Goal: Book appointment/travel/reservation

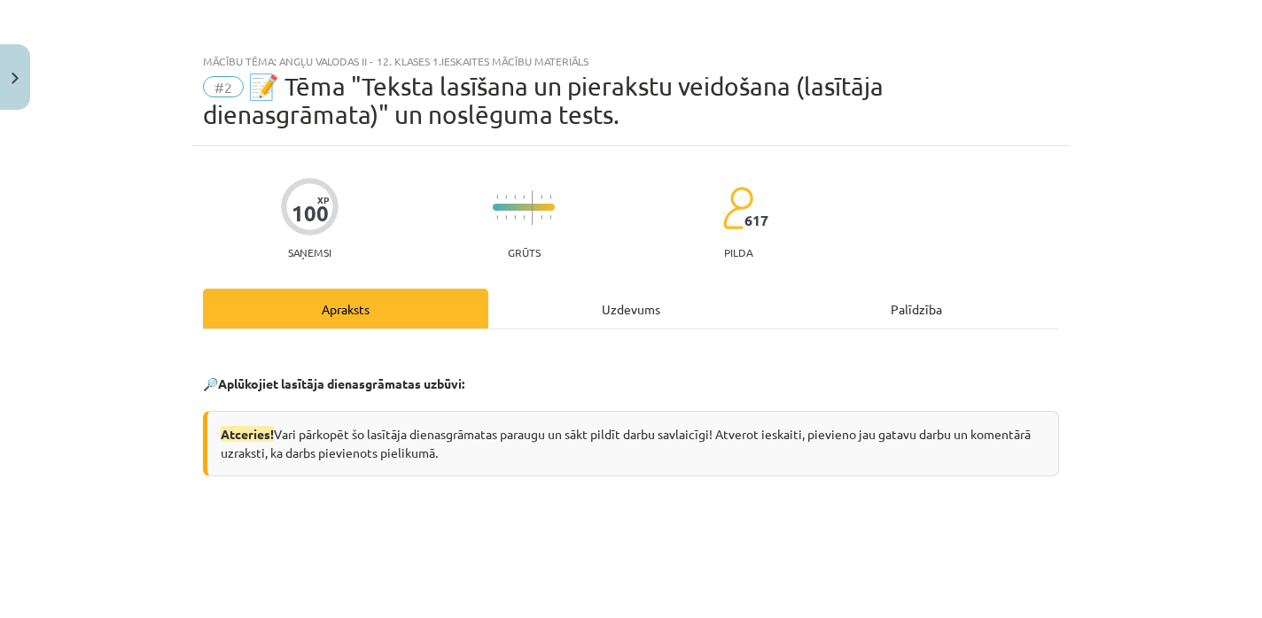
scroll to position [1302, 0]
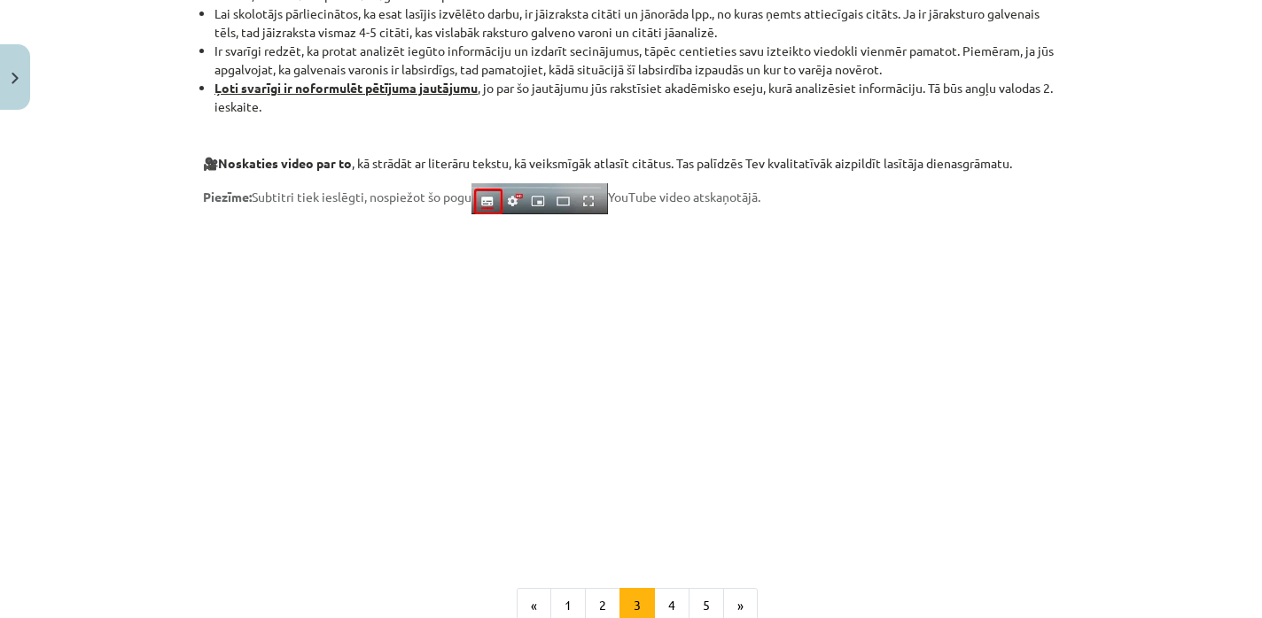
click at [8, 43] on div "Mācību tēma: Angļu valodas ii - 12. klases 1.ieskaites mācību materiāls #2 📝 Tē…" at bounding box center [631, 309] width 1262 height 618
click at [12, 60] on button "Close" at bounding box center [15, 77] width 30 height 66
click at [44, 19] on div "Mācību tēma: Angļu valodas ii - 12. klases 1.ieskaites mācību materiāls #2 📝 Tē…" at bounding box center [631, 309] width 1262 height 618
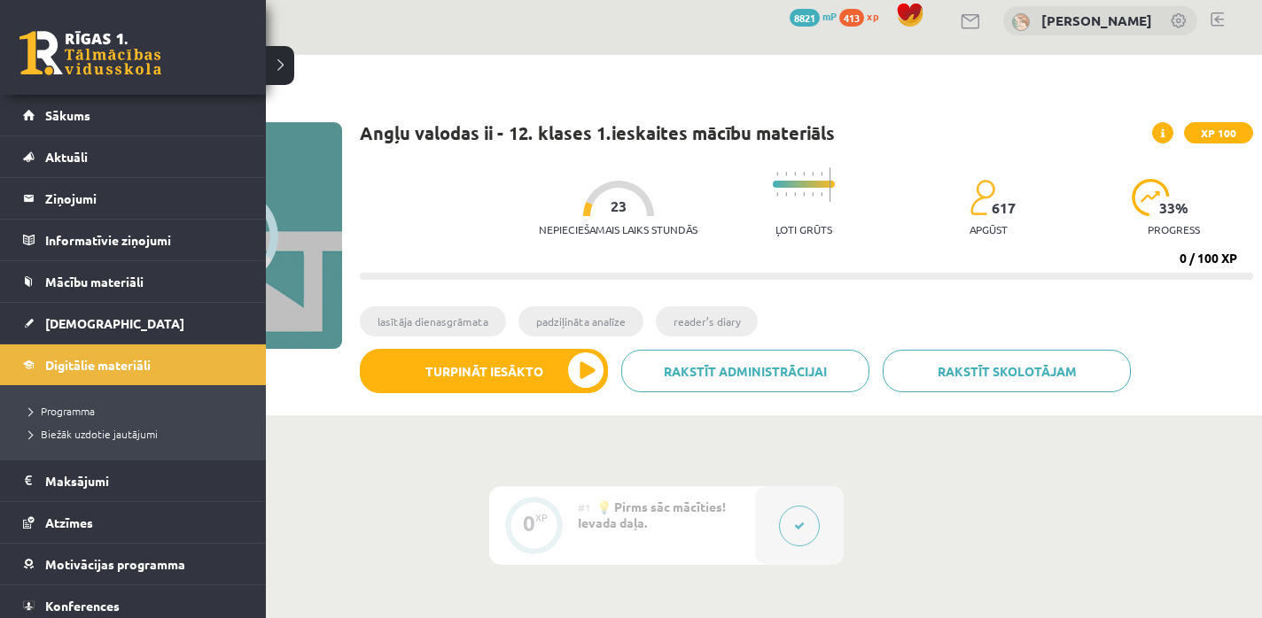
click at [43, 39] on link at bounding box center [90, 53] width 142 height 44
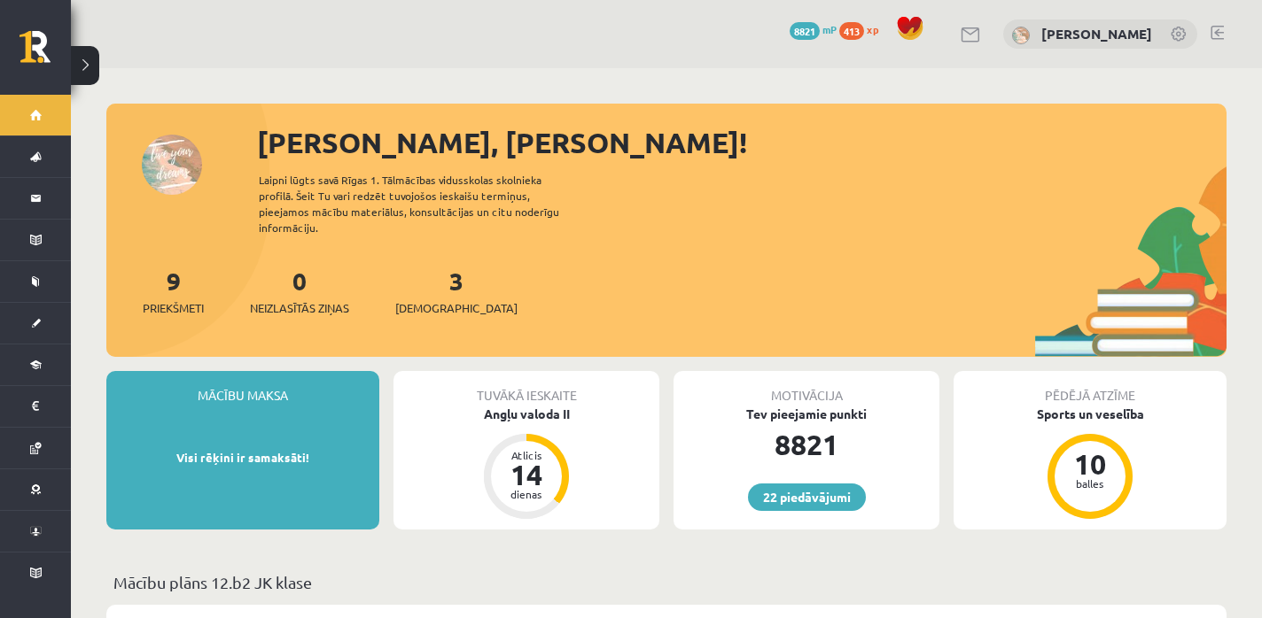
scroll to position [16, 0]
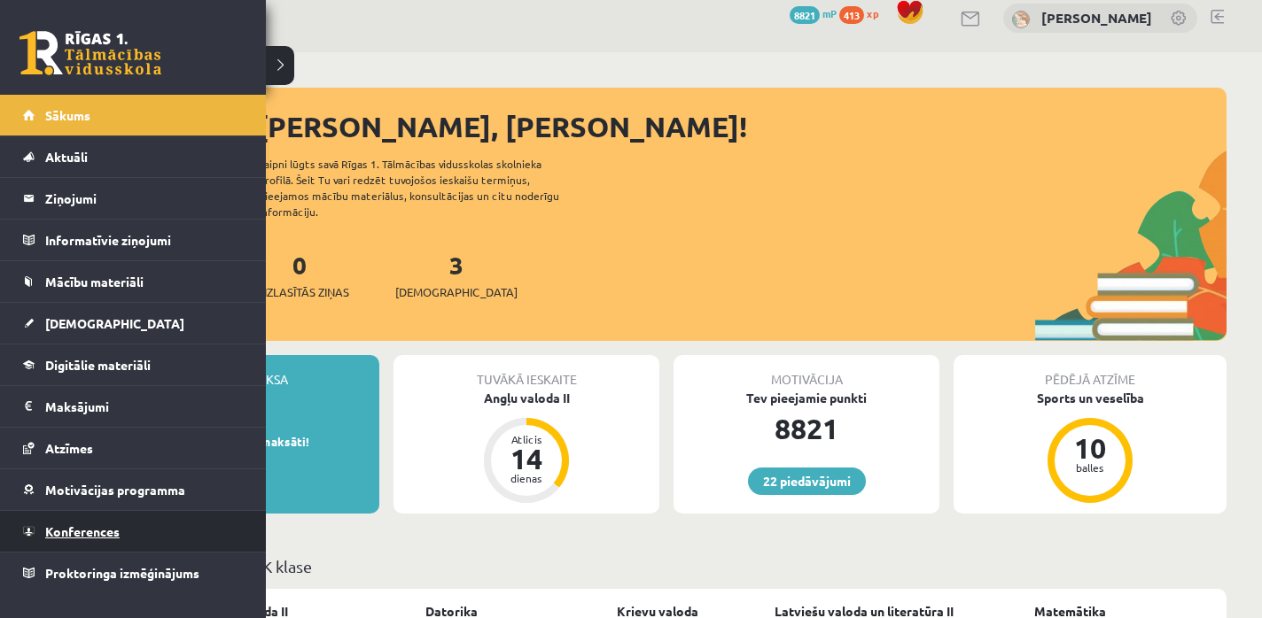
click at [74, 530] on span "Konferences" at bounding box center [82, 532] width 74 height 16
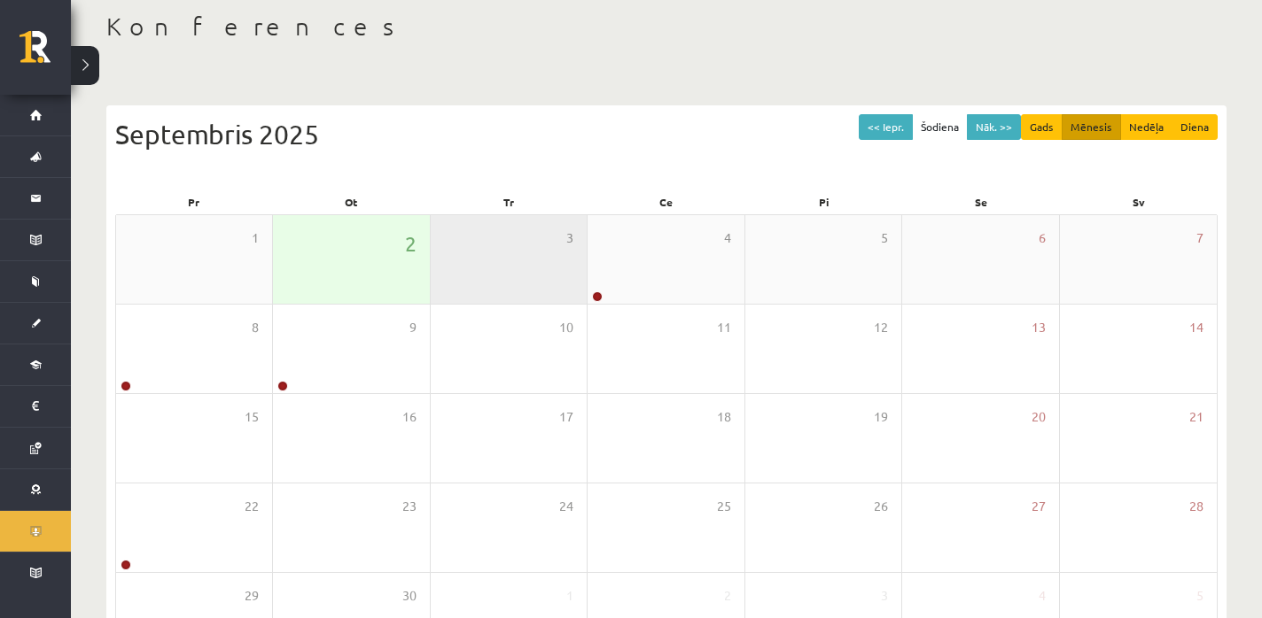
scroll to position [101, 0]
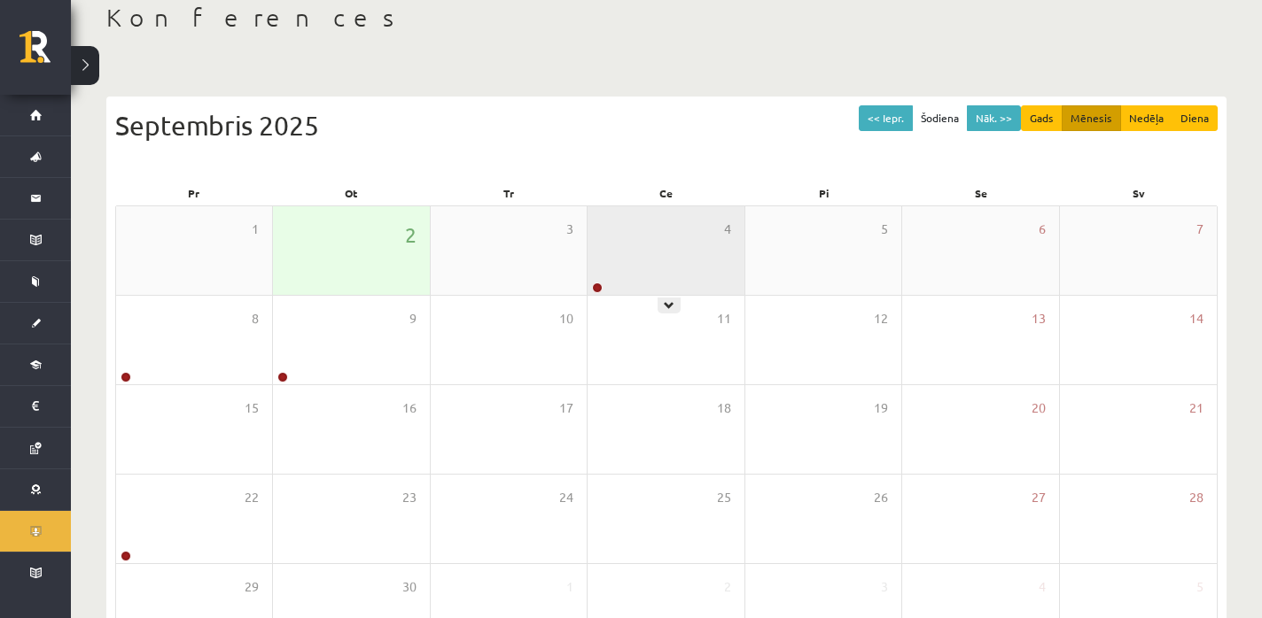
click at [602, 263] on div "4" at bounding box center [665, 250] width 156 height 89
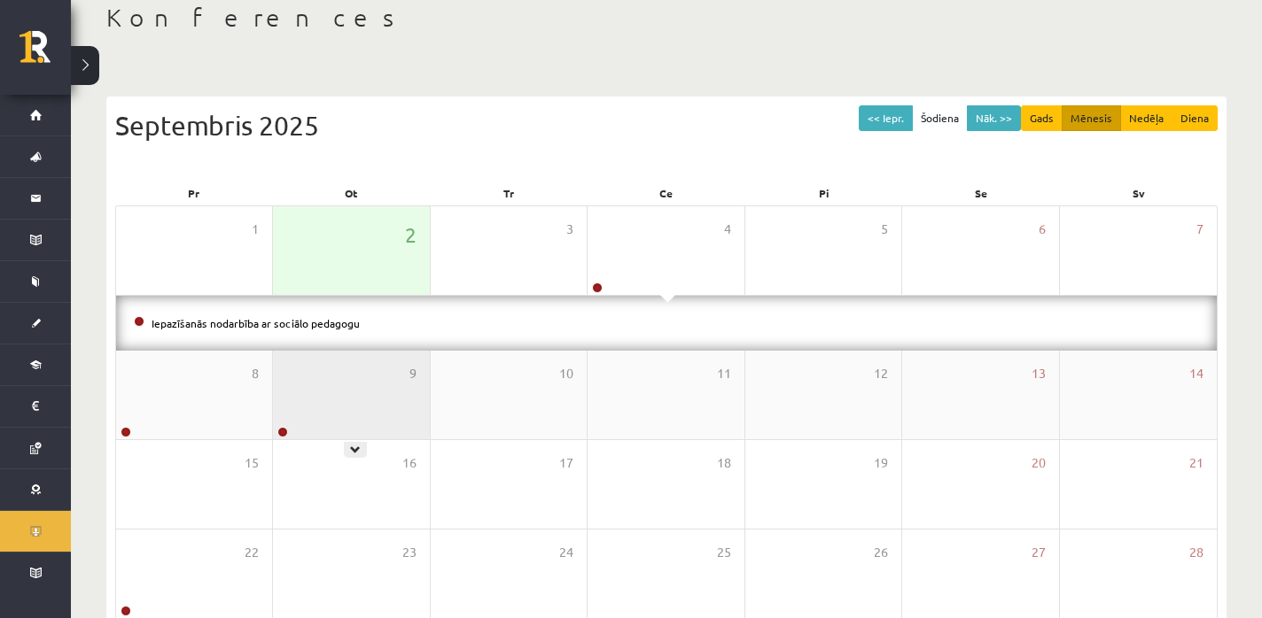
click at [329, 385] on div "9" at bounding box center [351, 395] width 156 height 89
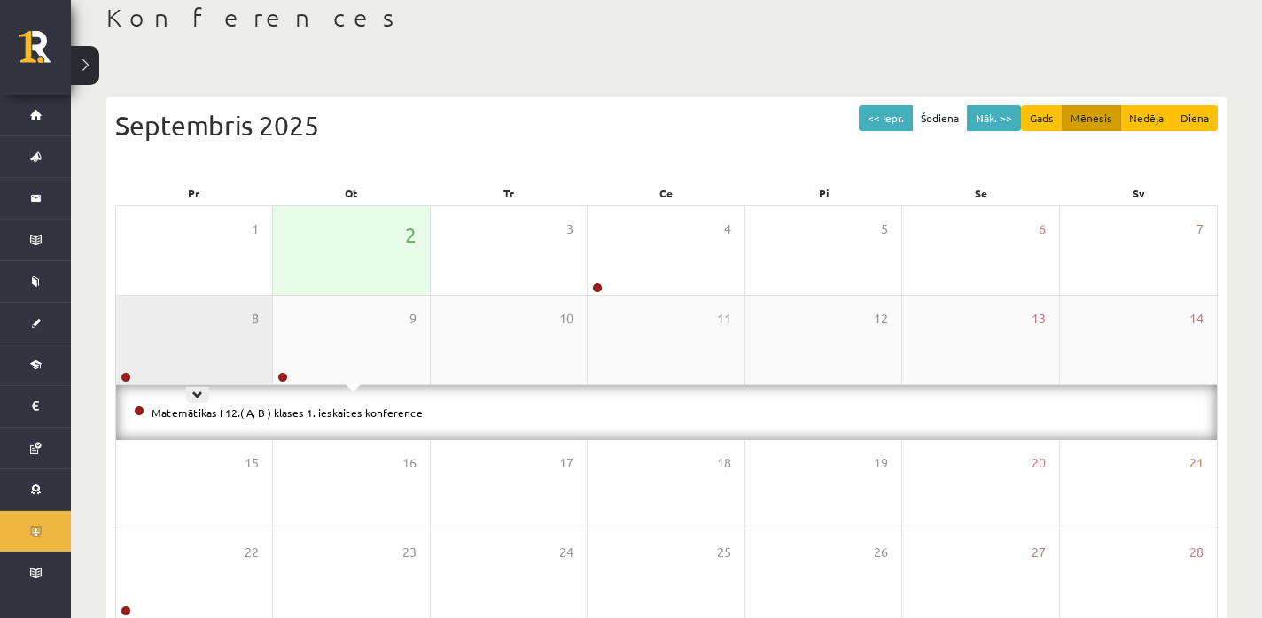
click at [183, 340] on div "8" at bounding box center [194, 340] width 156 height 89
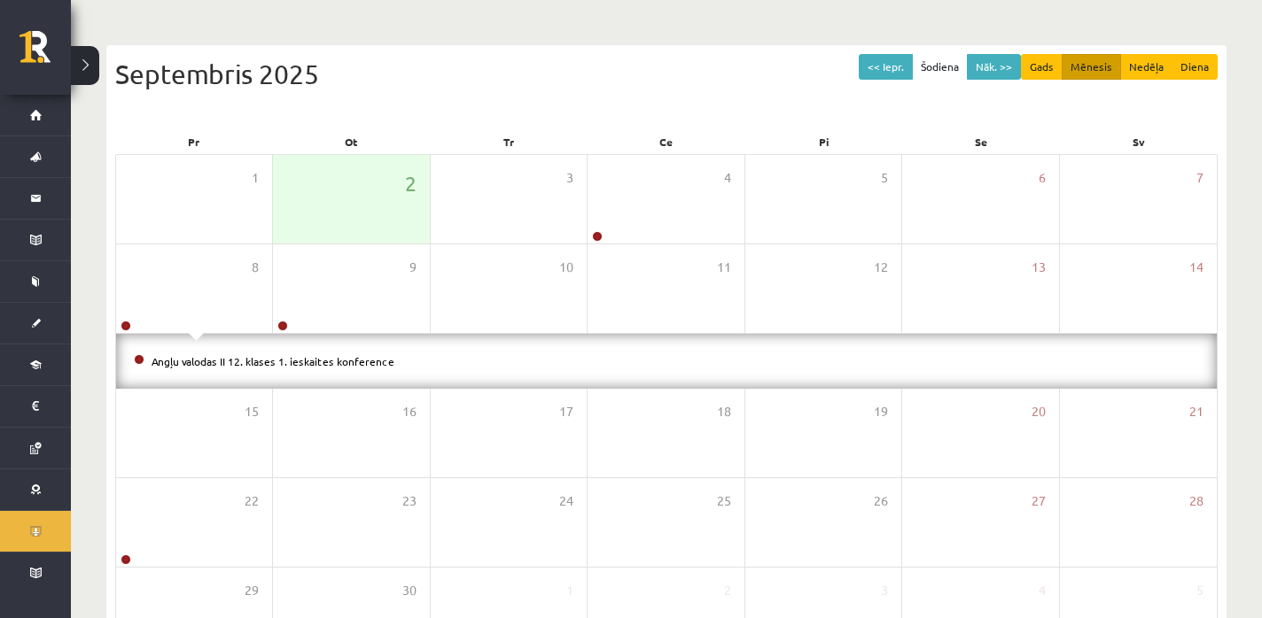
scroll to position [155, 0]
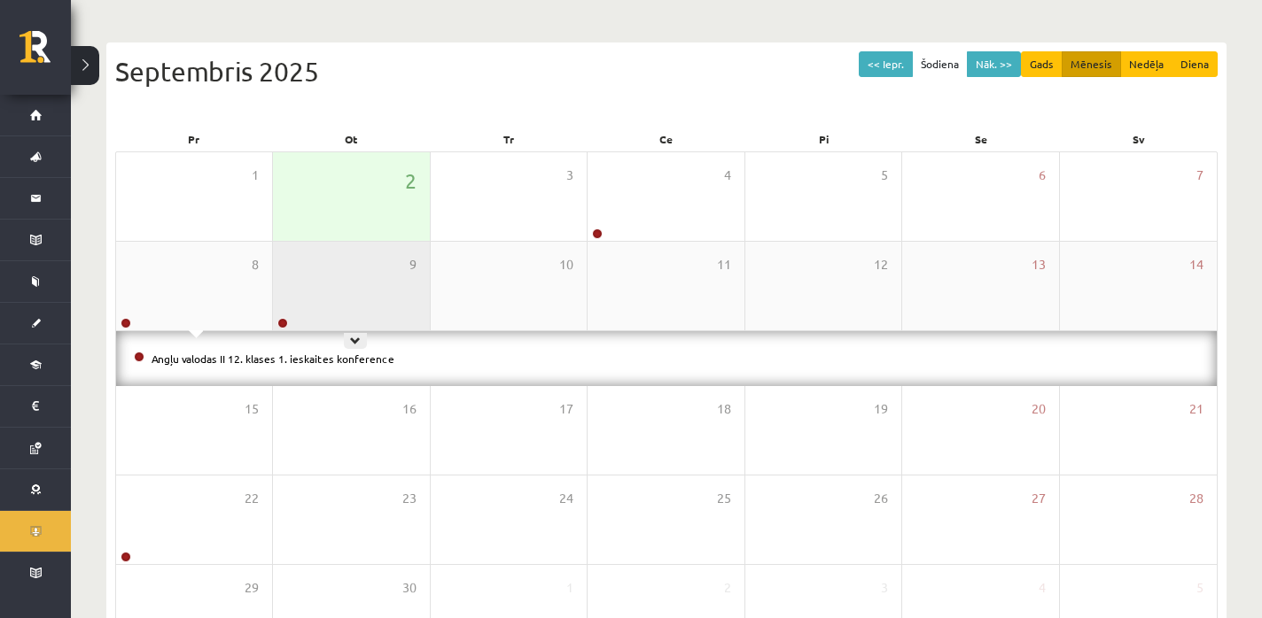
click at [374, 315] on div "9" at bounding box center [351, 286] width 156 height 89
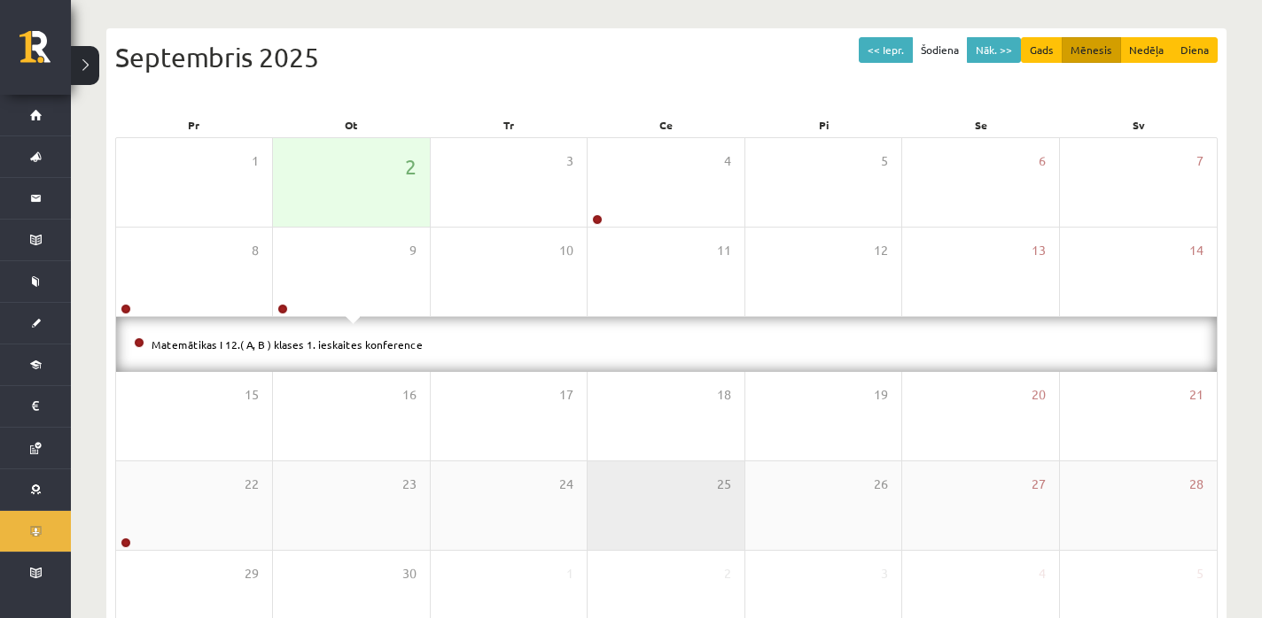
scroll to position [283, 0]
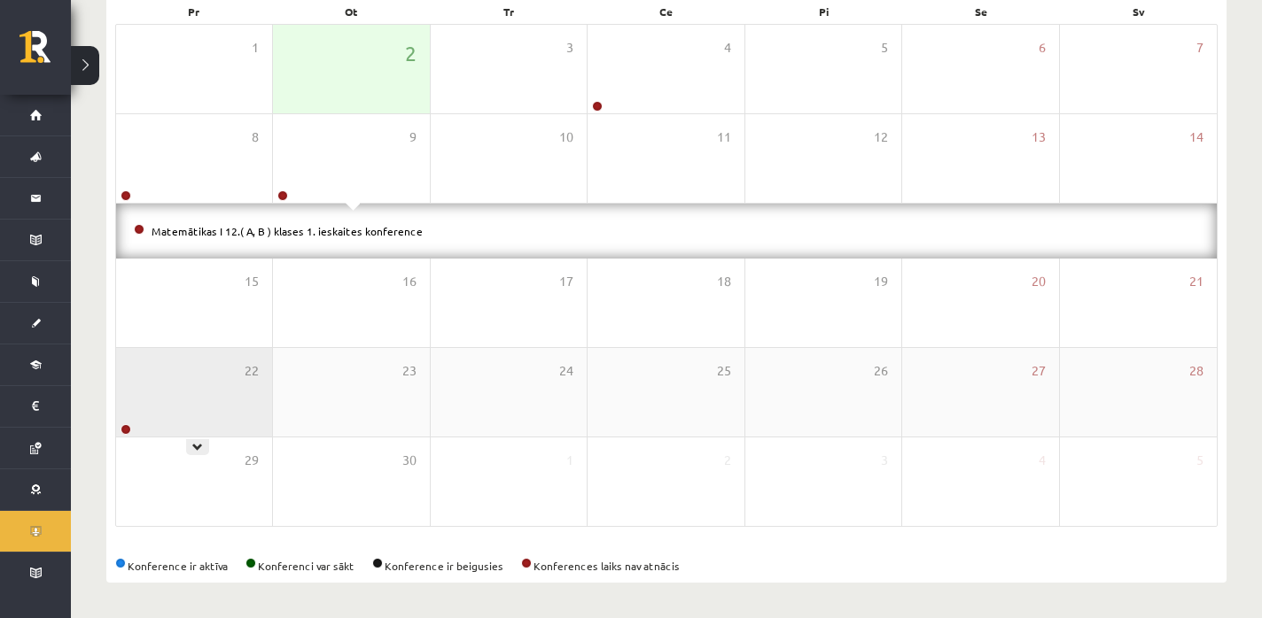
click at [187, 377] on div "22" at bounding box center [194, 392] width 156 height 89
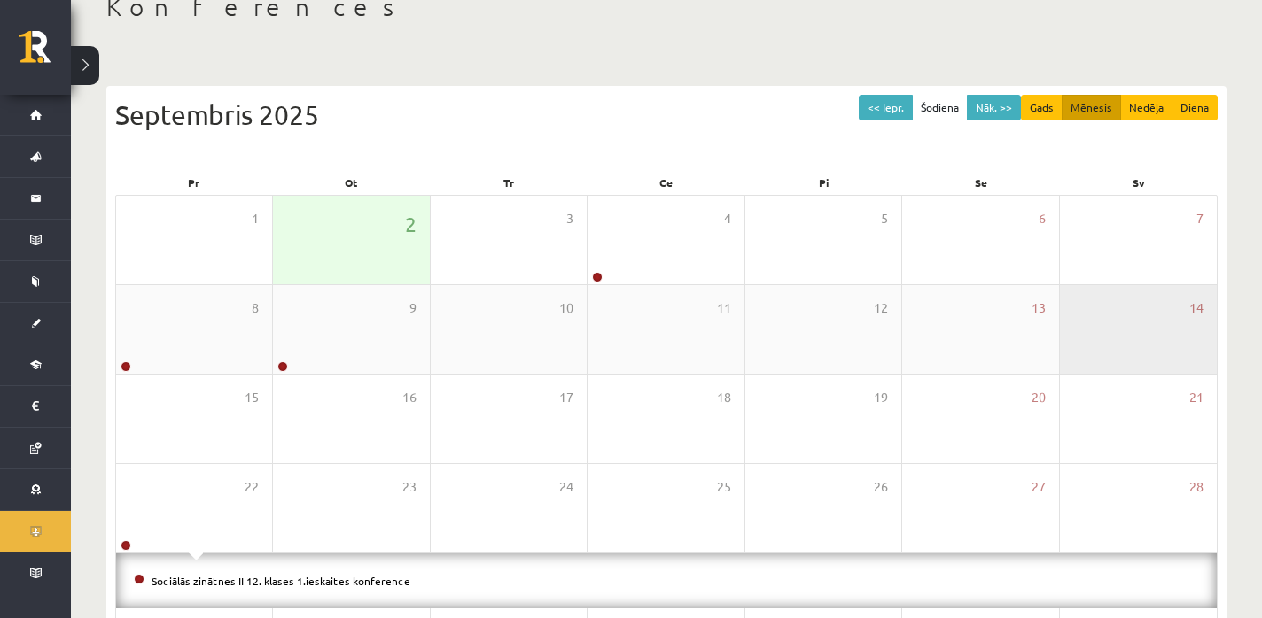
scroll to position [0, 0]
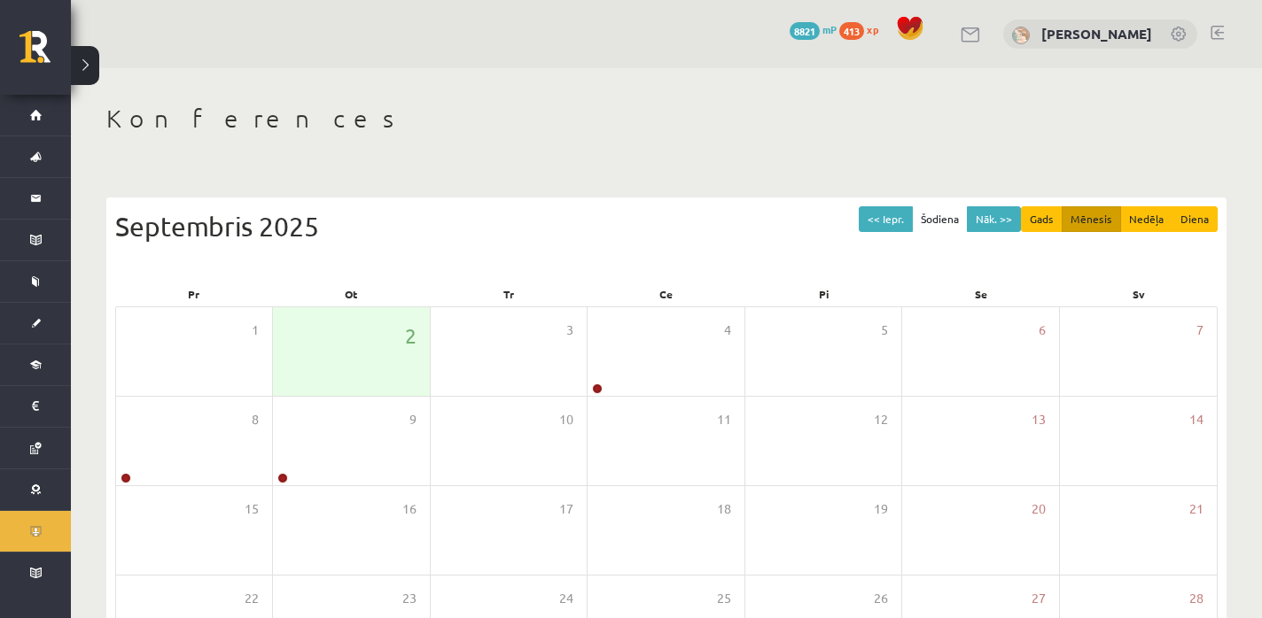
click at [992, 202] on div "<< Iepr. Šodiena Nāk. >> Gads Mēnesis Nedēļa Diena [DATE] Pr Ot Tr Ce Pi Se Sv …" at bounding box center [666, 532] width 1120 height 668
click at [991, 215] on button "Nāk. >>" at bounding box center [994, 219] width 54 height 26
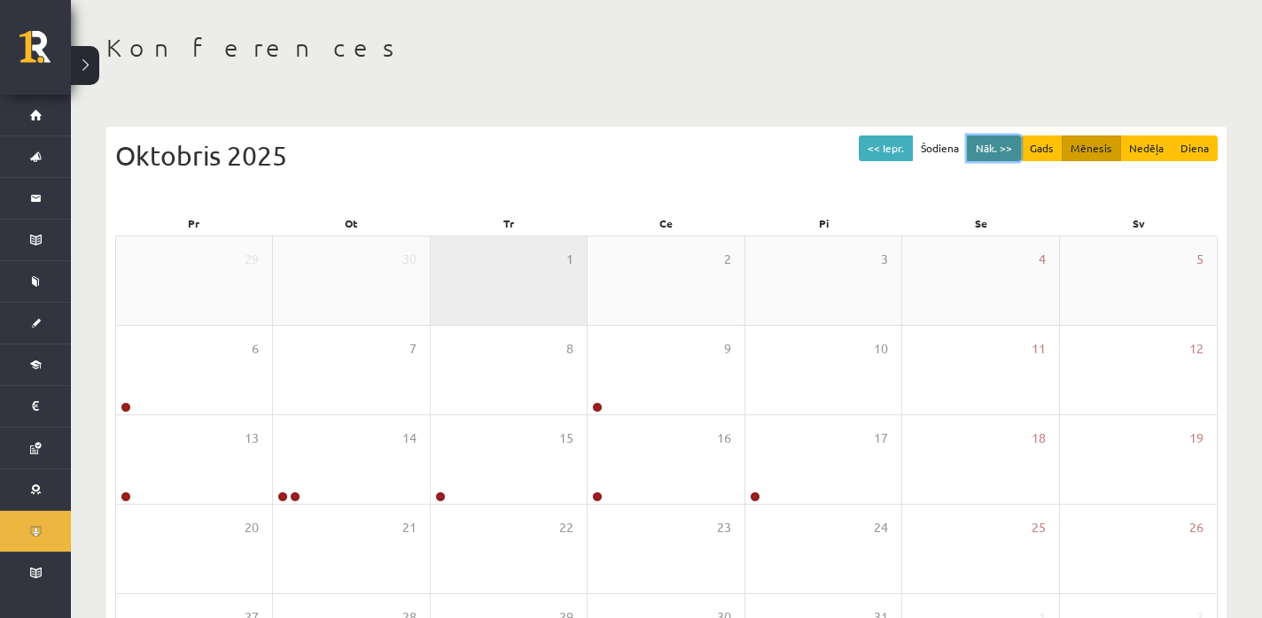
scroll to position [75, 0]
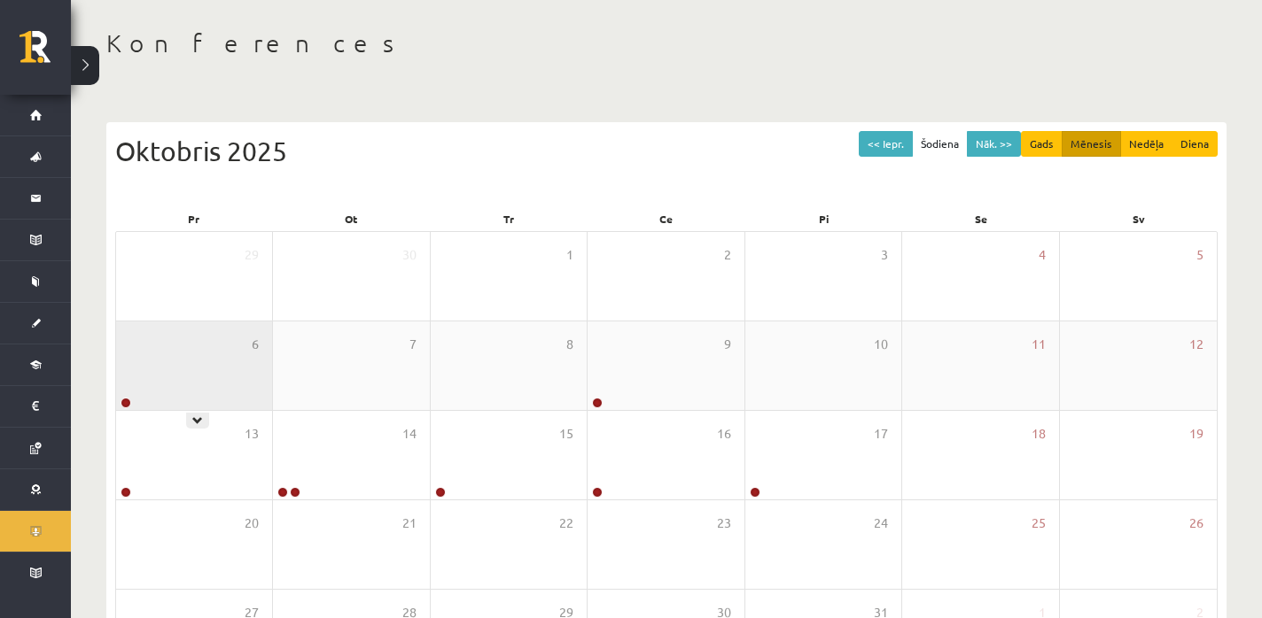
click at [256, 381] on div "6" at bounding box center [194, 366] width 156 height 89
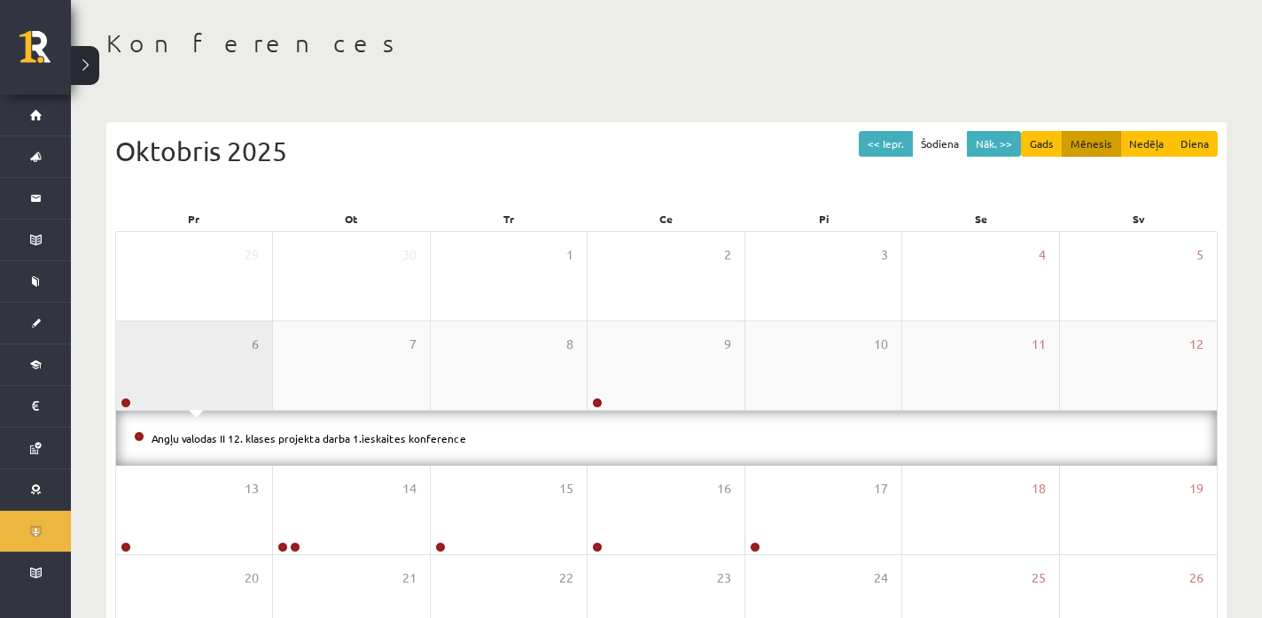
click at [194, 374] on div "6" at bounding box center [194, 366] width 156 height 89
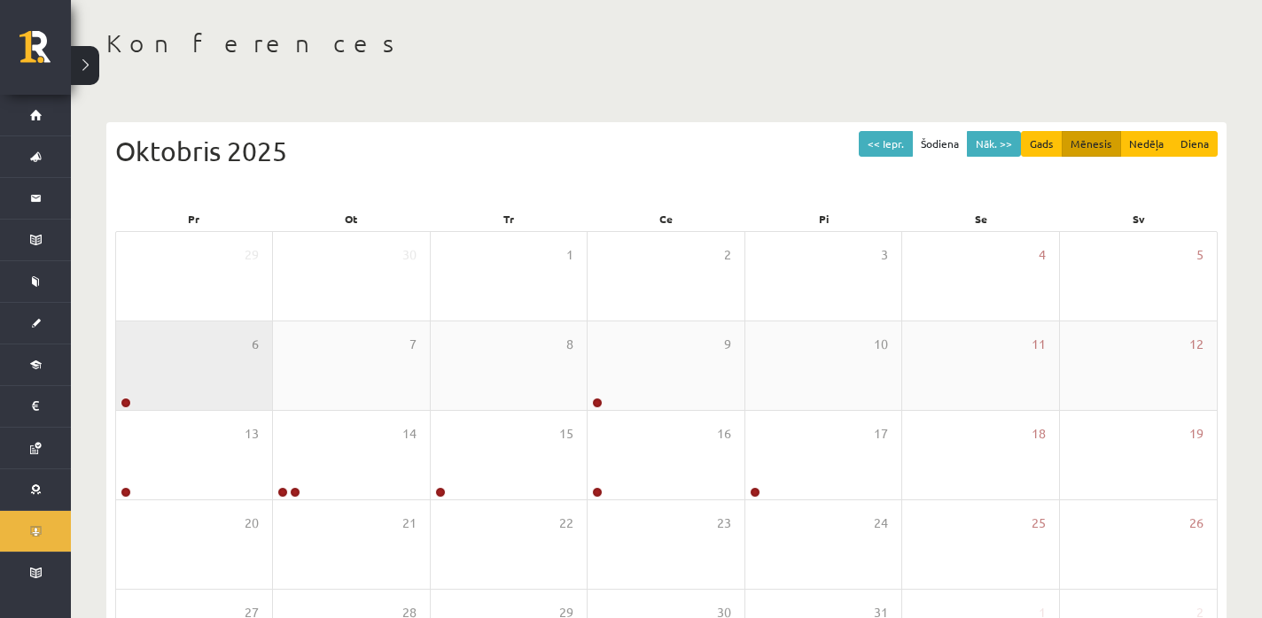
click at [194, 374] on div "6" at bounding box center [194, 366] width 156 height 89
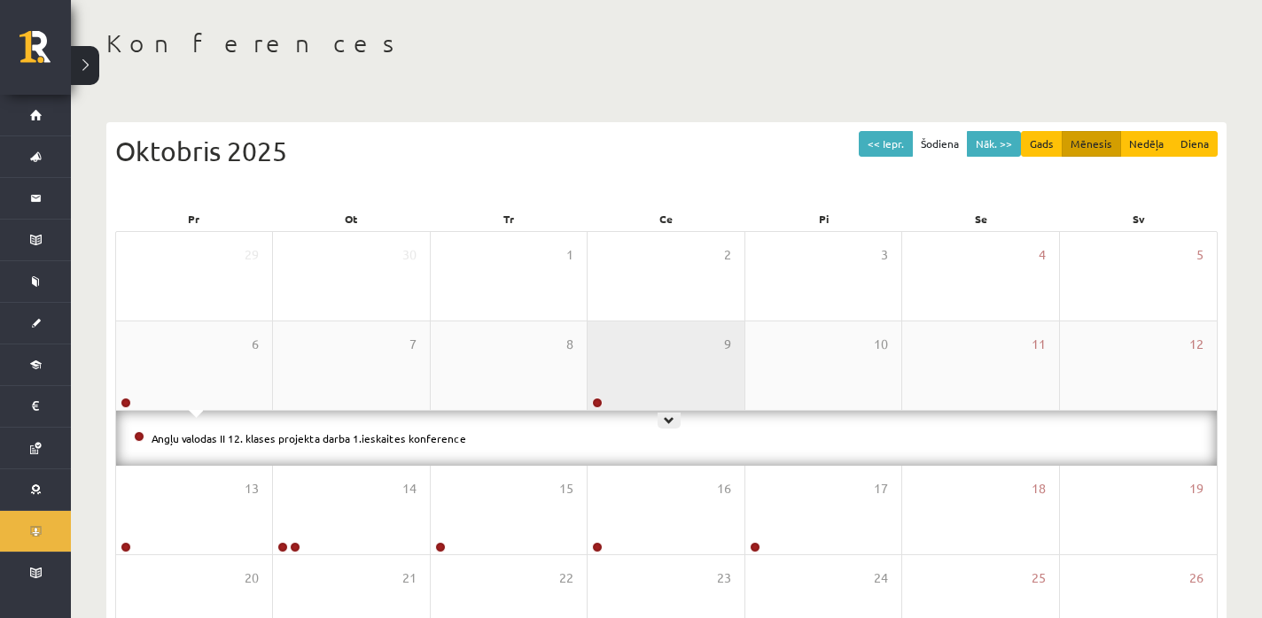
click at [621, 374] on div "9" at bounding box center [665, 366] width 156 height 89
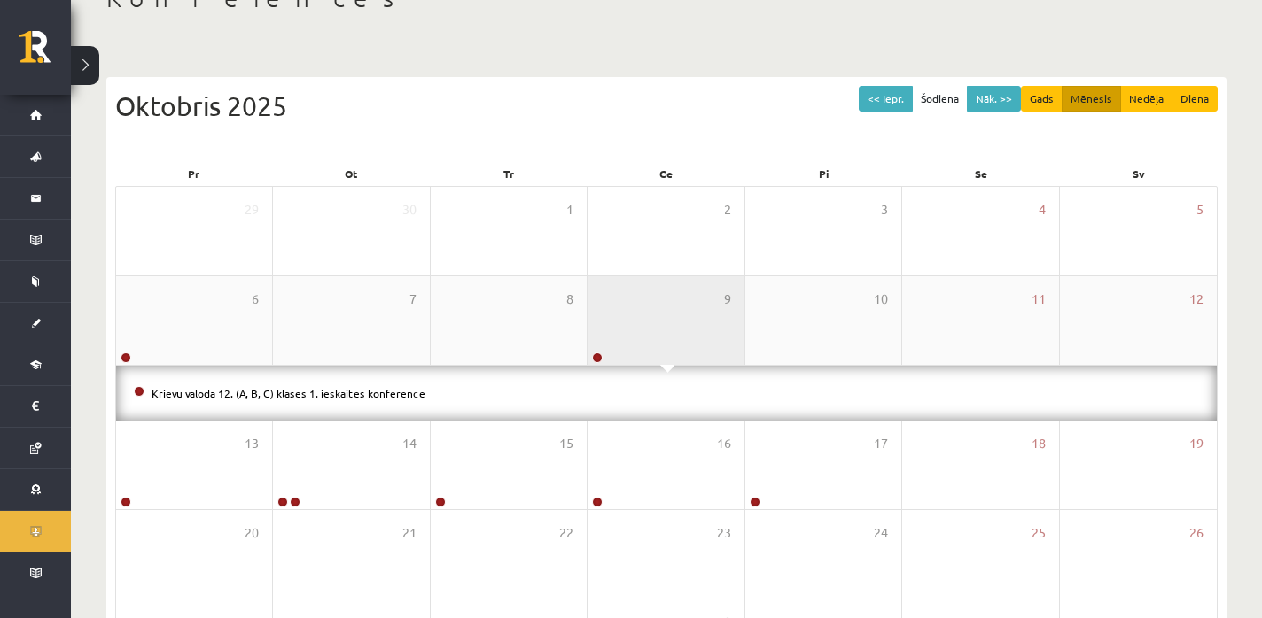
scroll to position [151, 0]
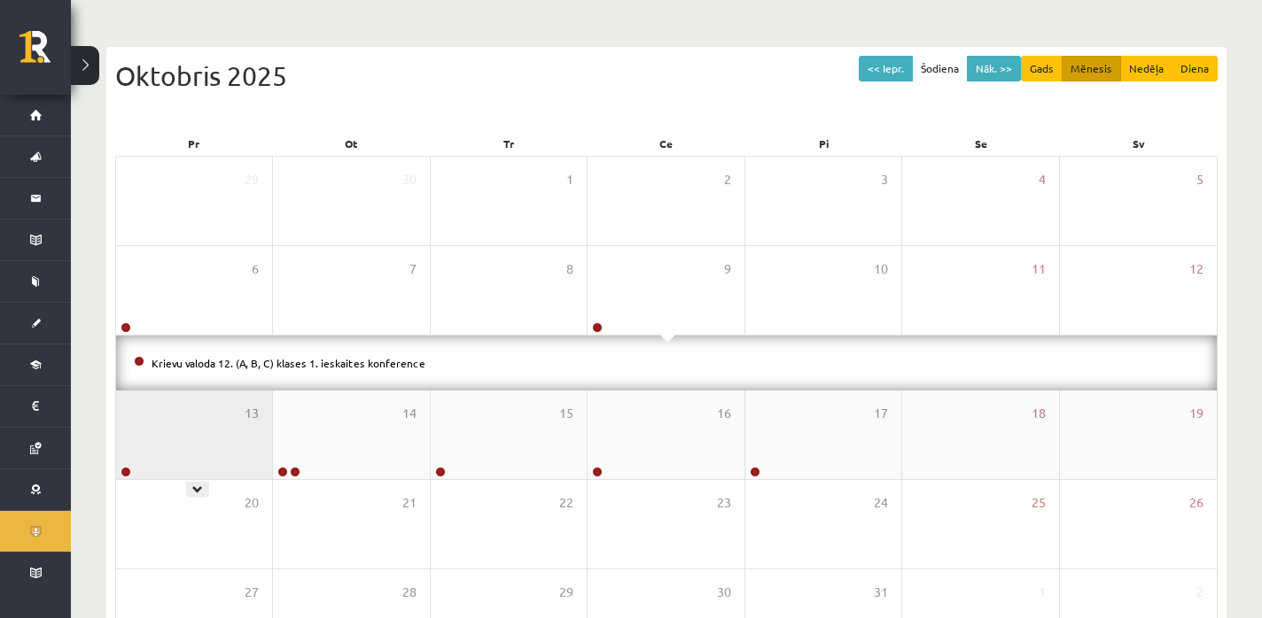
click at [159, 422] on div "13" at bounding box center [194, 435] width 156 height 89
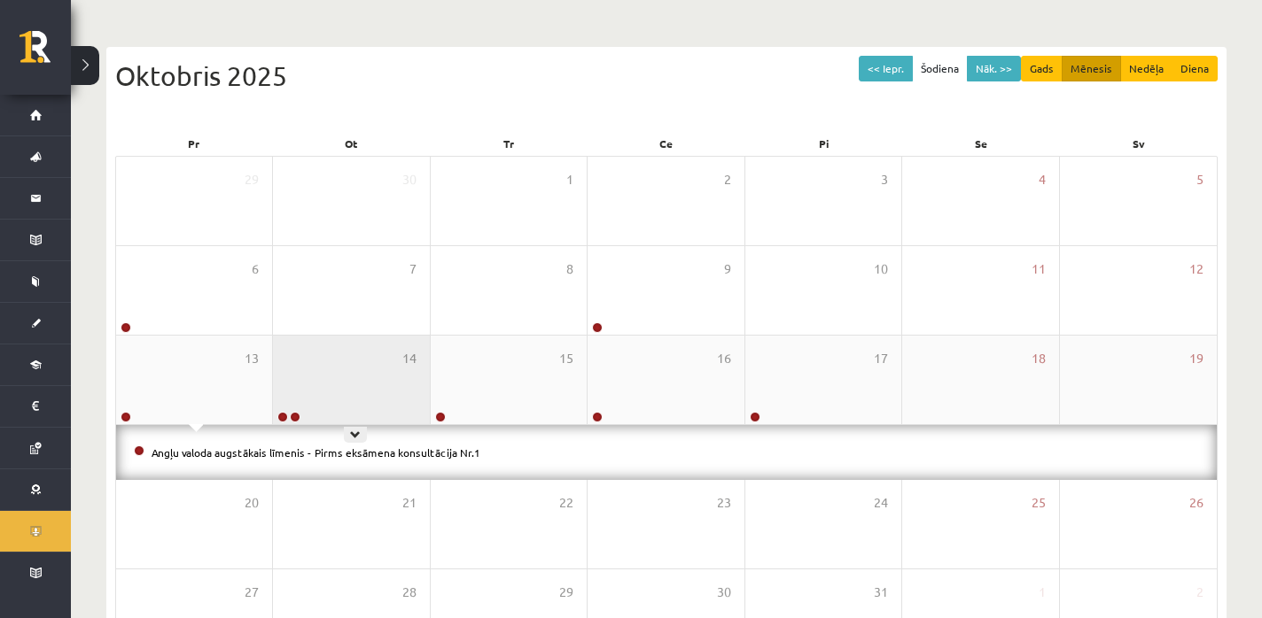
click at [313, 398] on div "14" at bounding box center [351, 380] width 156 height 89
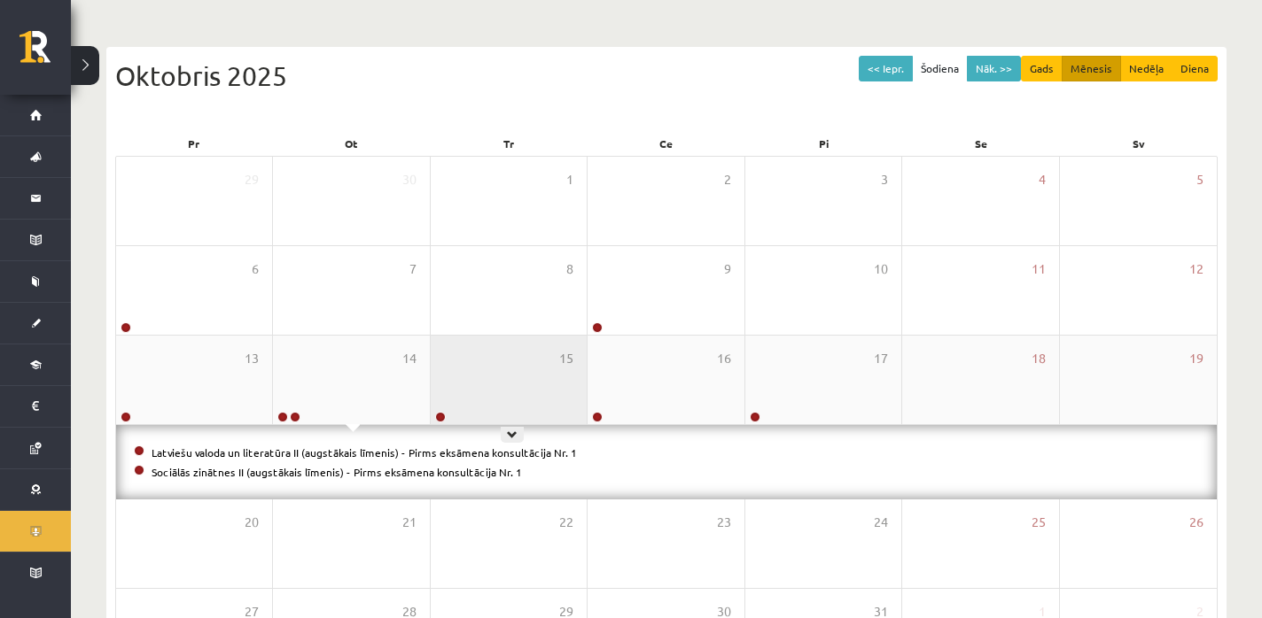
click at [513, 392] on div "15" at bounding box center [509, 380] width 156 height 89
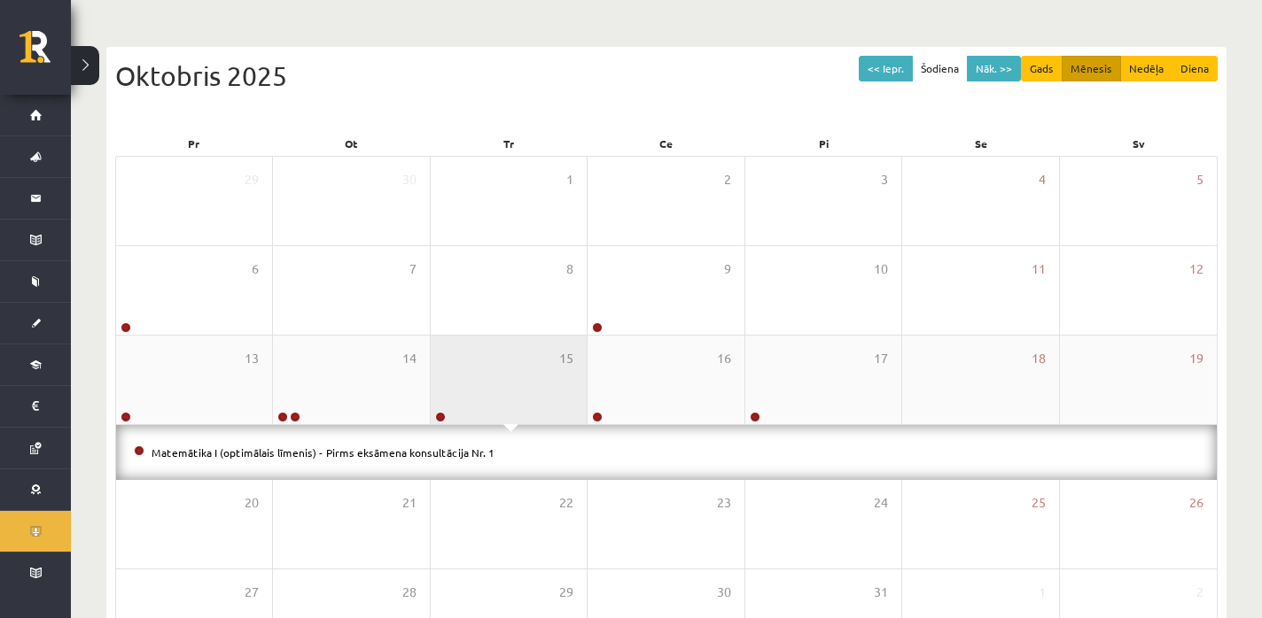
scroll to position [239, 0]
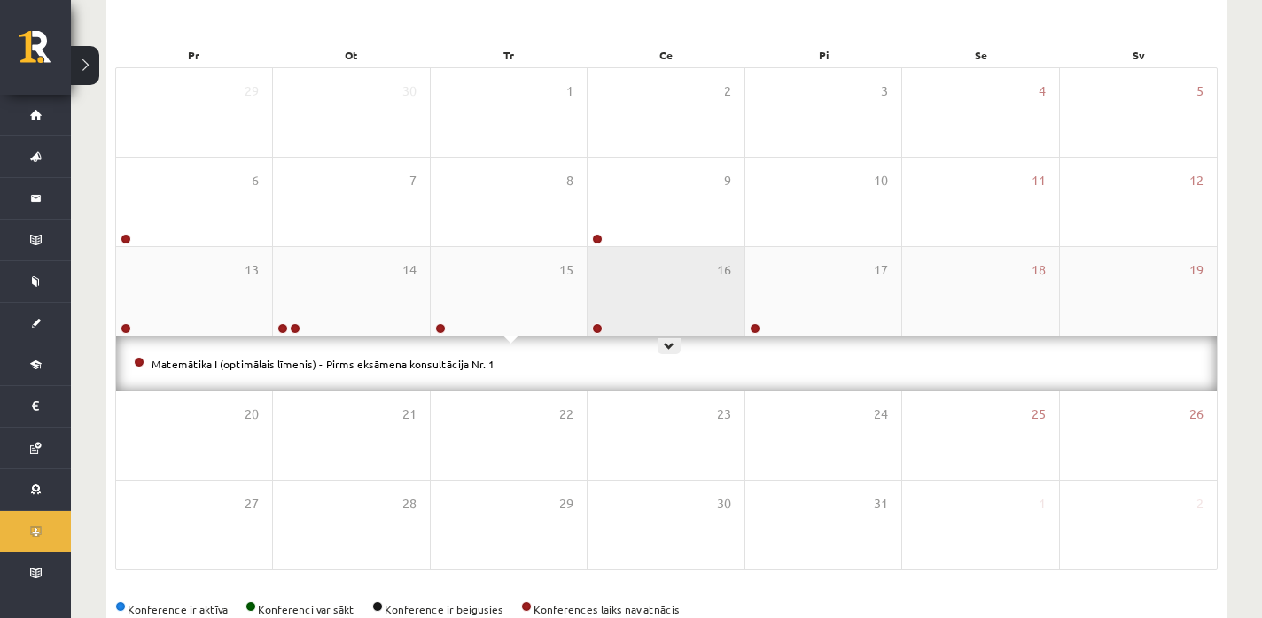
click at [649, 299] on div "16" at bounding box center [665, 291] width 156 height 89
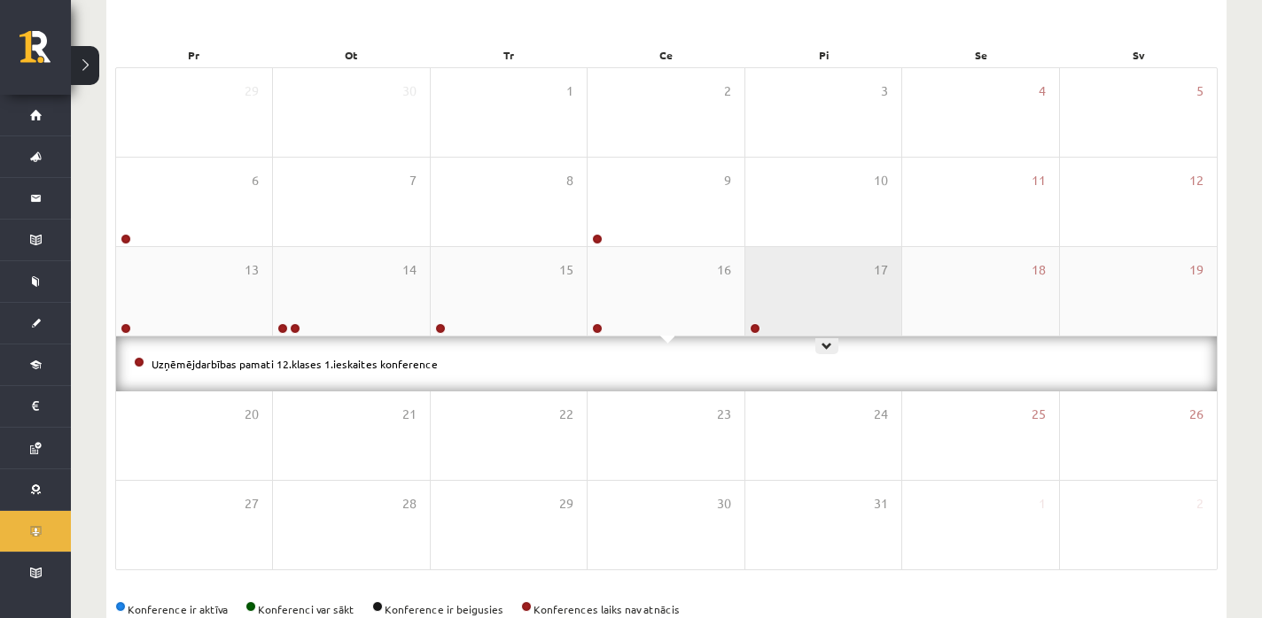
click at [794, 288] on div "17" at bounding box center [823, 291] width 156 height 89
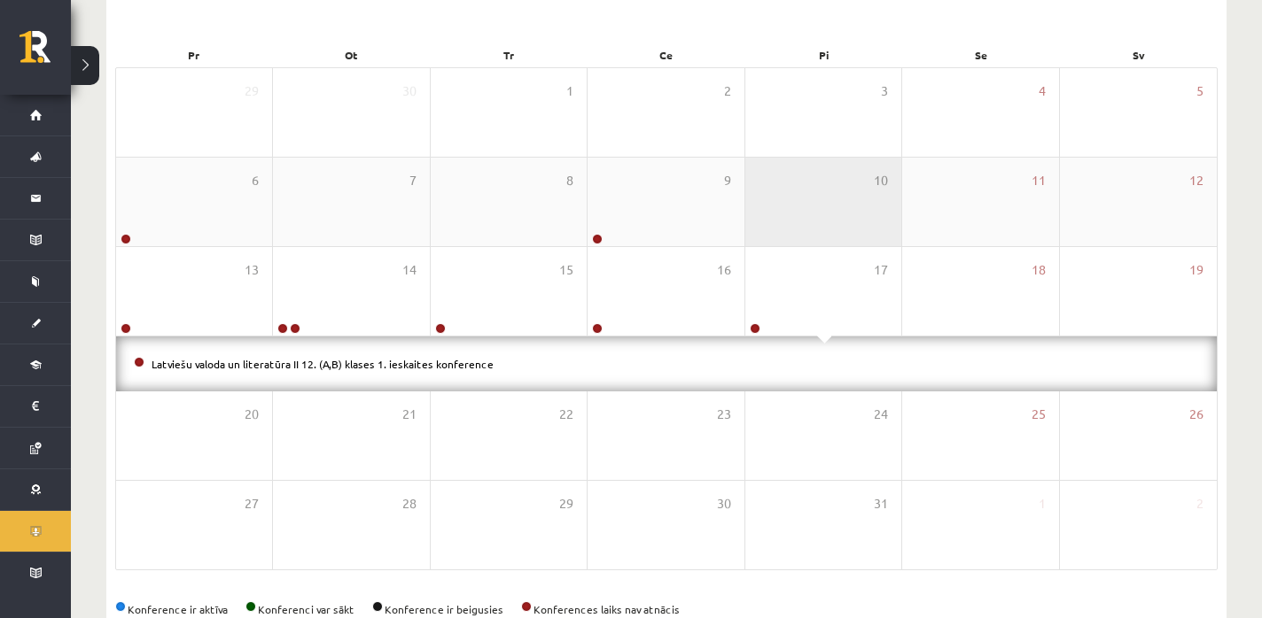
scroll to position [0, 0]
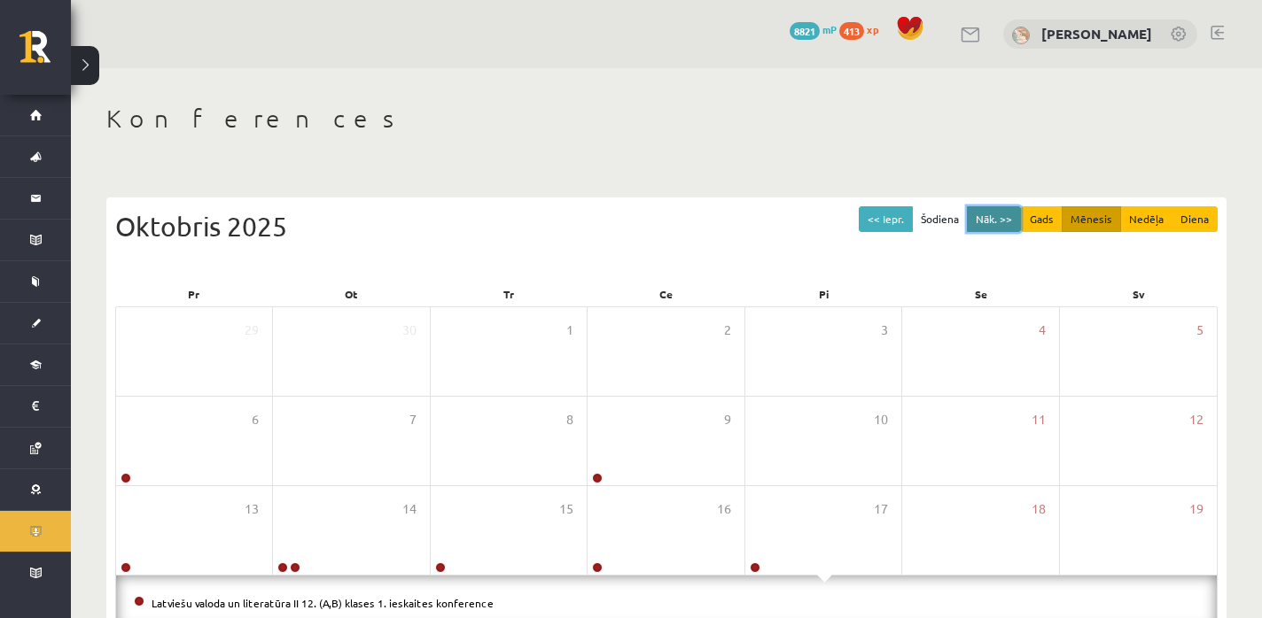
click at [977, 212] on button "Nāk. >>" at bounding box center [994, 219] width 54 height 26
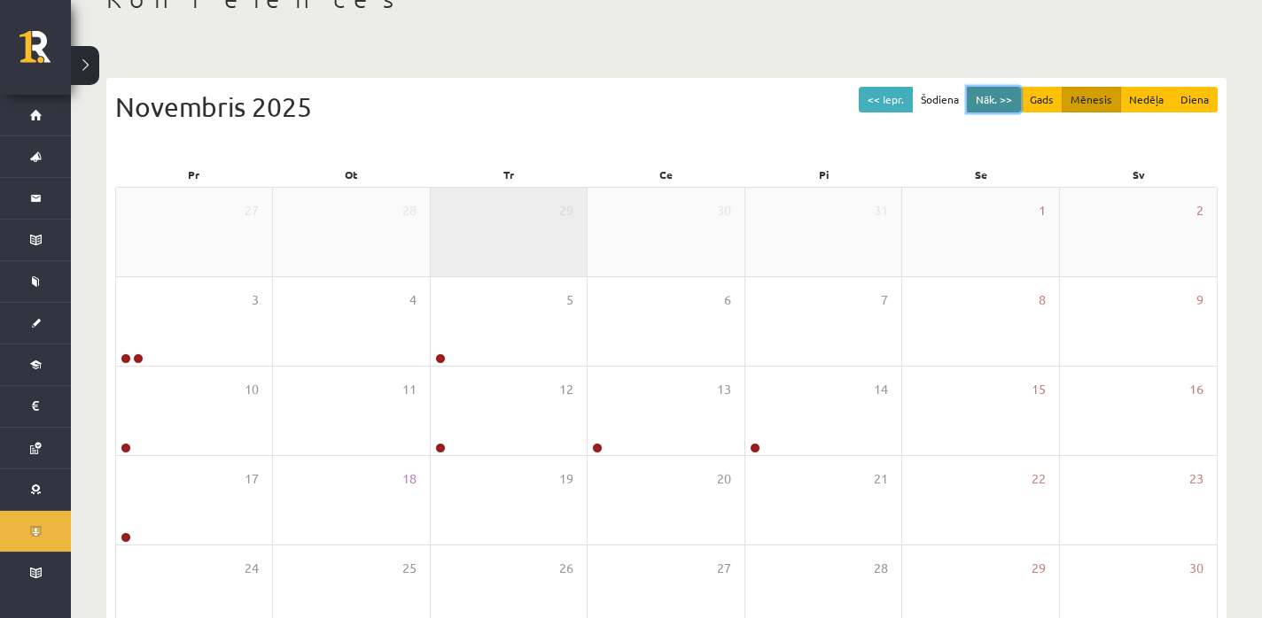
scroll to position [120, 0]
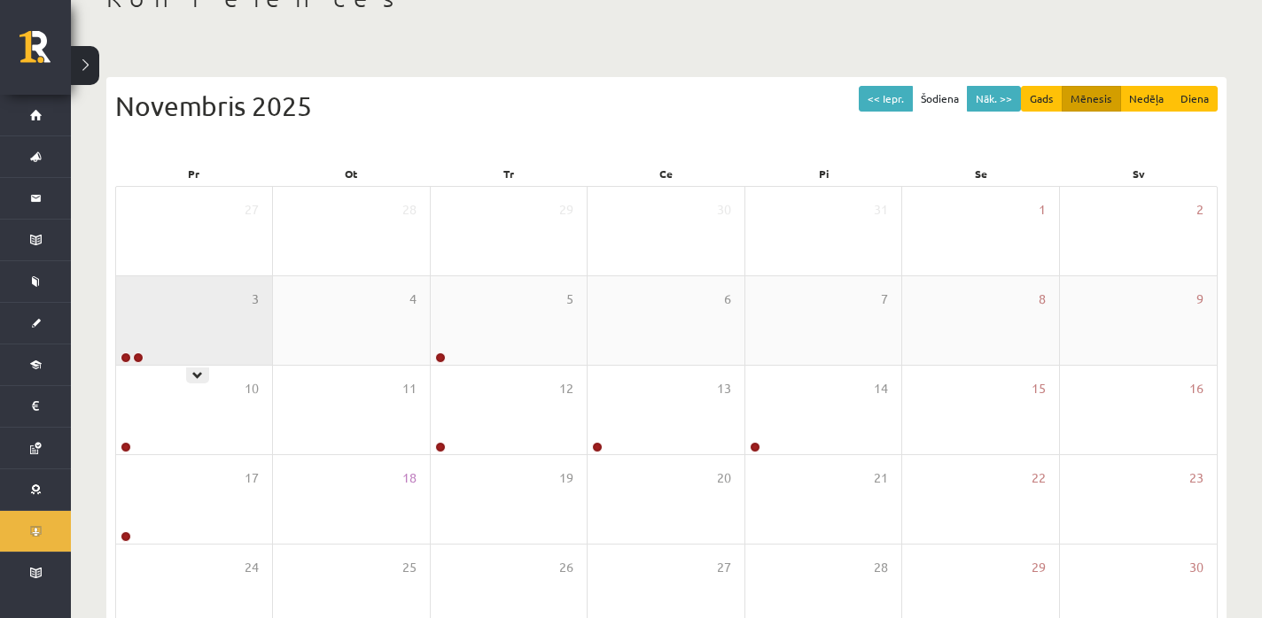
click at [196, 330] on div "3" at bounding box center [194, 320] width 156 height 89
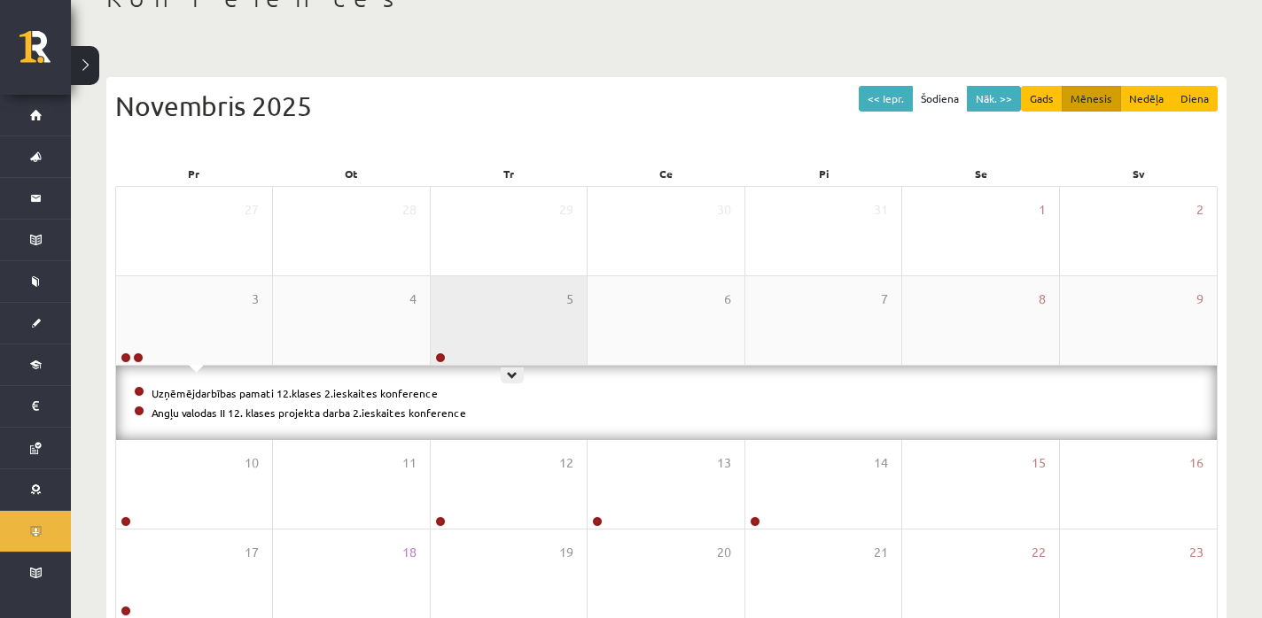
click at [529, 343] on div "5" at bounding box center [509, 320] width 156 height 89
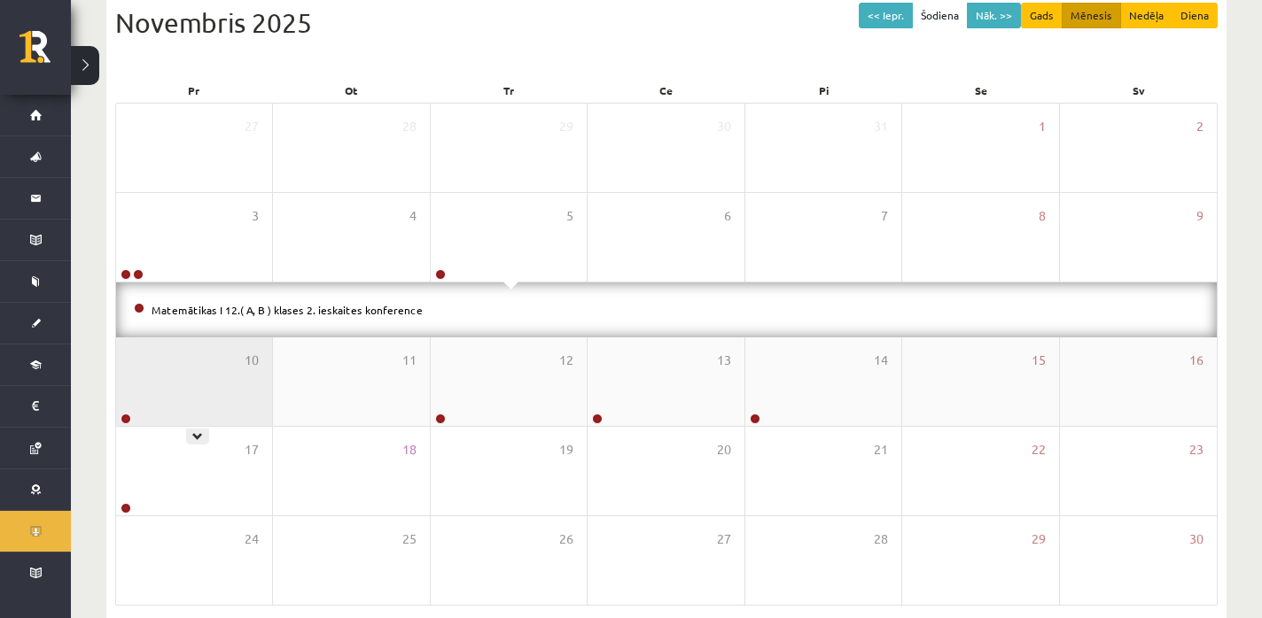
click at [165, 389] on div "10" at bounding box center [194, 382] width 156 height 89
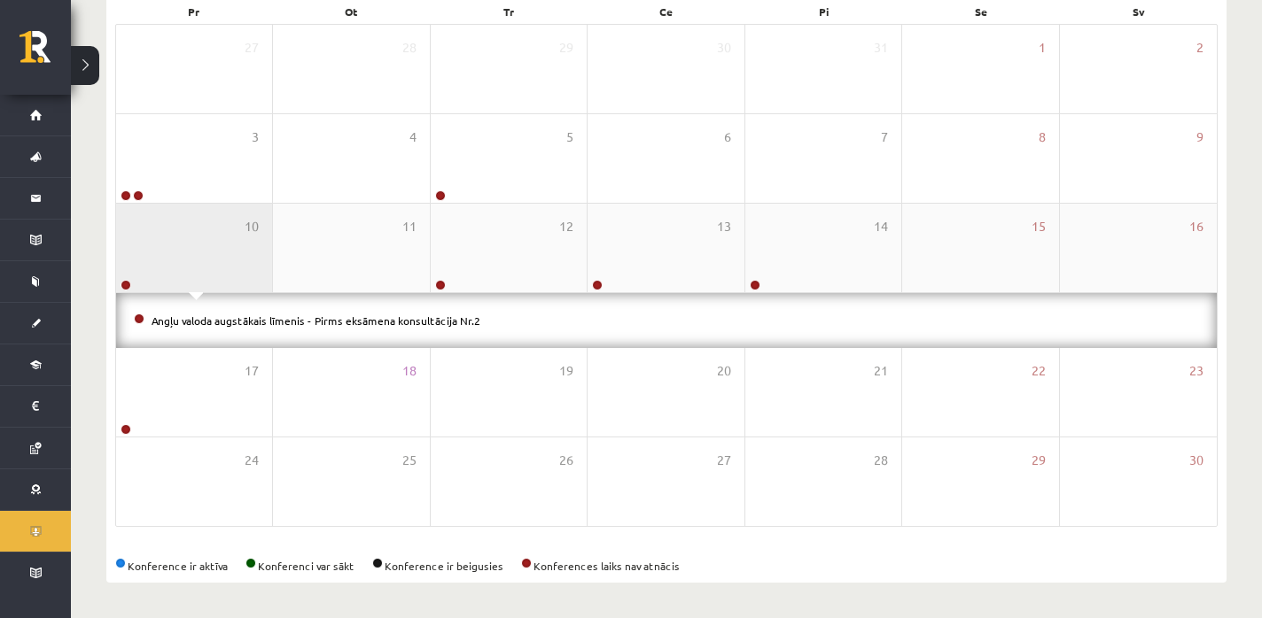
scroll to position [283, 0]
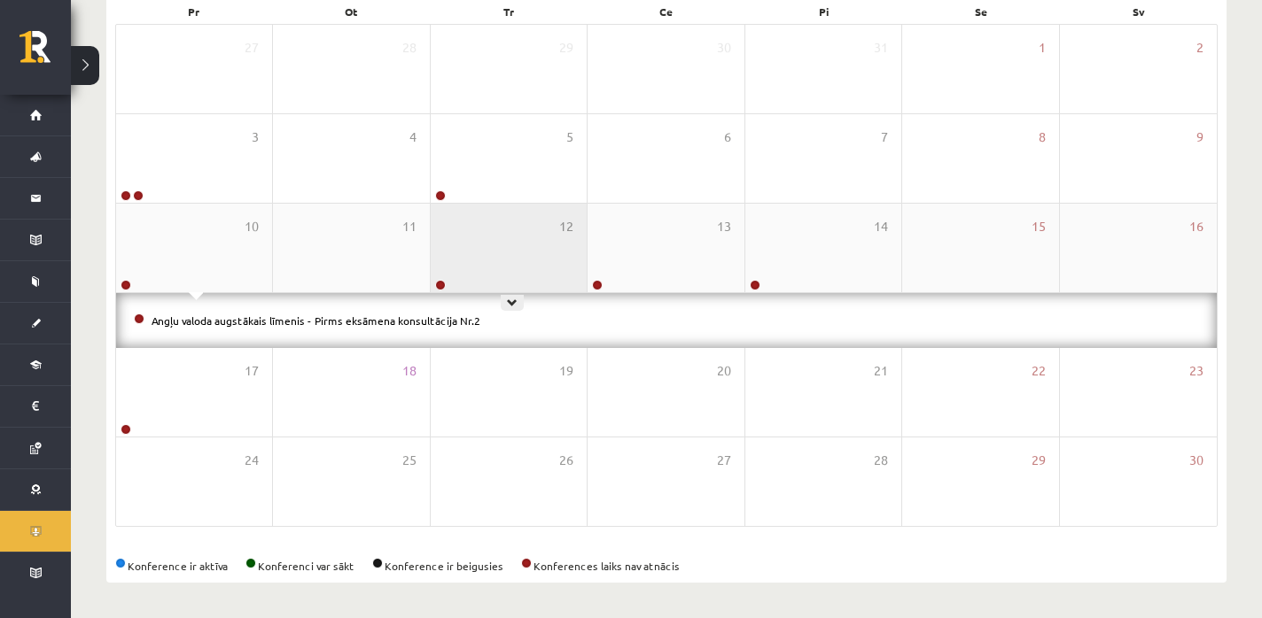
click at [527, 271] on div "12" at bounding box center [509, 248] width 156 height 89
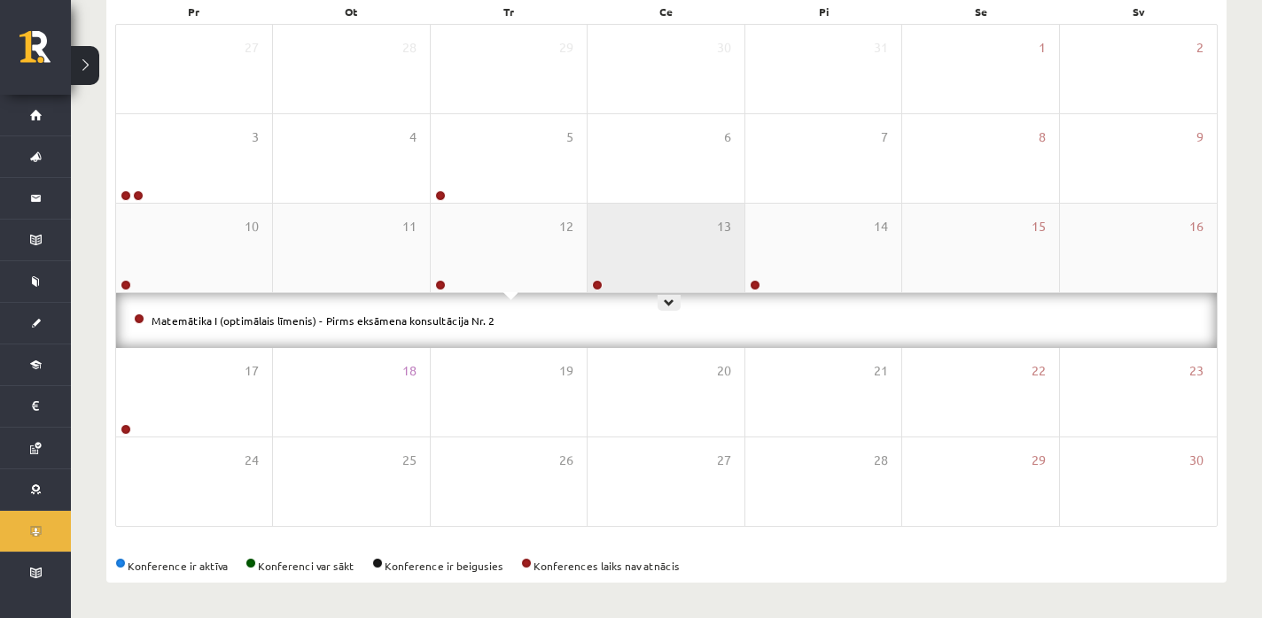
click at [682, 249] on div "13" at bounding box center [665, 248] width 156 height 89
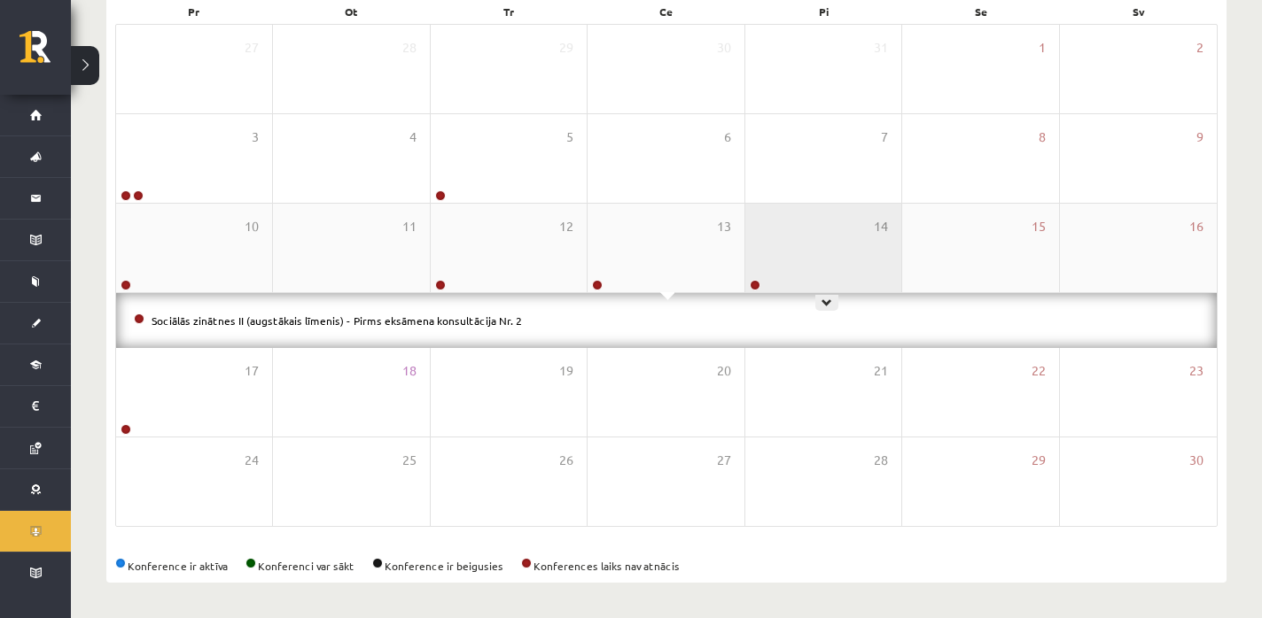
click at [803, 243] on div "14" at bounding box center [823, 248] width 156 height 89
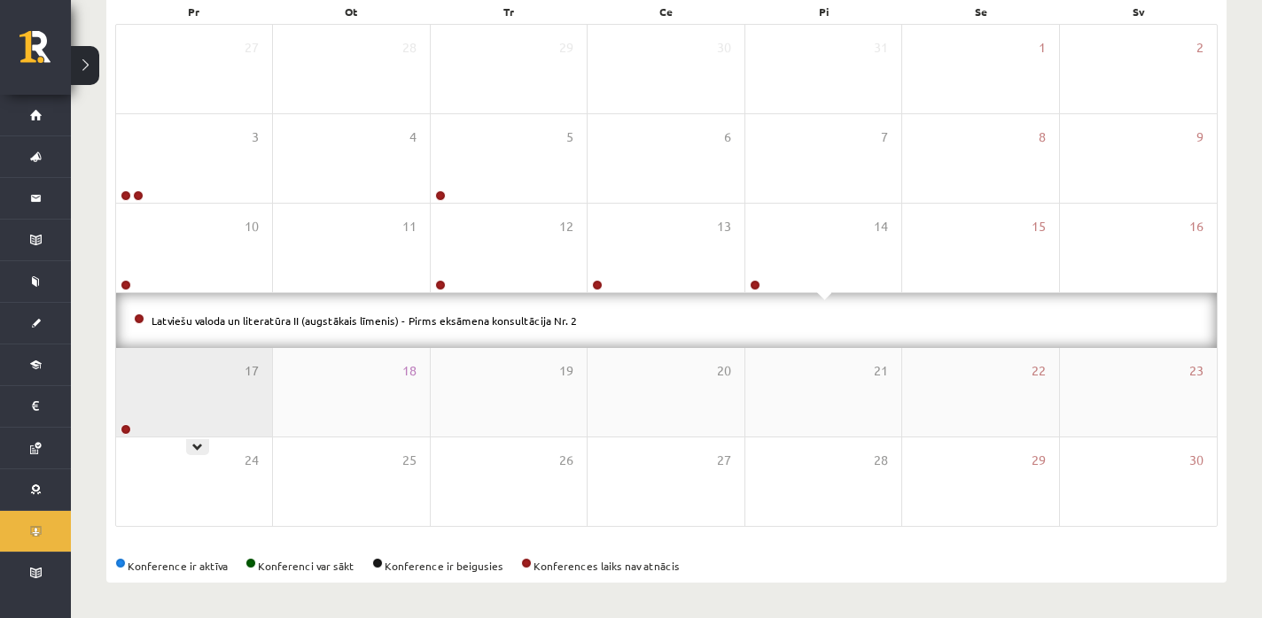
click at [204, 396] on div "17" at bounding box center [194, 392] width 156 height 89
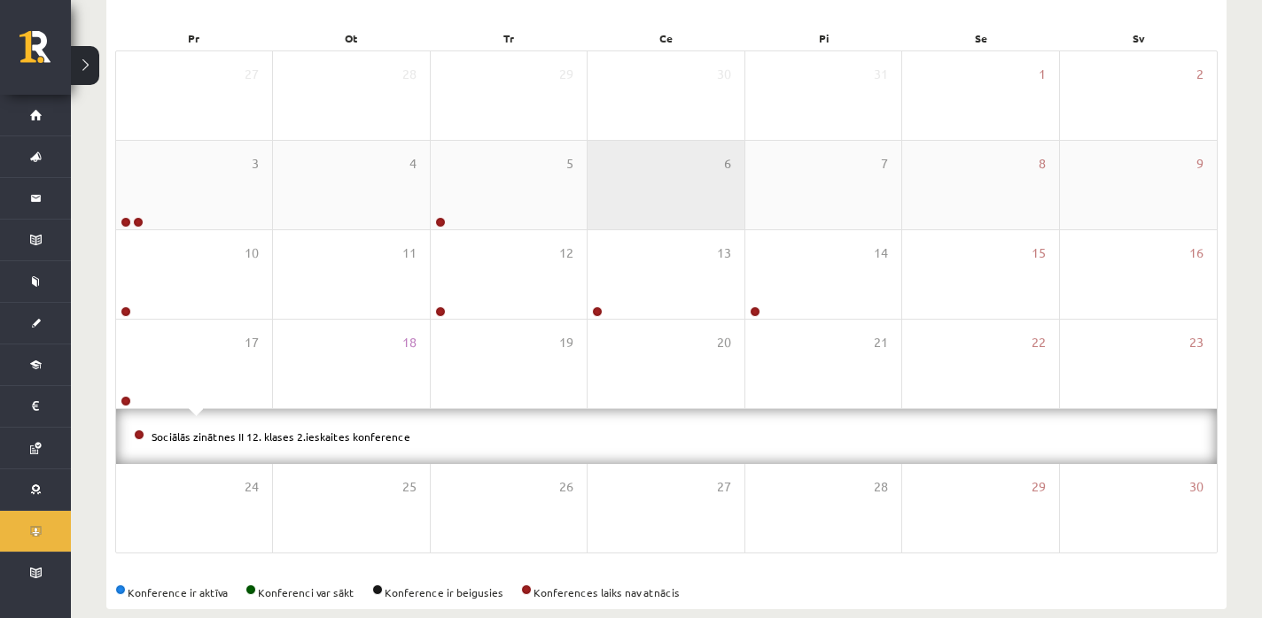
scroll to position [0, 0]
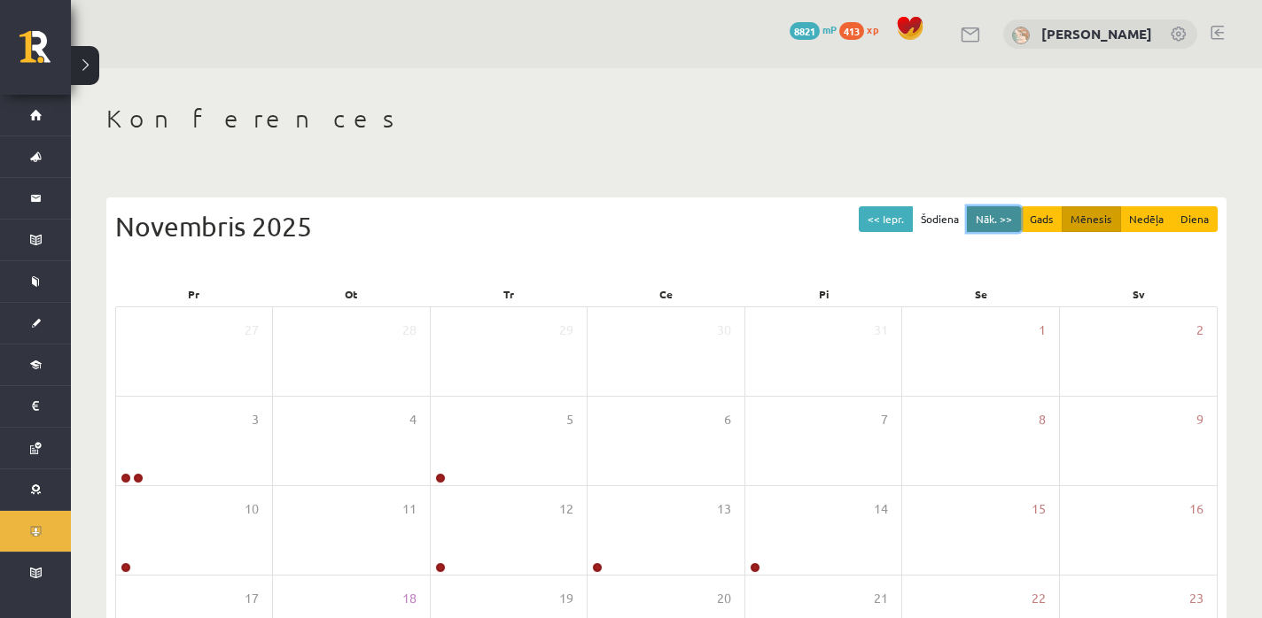
click at [989, 212] on button "Nāk. >>" at bounding box center [994, 219] width 54 height 26
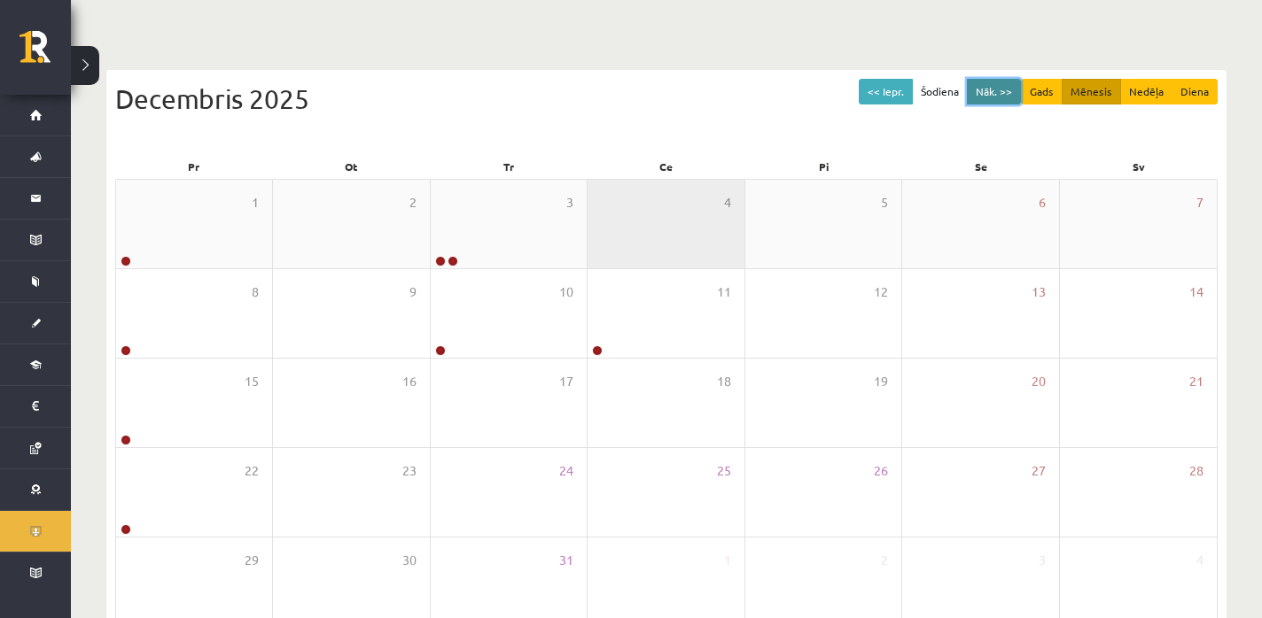
scroll to position [136, 0]
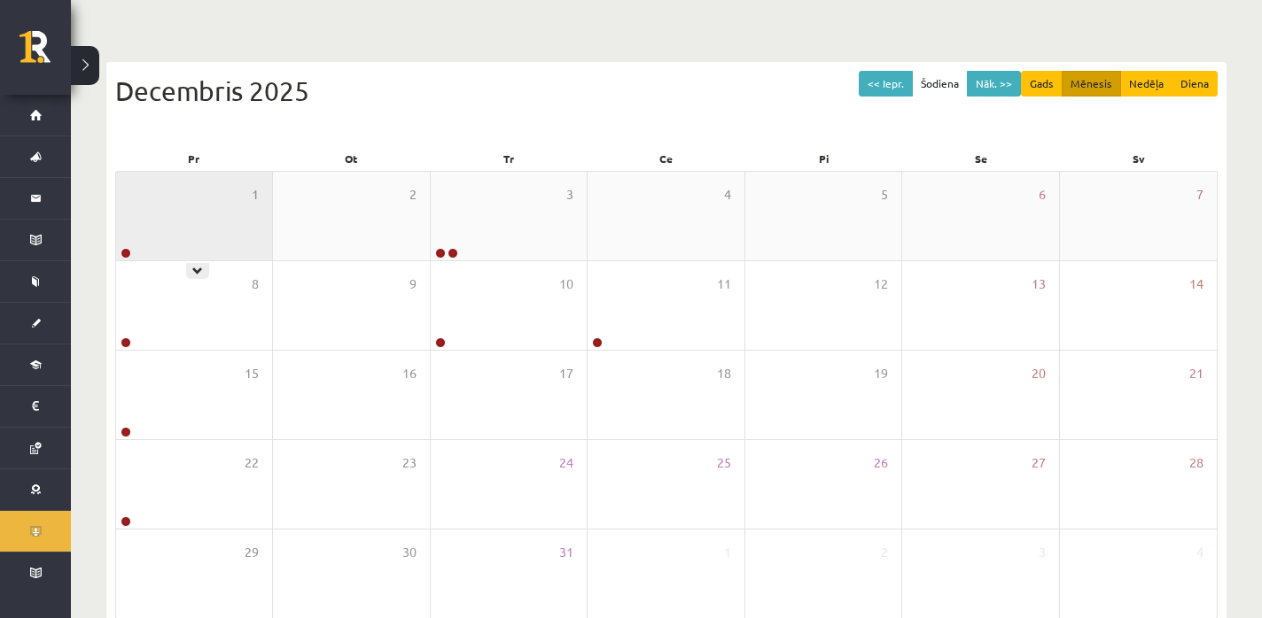
click at [198, 220] on div "1" at bounding box center [194, 216] width 156 height 89
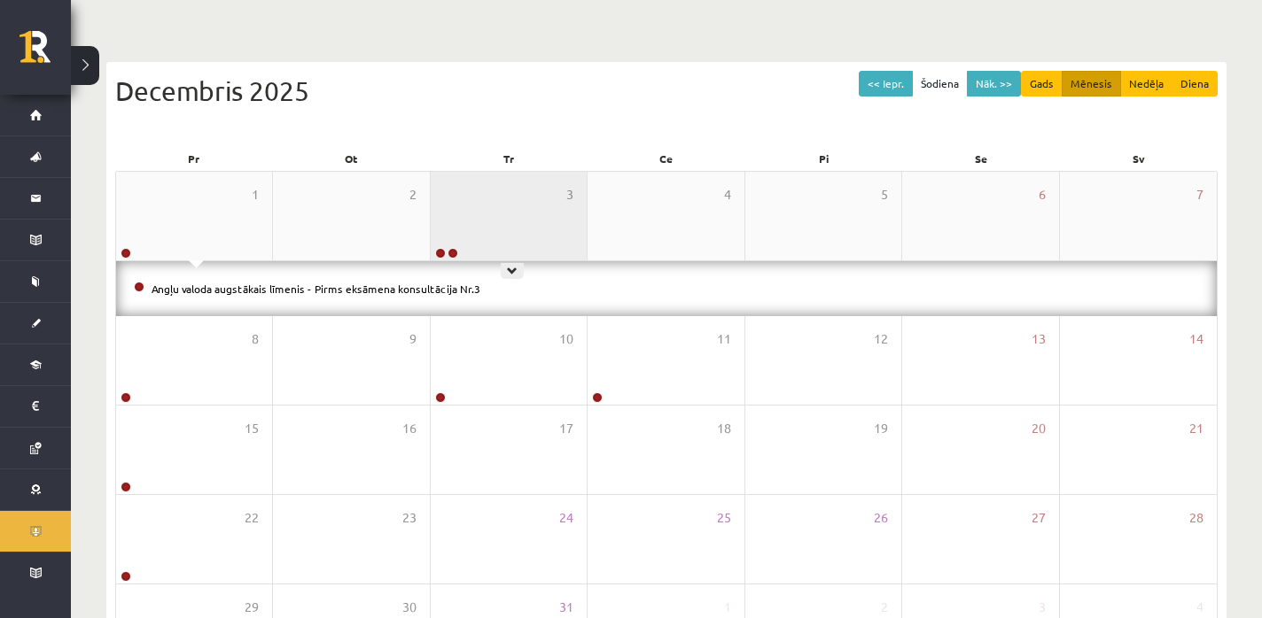
click at [503, 221] on div "3" at bounding box center [509, 216] width 156 height 89
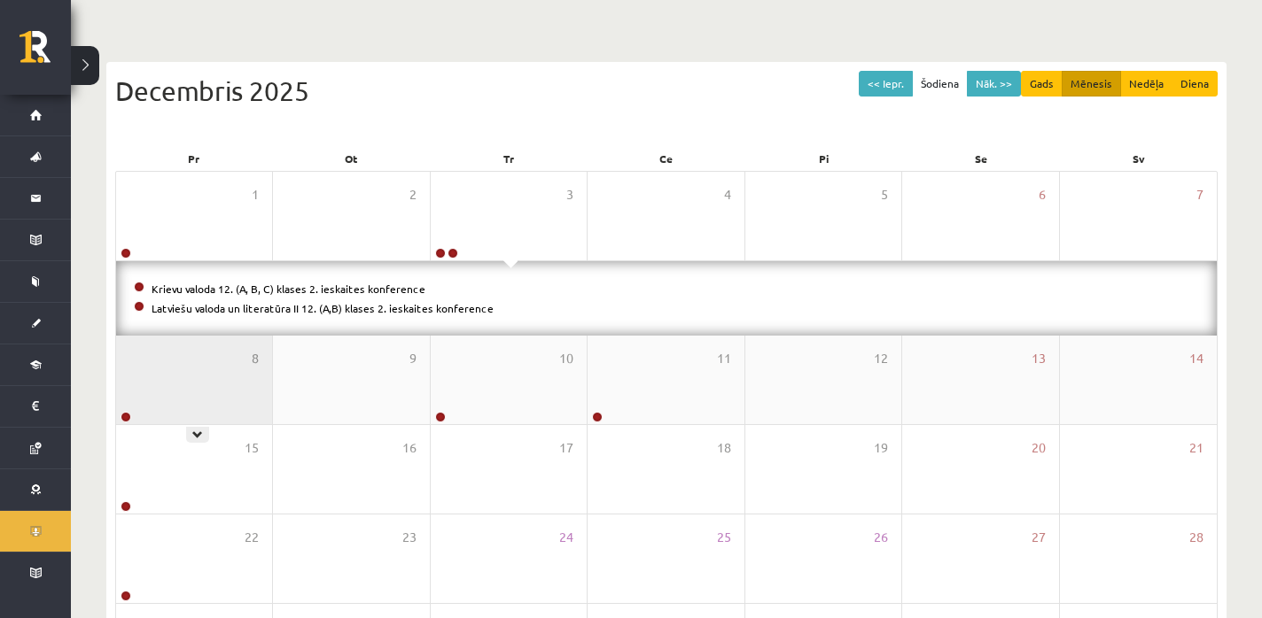
click at [183, 356] on div "8" at bounding box center [194, 380] width 156 height 89
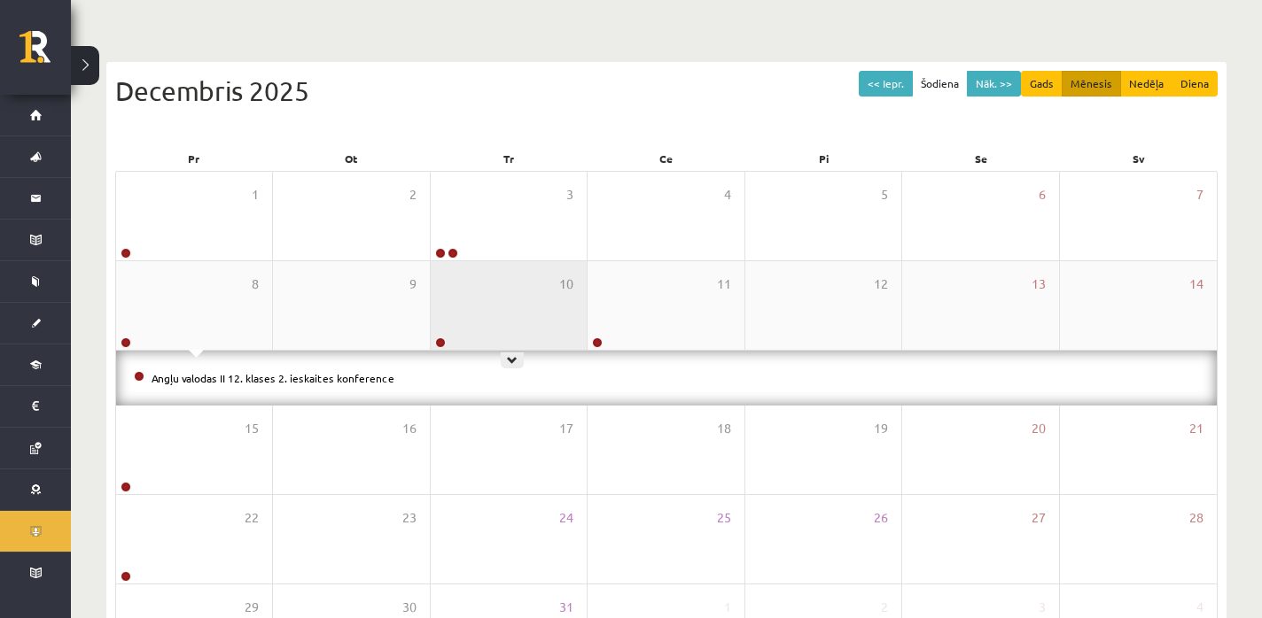
click at [476, 304] on div "10" at bounding box center [509, 305] width 156 height 89
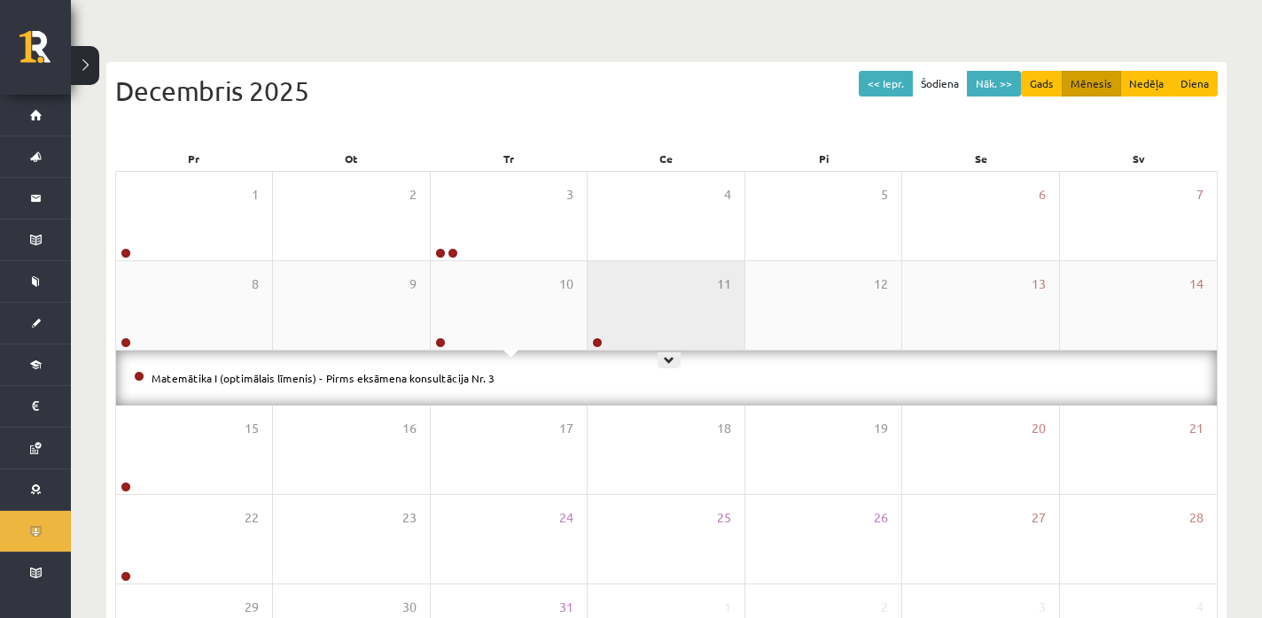
click at [633, 295] on div "11" at bounding box center [665, 305] width 156 height 89
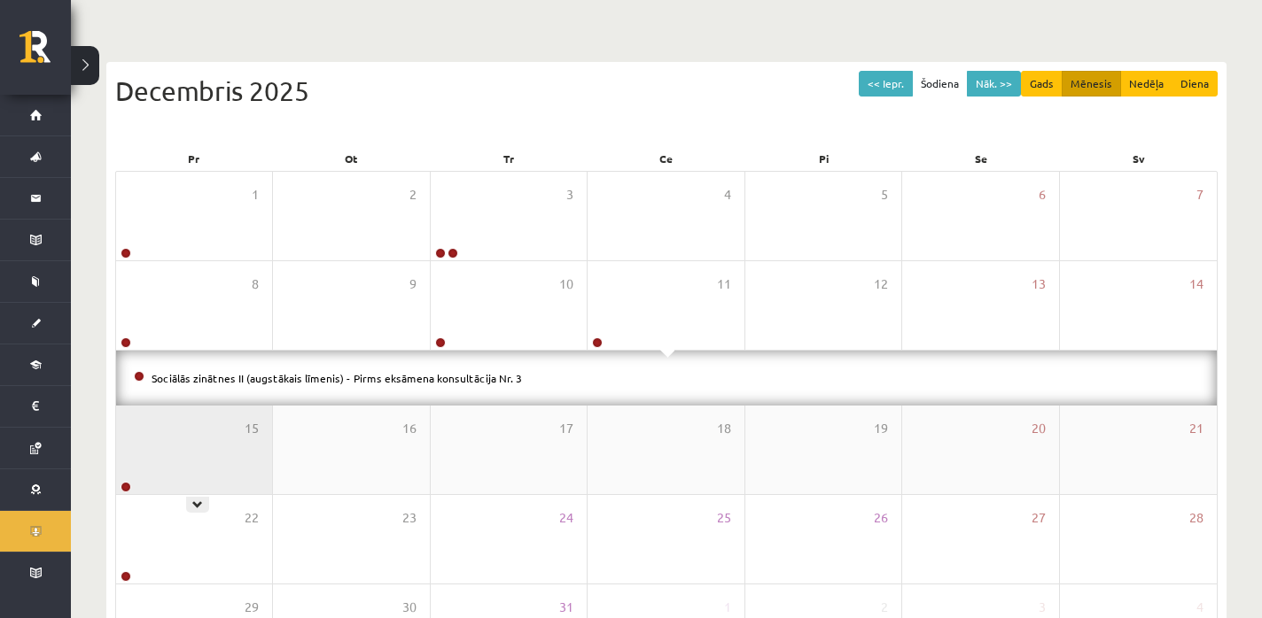
click at [151, 458] on div "15" at bounding box center [194, 450] width 156 height 89
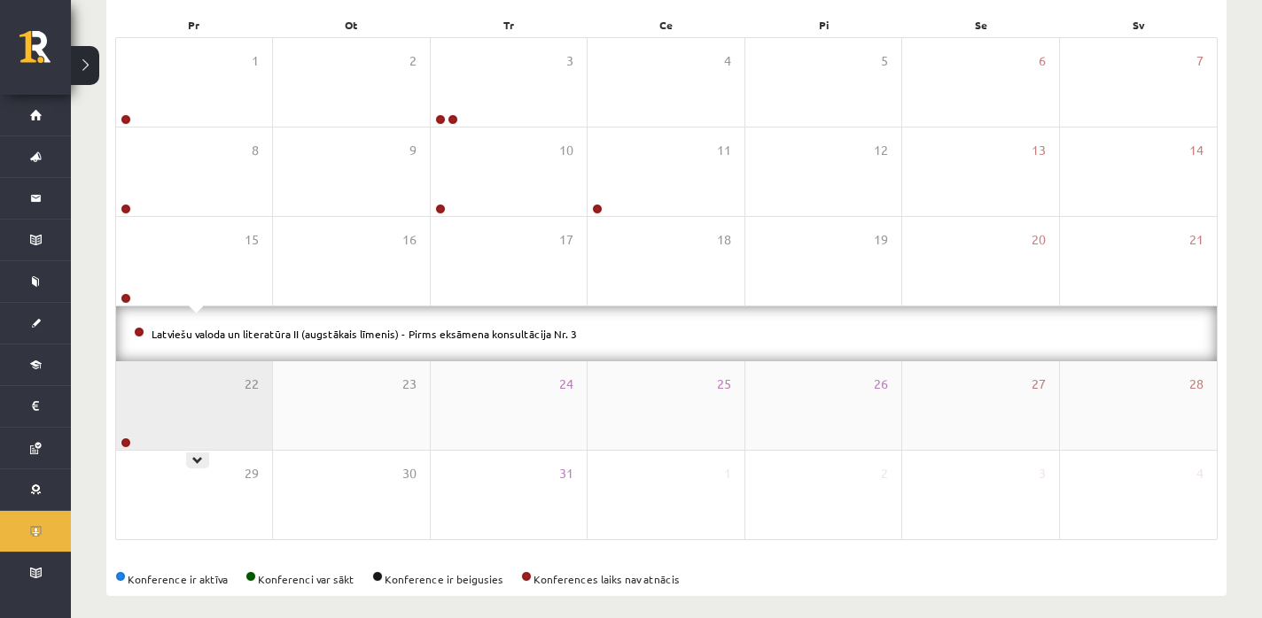
click at [166, 432] on div "22" at bounding box center [194, 405] width 156 height 89
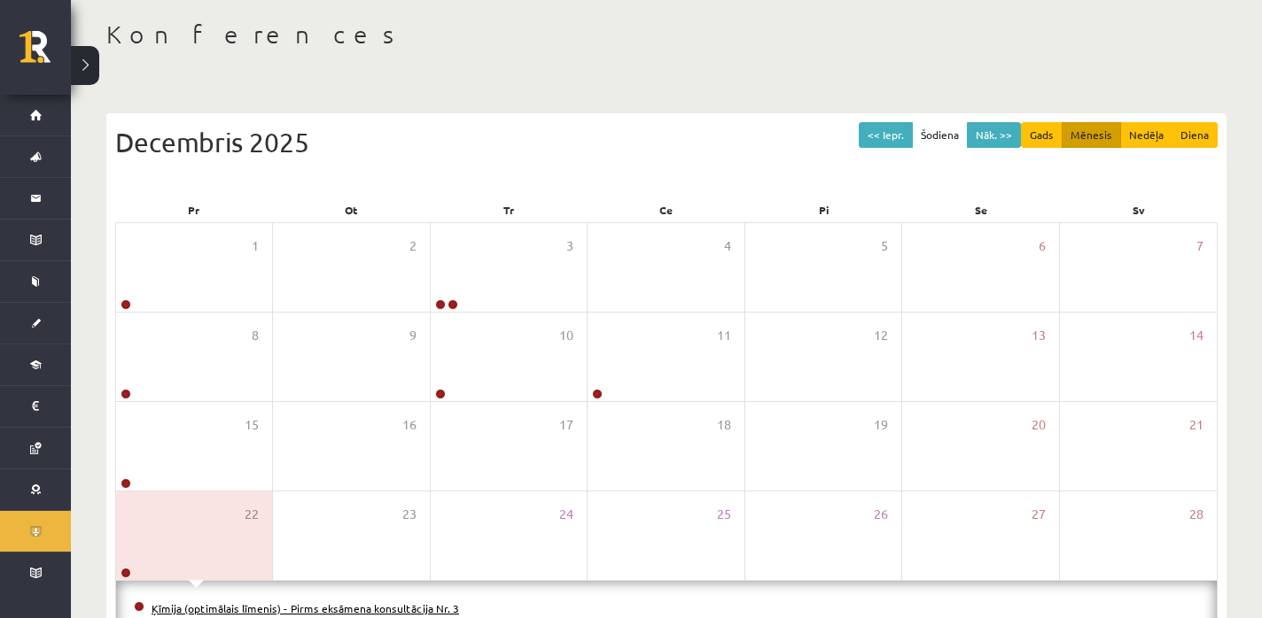
scroll to position [50, 0]
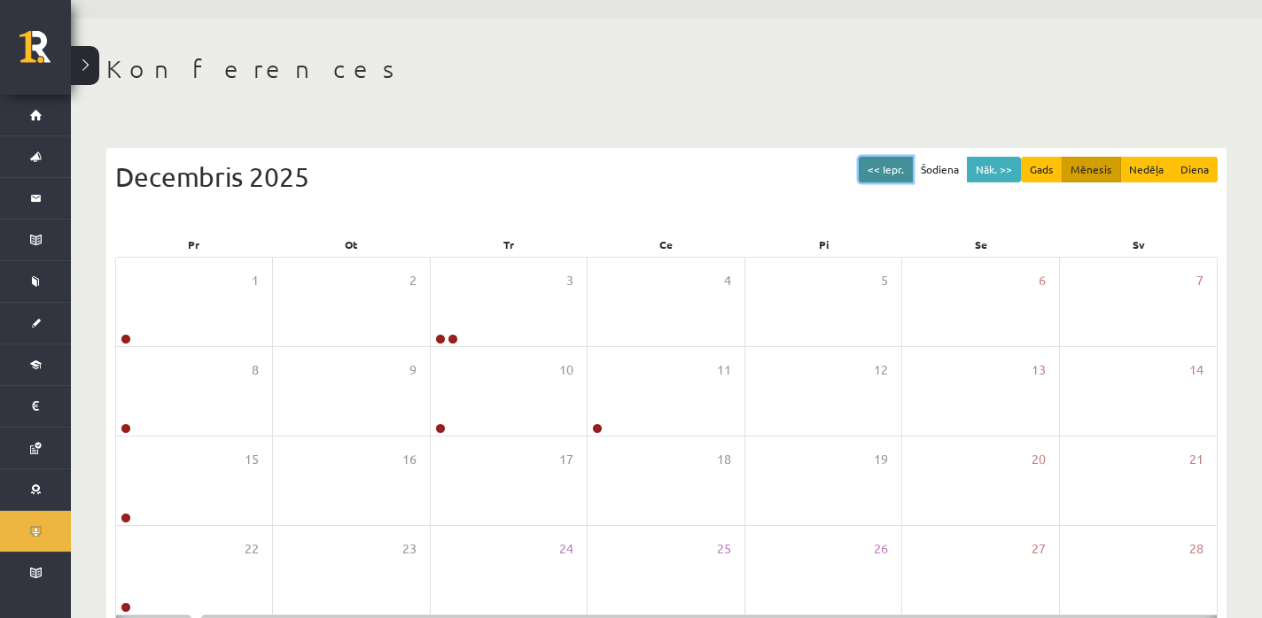
click at [867, 165] on button "<< Iepr." at bounding box center [886, 170] width 54 height 26
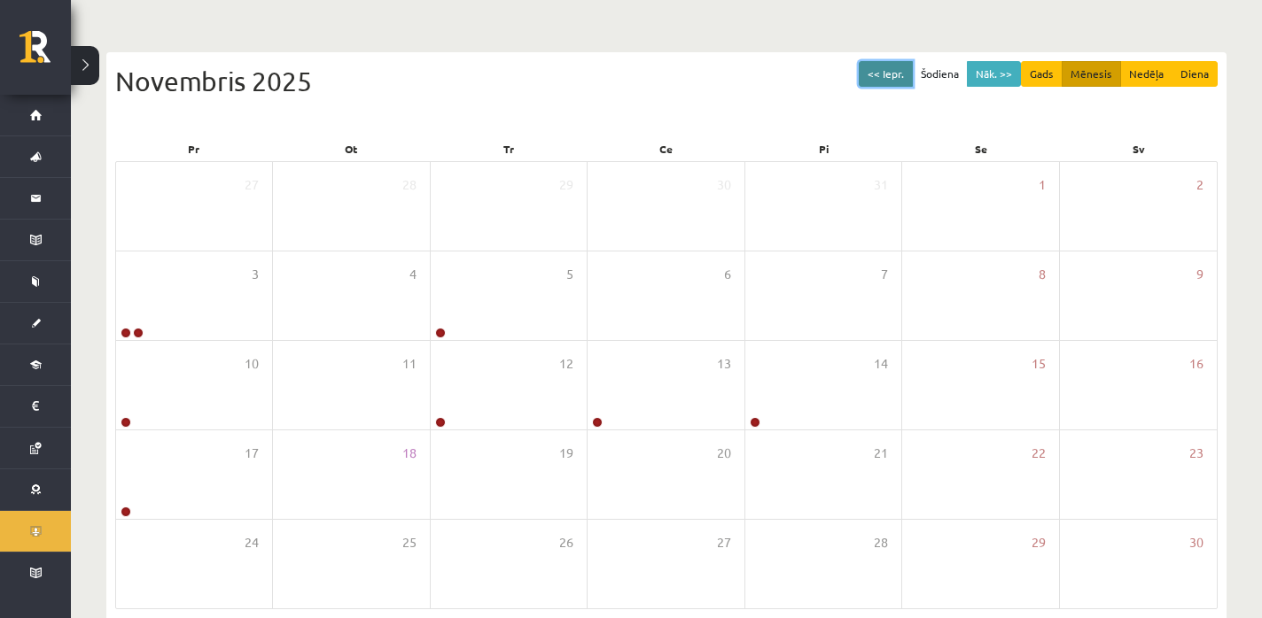
scroll to position [228, 0]
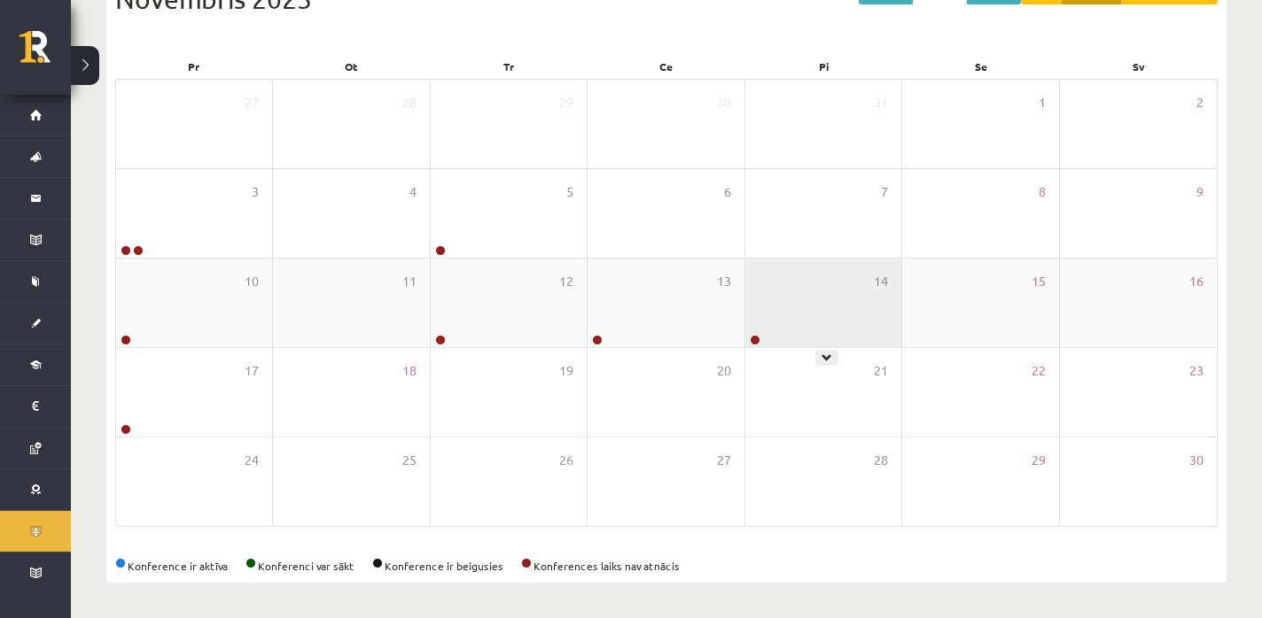
click at [773, 336] on div "14" at bounding box center [823, 303] width 156 height 89
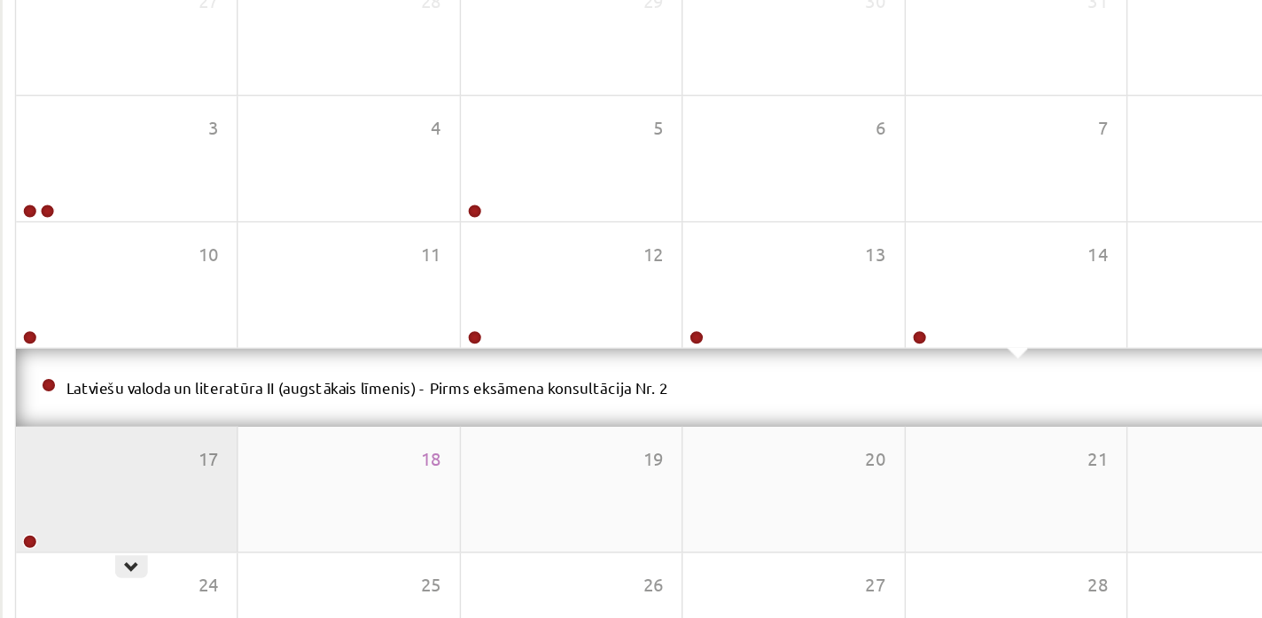
click at [162, 441] on div "17" at bounding box center [194, 447] width 156 height 89
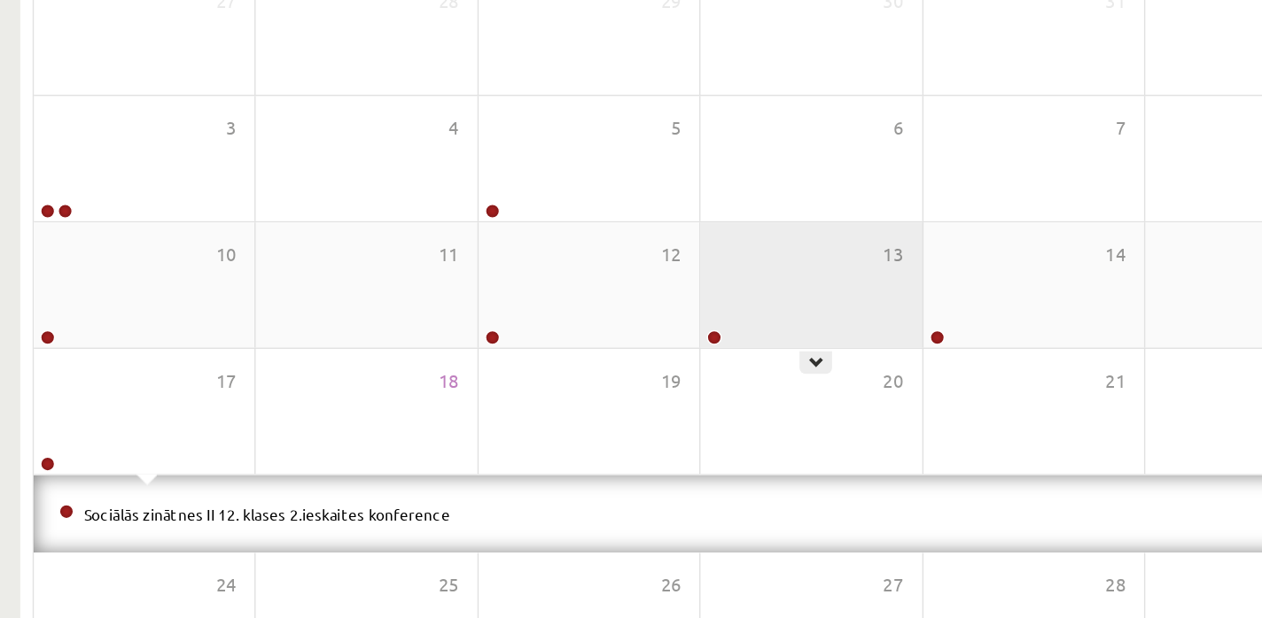
click at [623, 291] on div "13" at bounding box center [665, 303] width 156 height 89
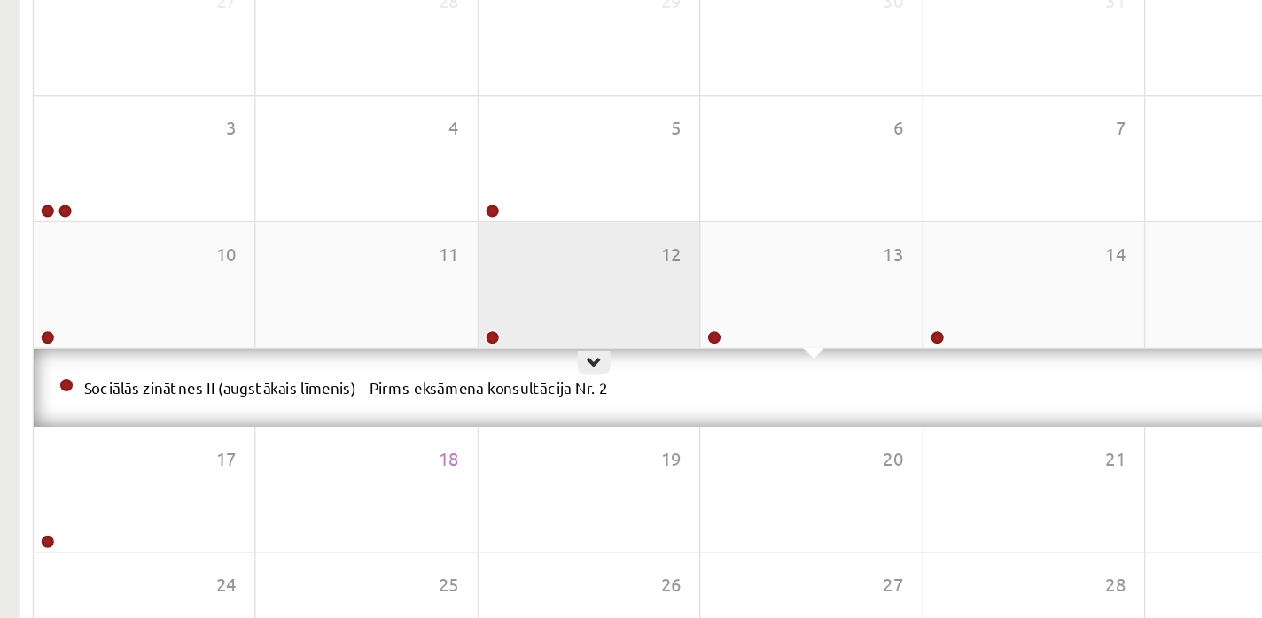
click at [517, 295] on div "12" at bounding box center [509, 303] width 156 height 89
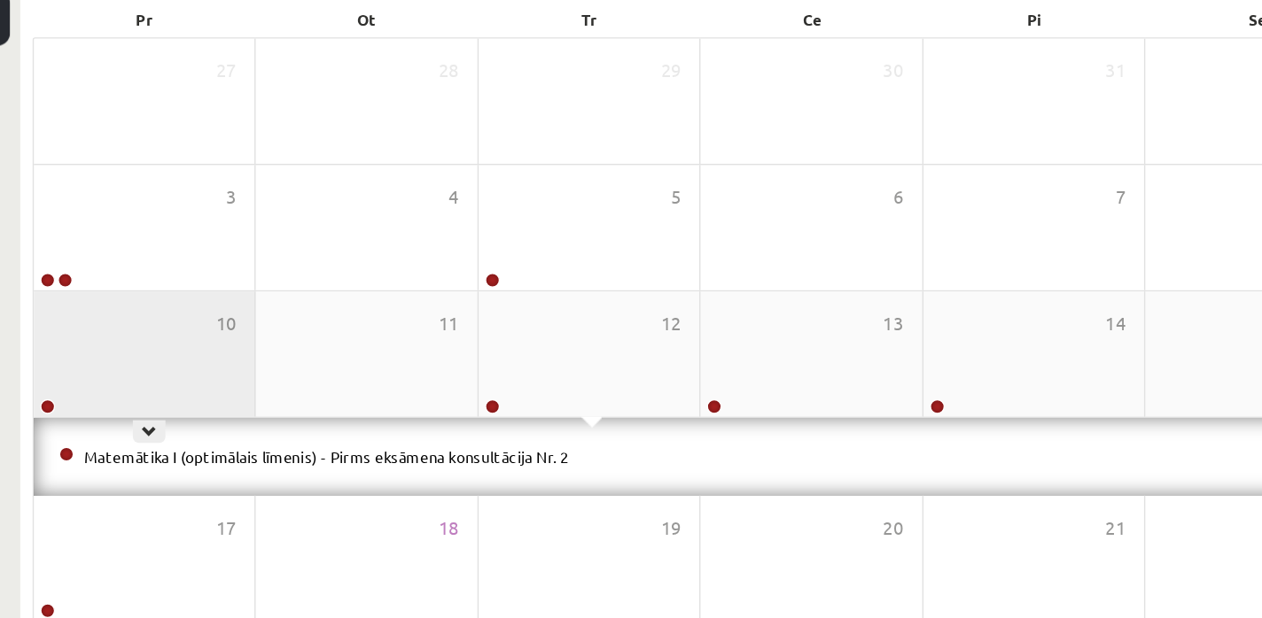
click at [184, 268] on div "10" at bounding box center [194, 303] width 156 height 89
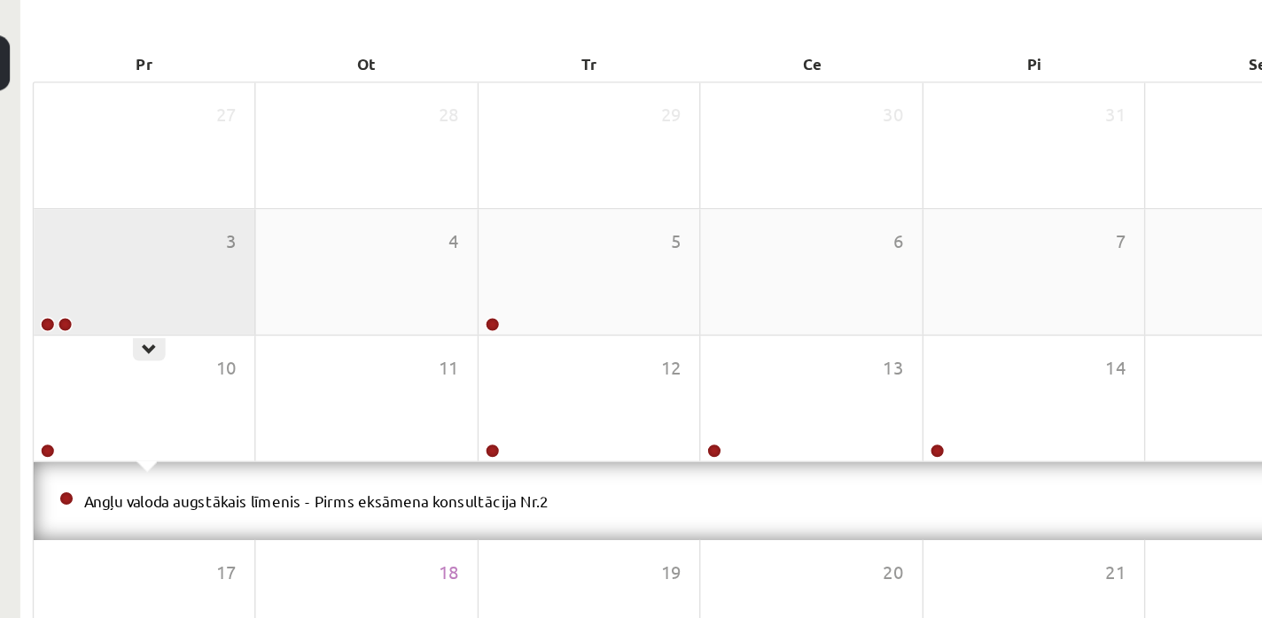
click at [190, 224] on div "3" at bounding box center [194, 213] width 156 height 89
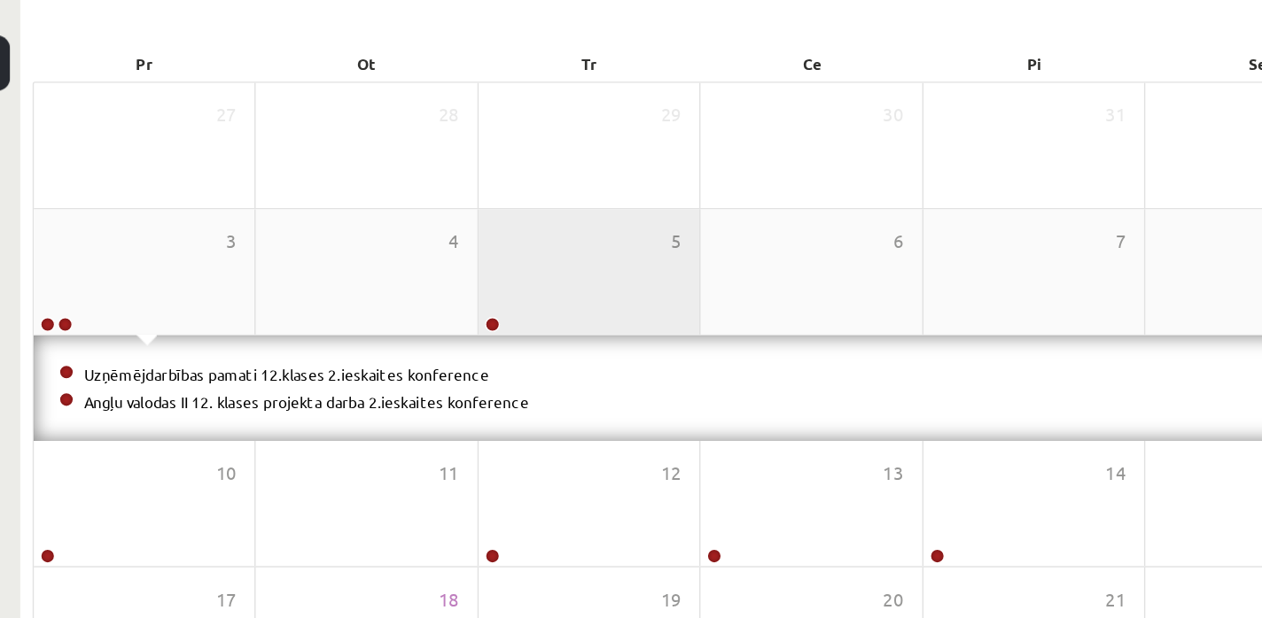
click at [511, 206] on div "5" at bounding box center [509, 213] width 156 height 89
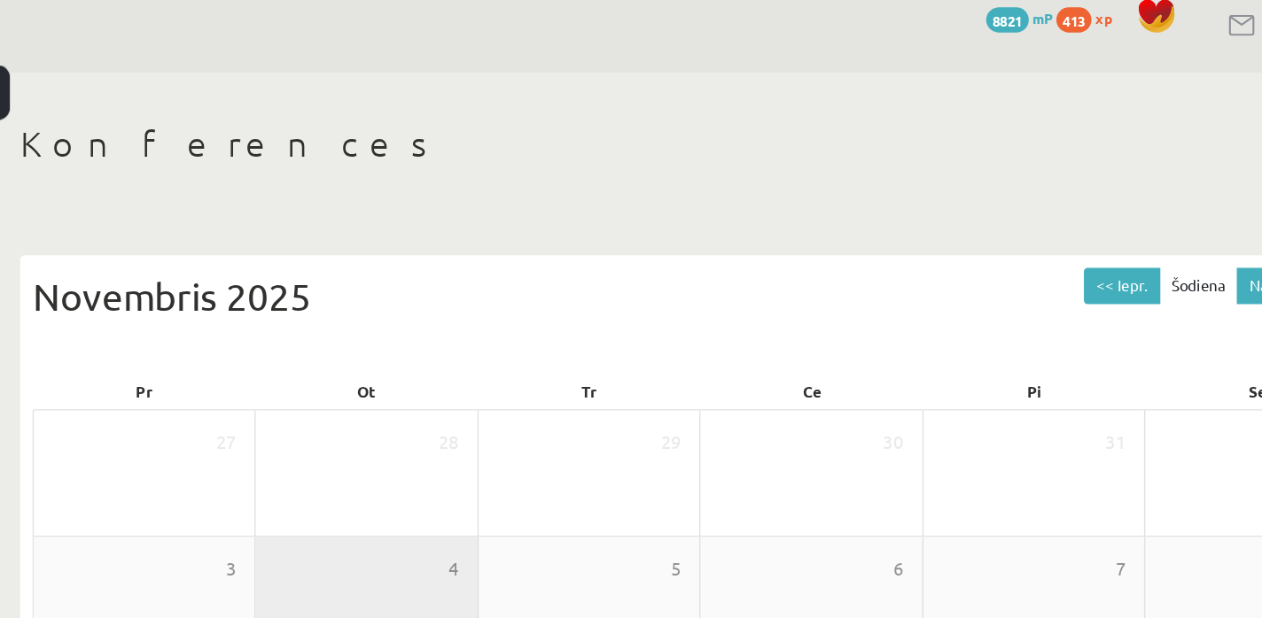
scroll to position [4, 0]
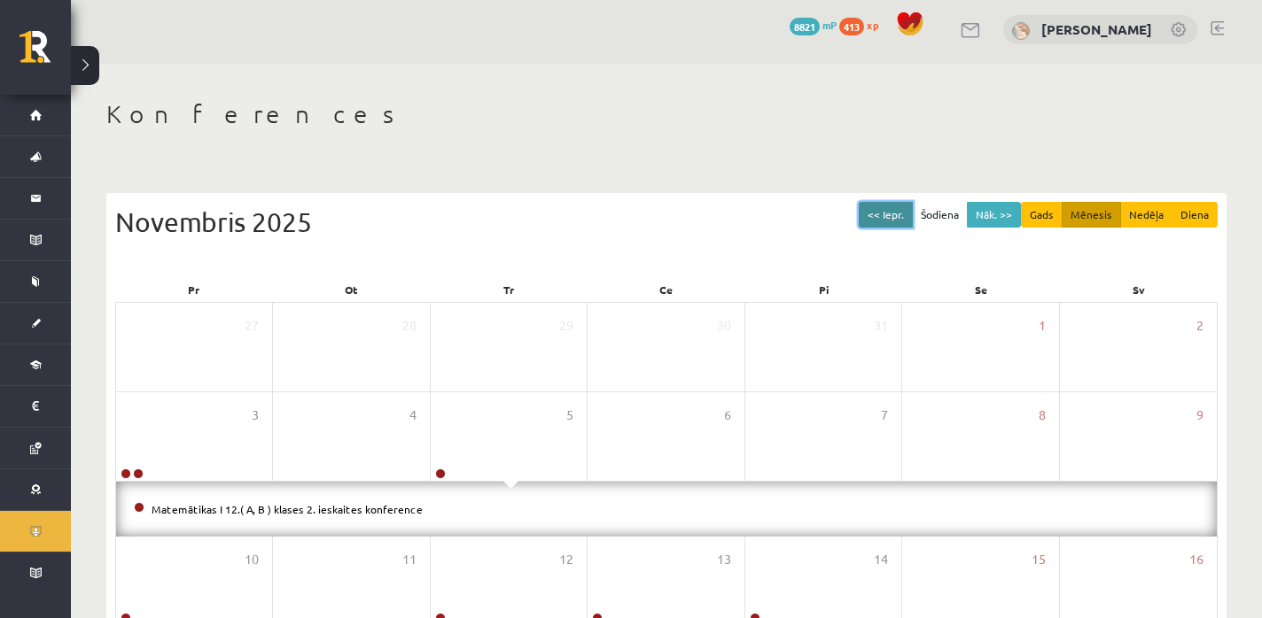
click at [874, 216] on button "<< Iepr." at bounding box center [886, 215] width 54 height 26
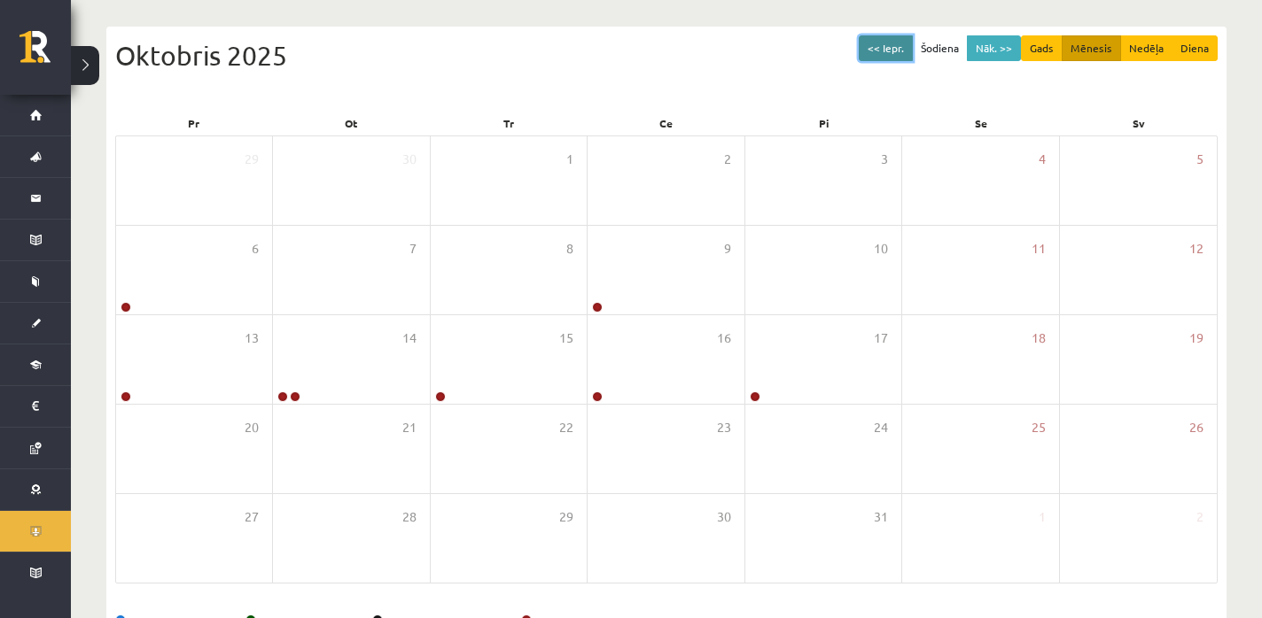
scroll to position [172, 0]
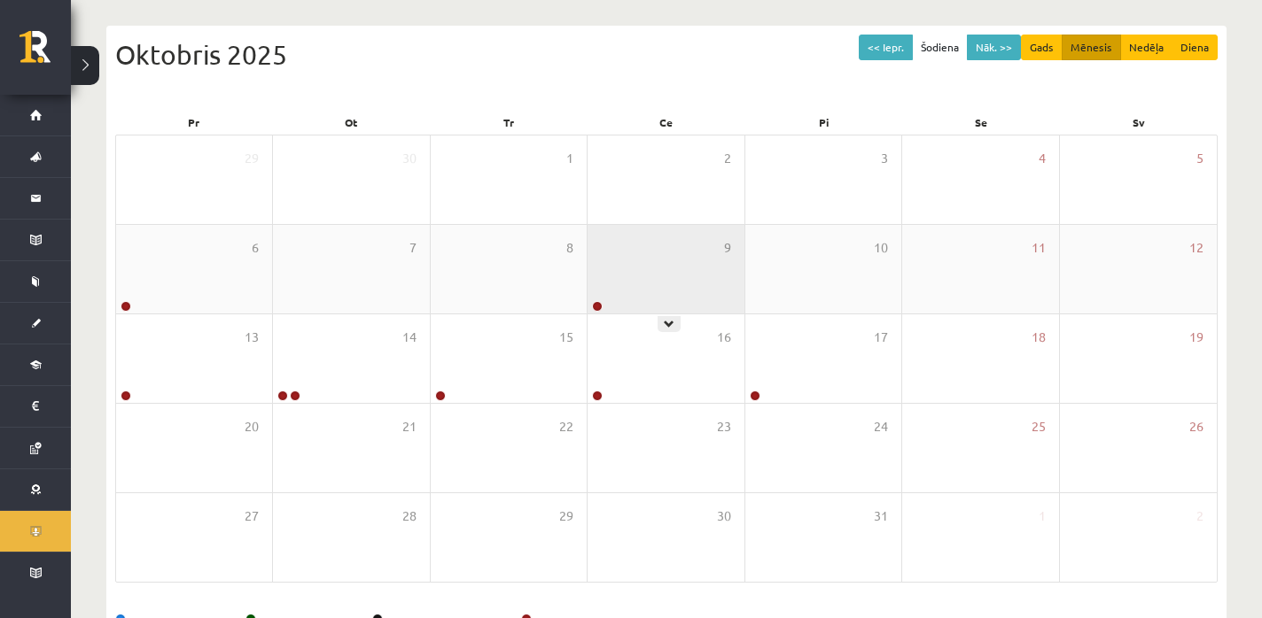
click at [661, 274] on div "9" at bounding box center [665, 269] width 156 height 89
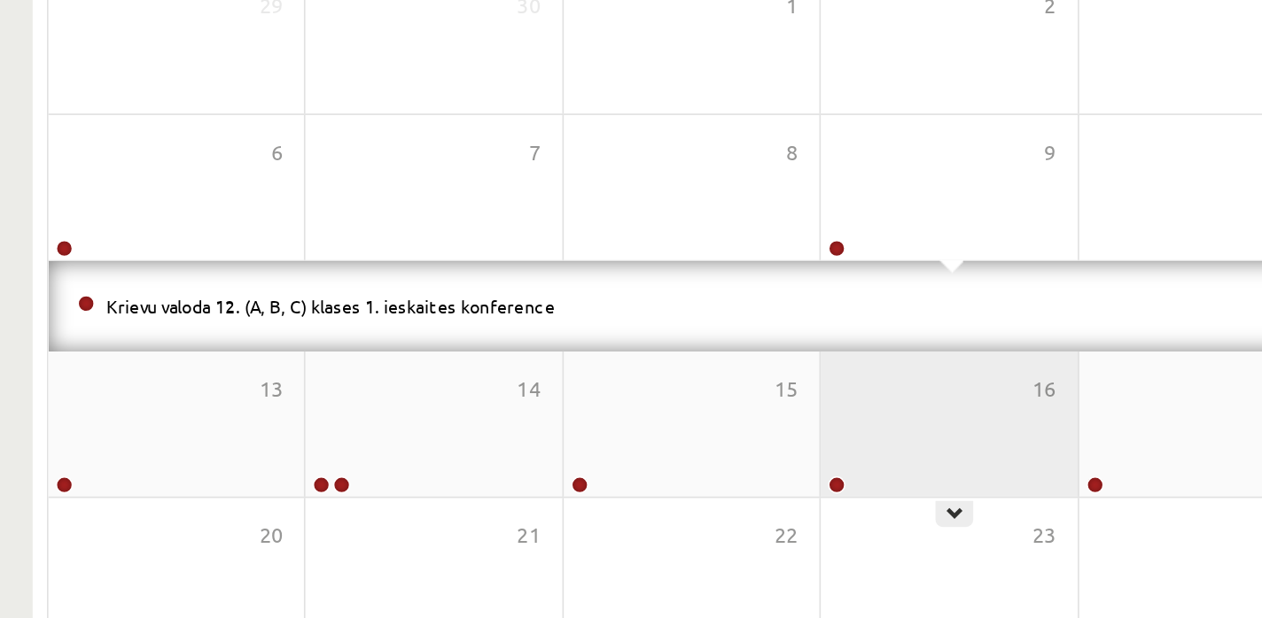
click at [602, 392] on div "16" at bounding box center [665, 413] width 156 height 89
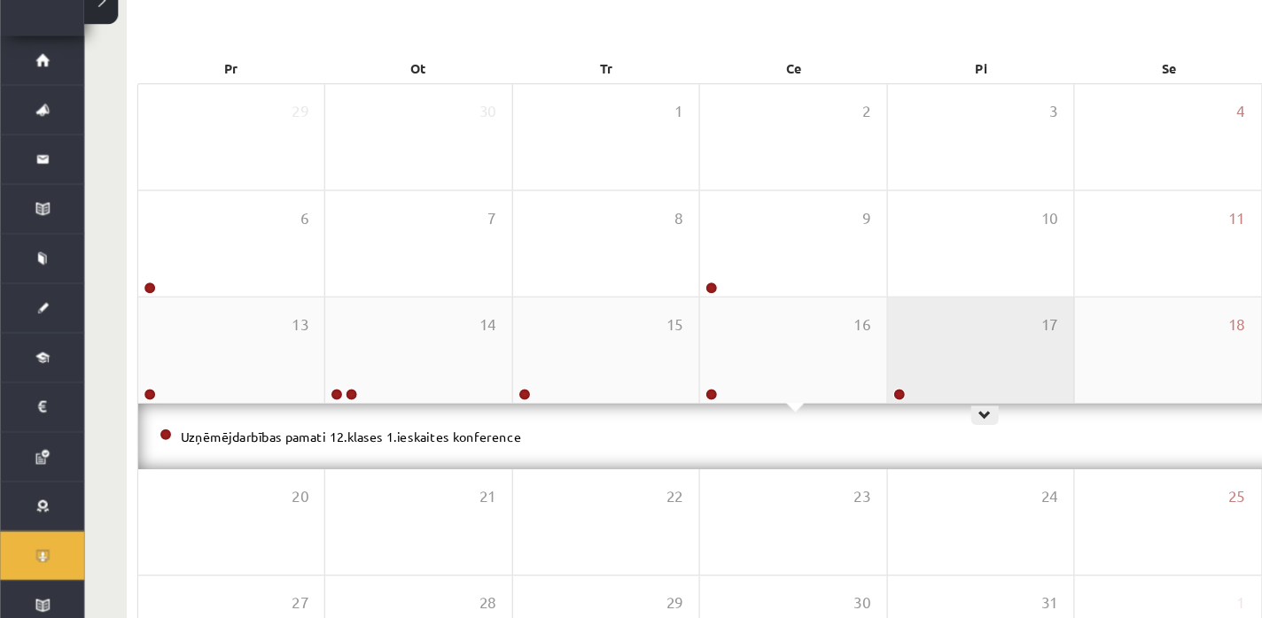
click at [828, 391] on div "17" at bounding box center [823, 359] width 156 height 89
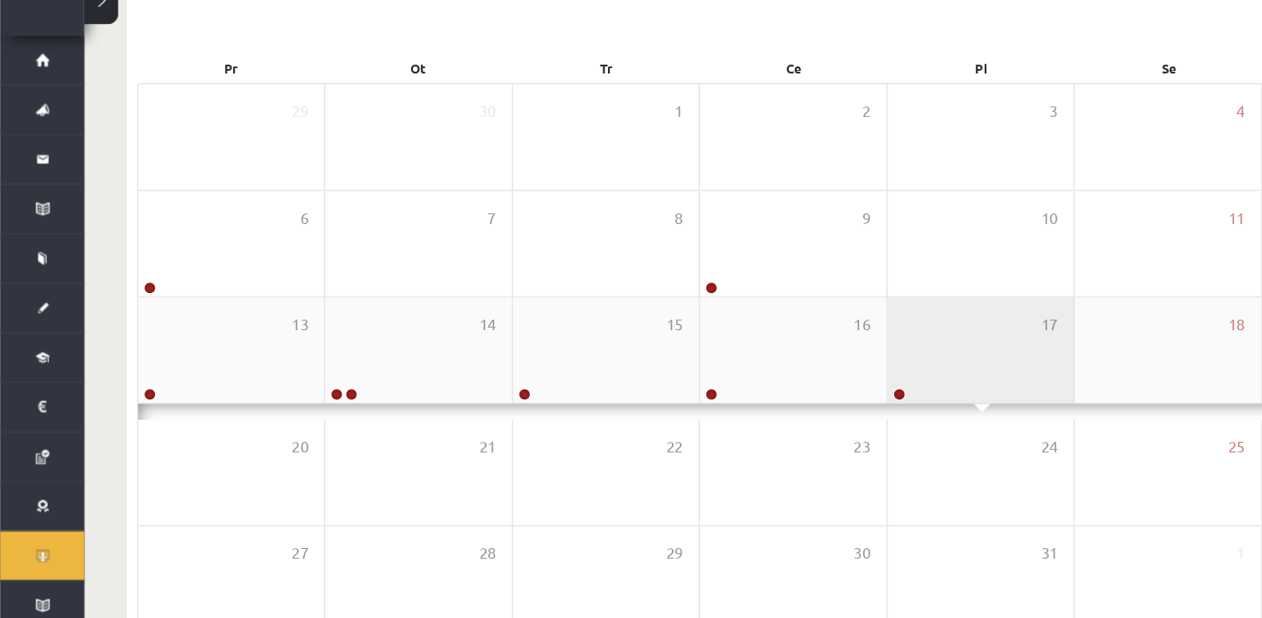
scroll to position [233, 0]
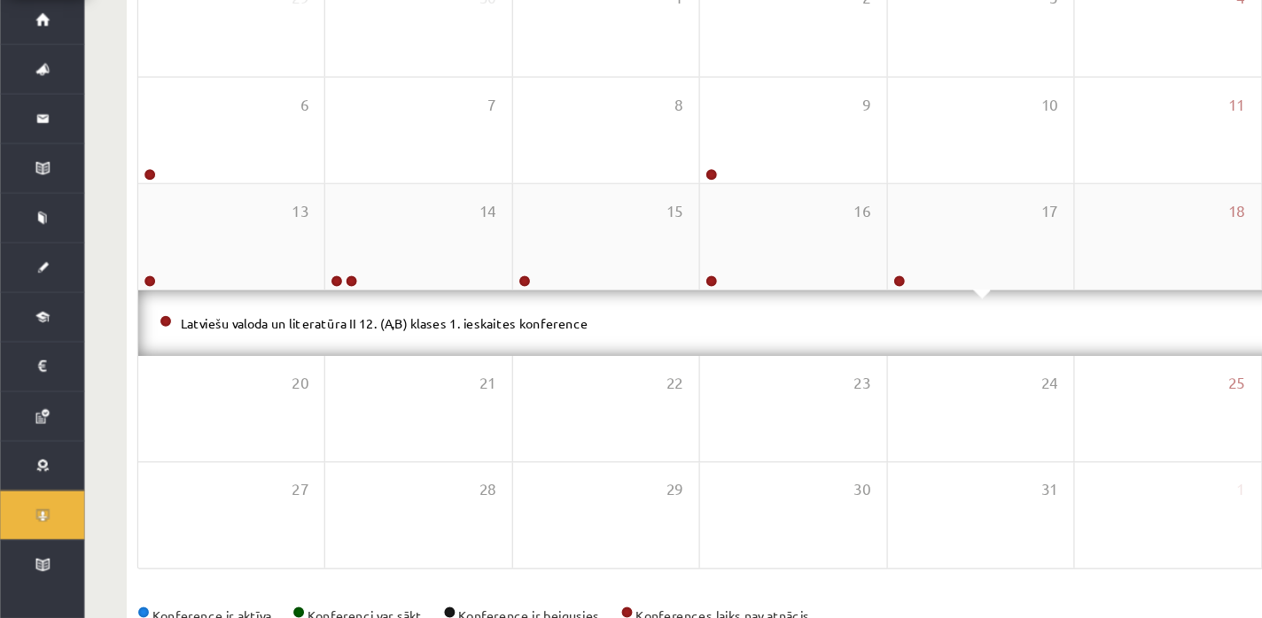
click at [477, 342] on div "13 14 15 16 17 18 19" at bounding box center [666, 297] width 1100 height 89
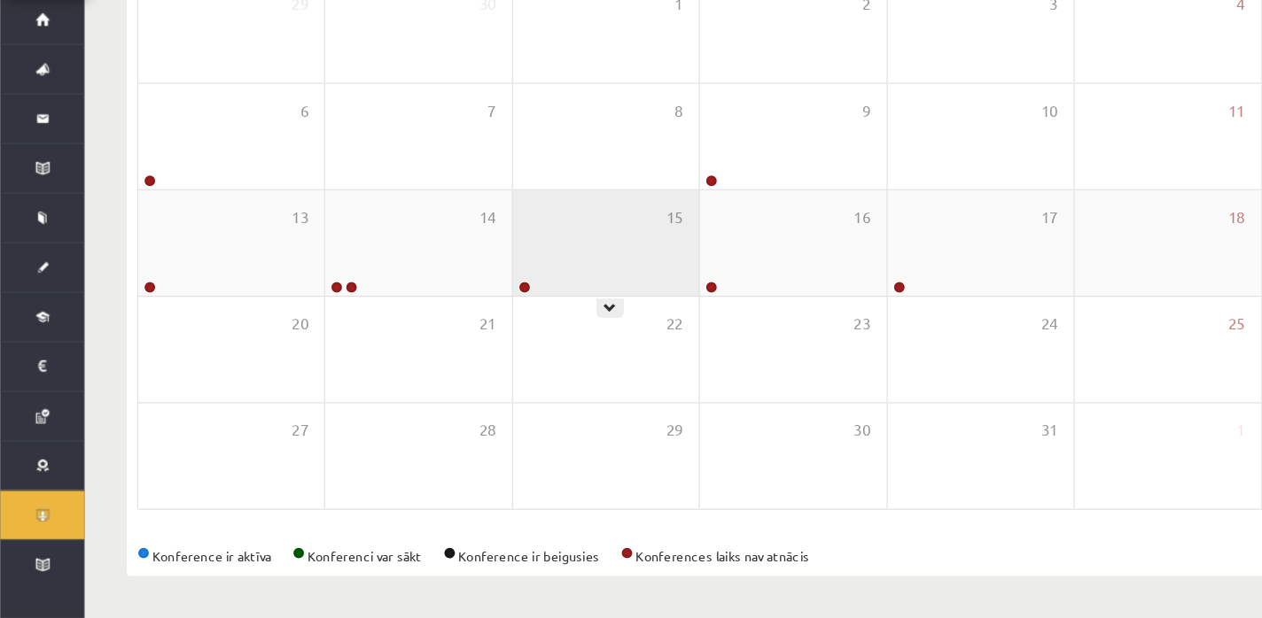
click at [466, 308] on div "15" at bounding box center [509, 303] width 156 height 89
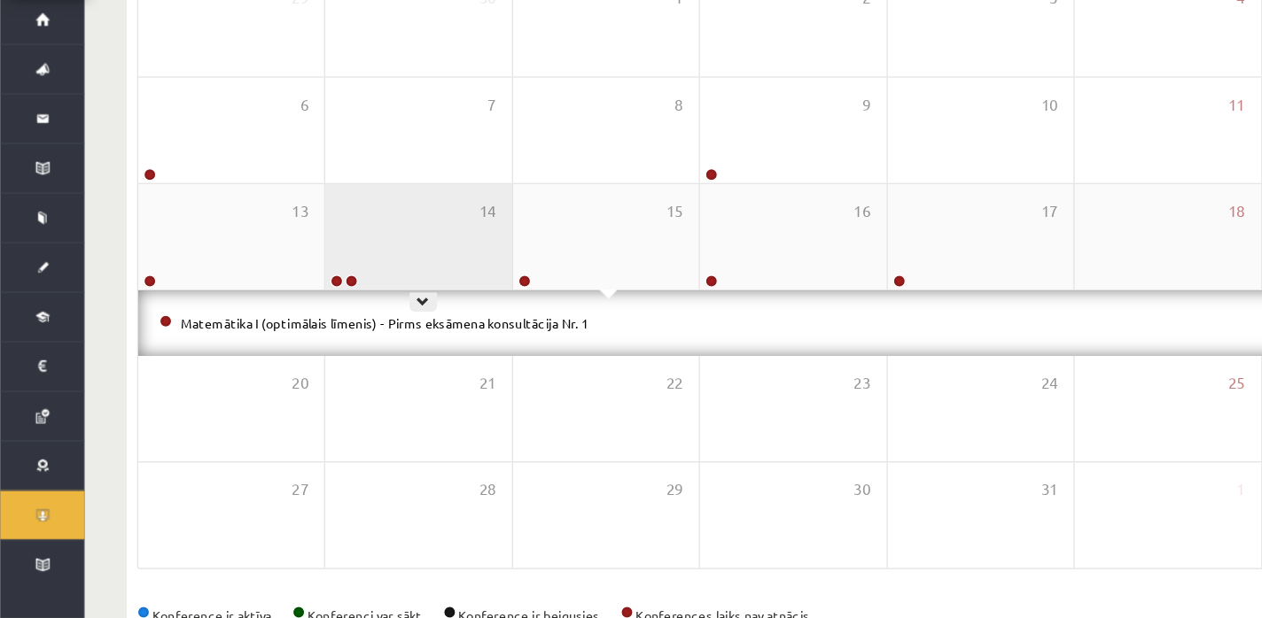
click at [323, 292] on div "14" at bounding box center [351, 297] width 156 height 89
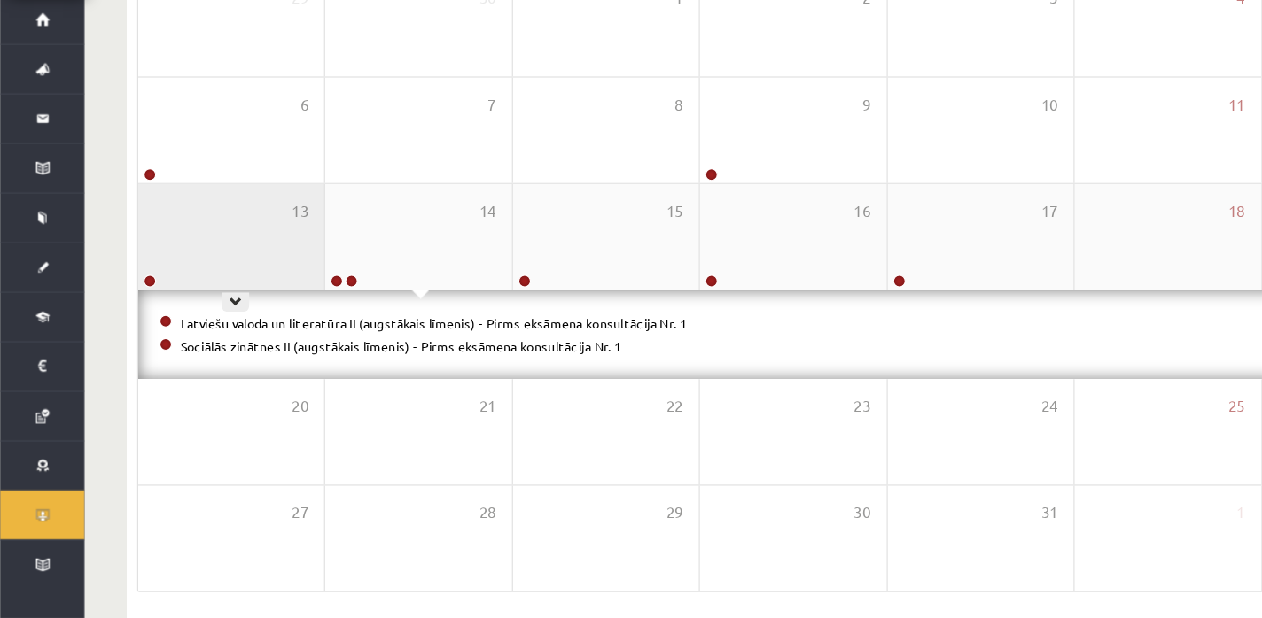
click at [180, 294] on div "13" at bounding box center [194, 297] width 156 height 89
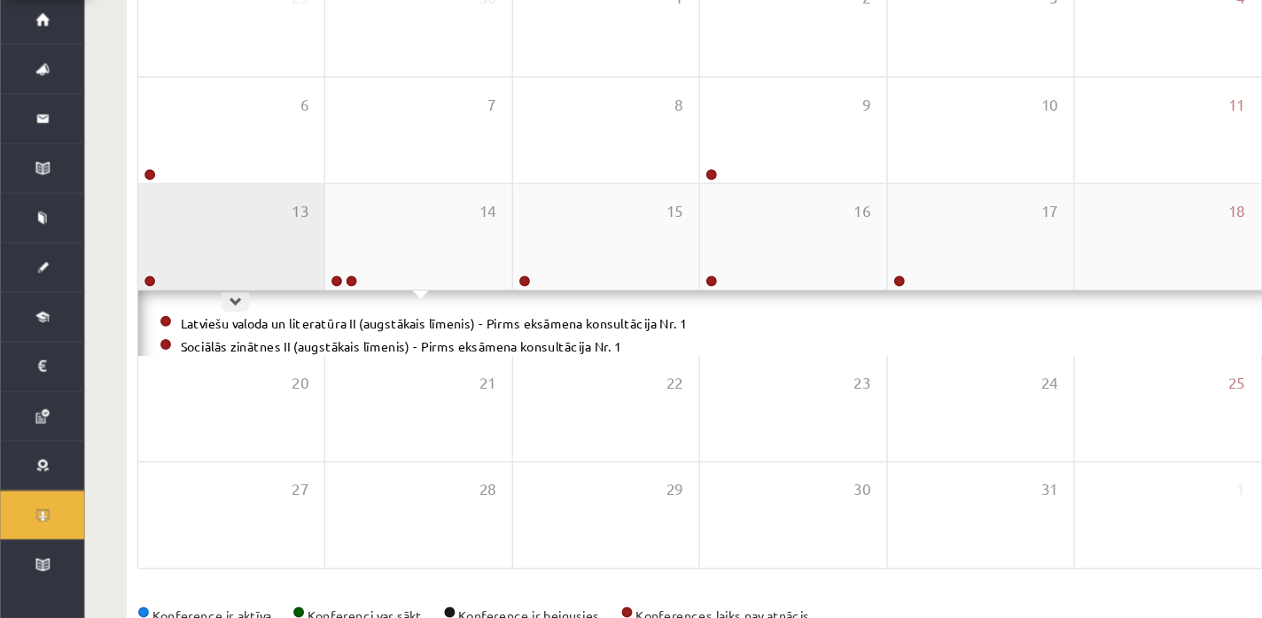
scroll to position [231, 0]
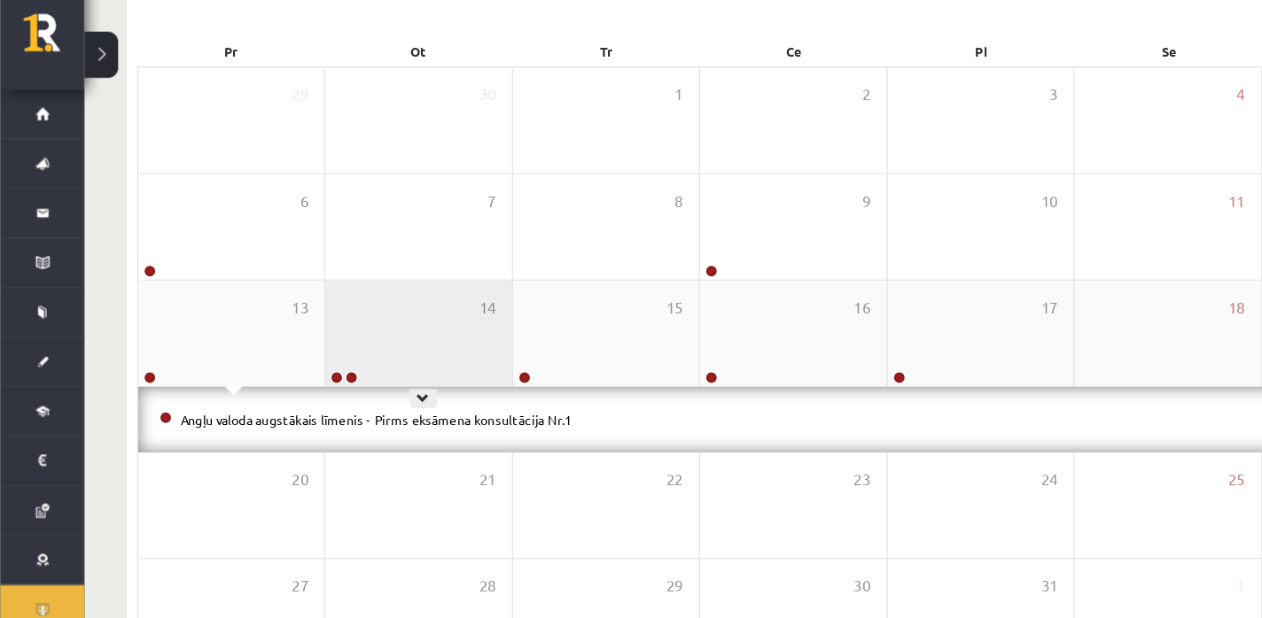
click at [320, 305] on div "14" at bounding box center [351, 299] width 156 height 89
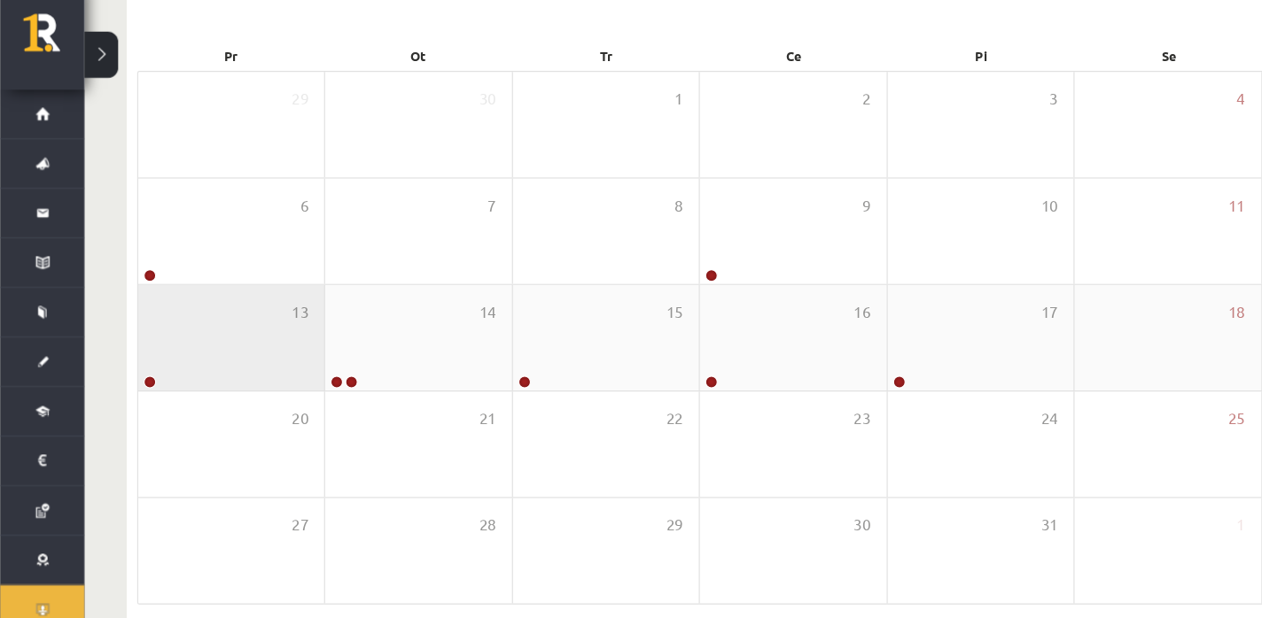
scroll to position [228, 0]
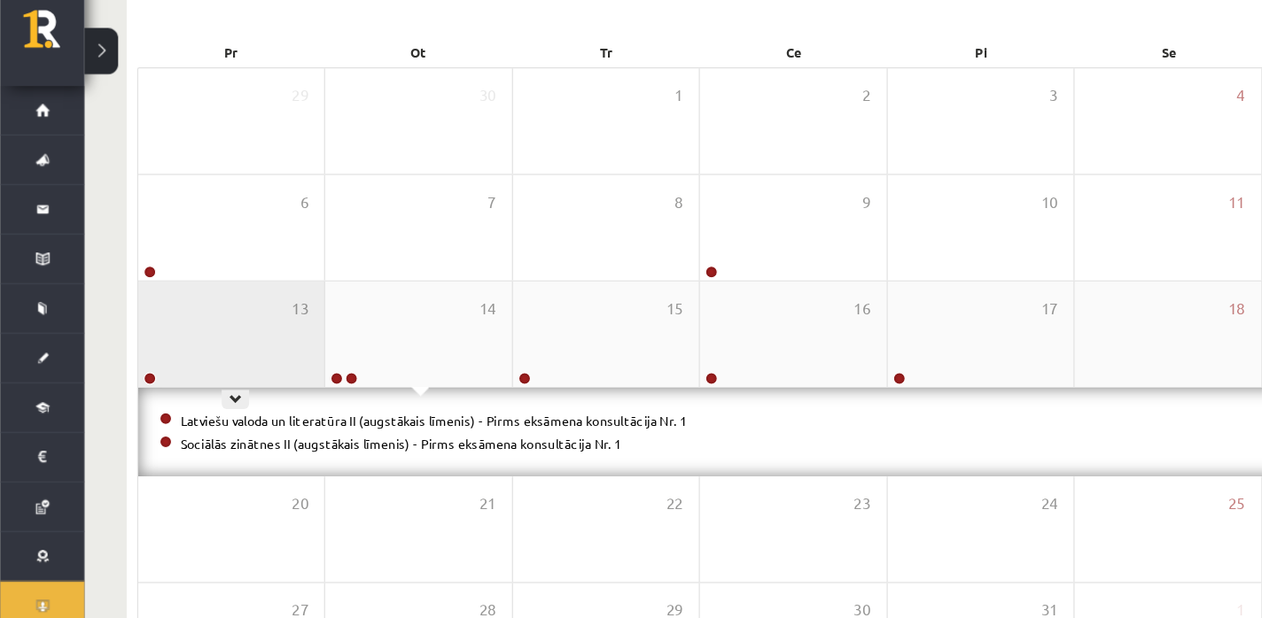
click at [182, 314] on div "13" at bounding box center [194, 303] width 156 height 89
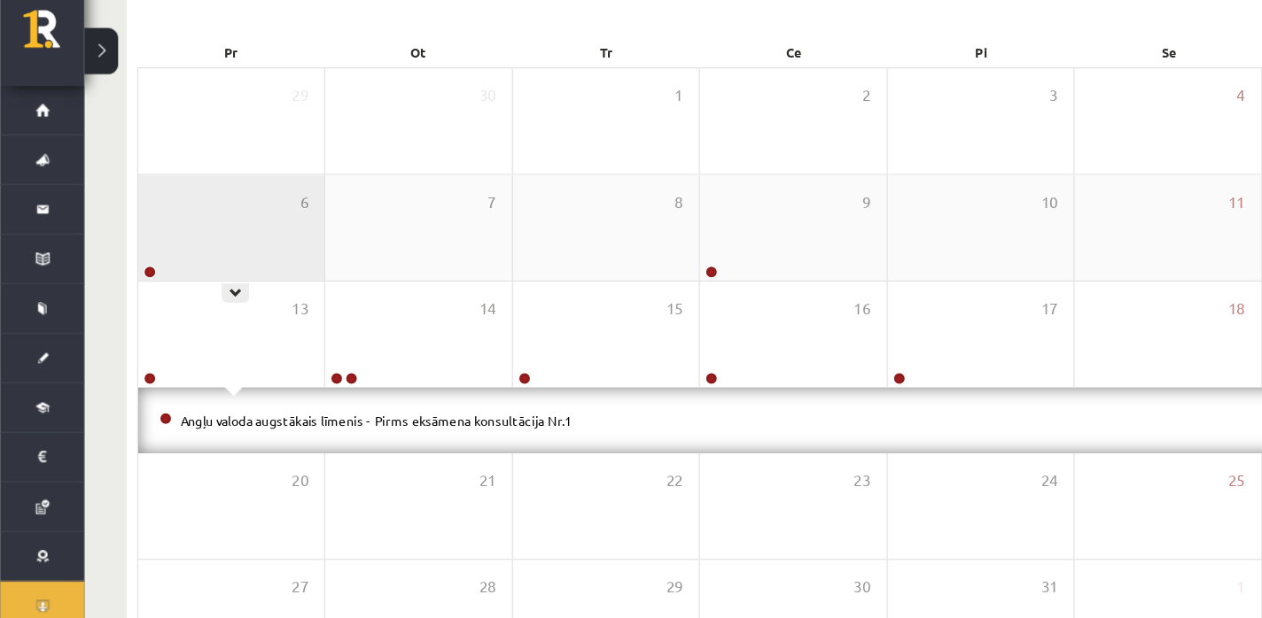
click at [180, 207] on div "6" at bounding box center [194, 213] width 156 height 89
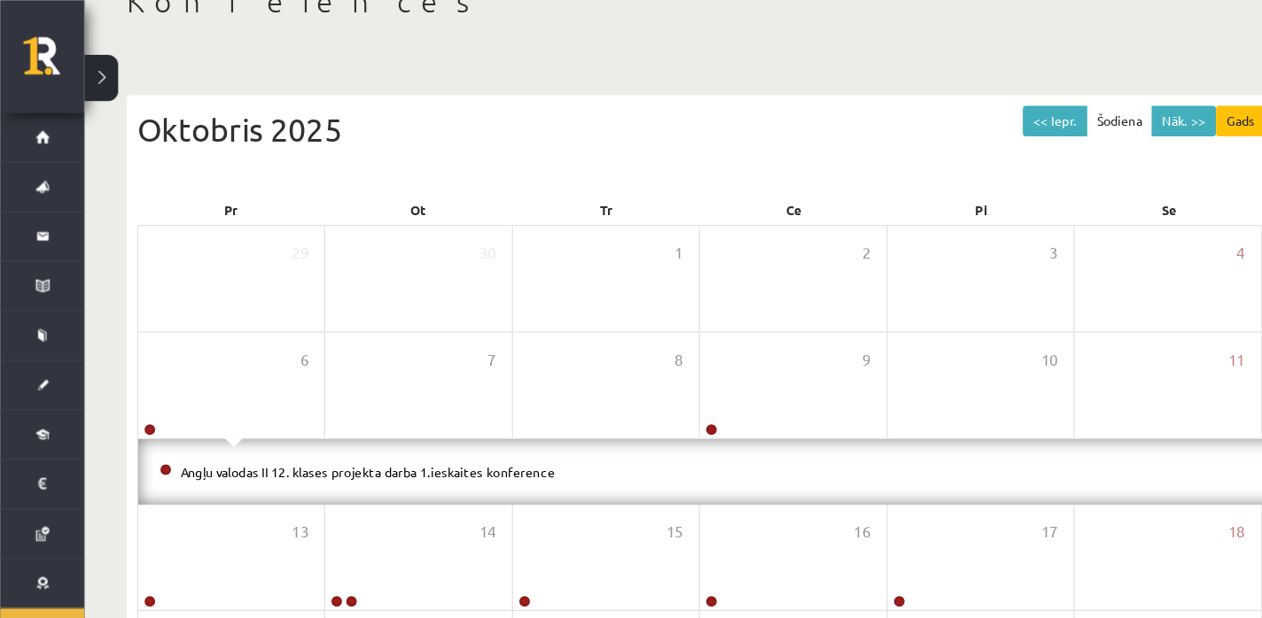
scroll to position [102, 0]
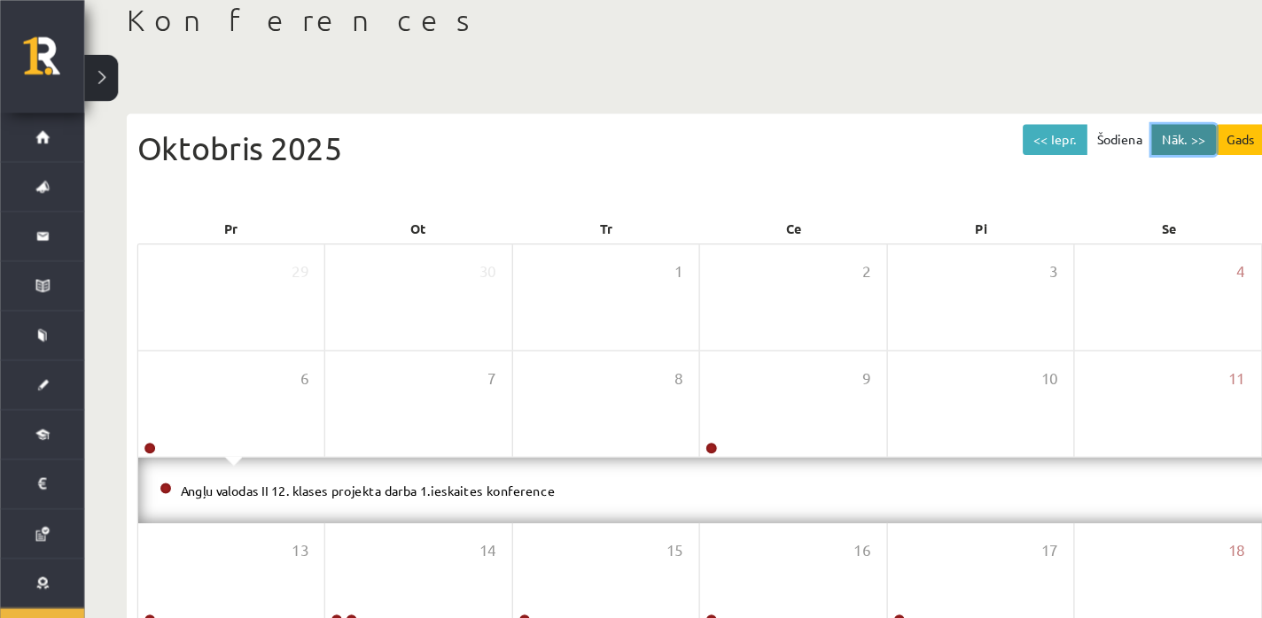
click at [983, 110] on button "Nāk. >>" at bounding box center [994, 118] width 54 height 26
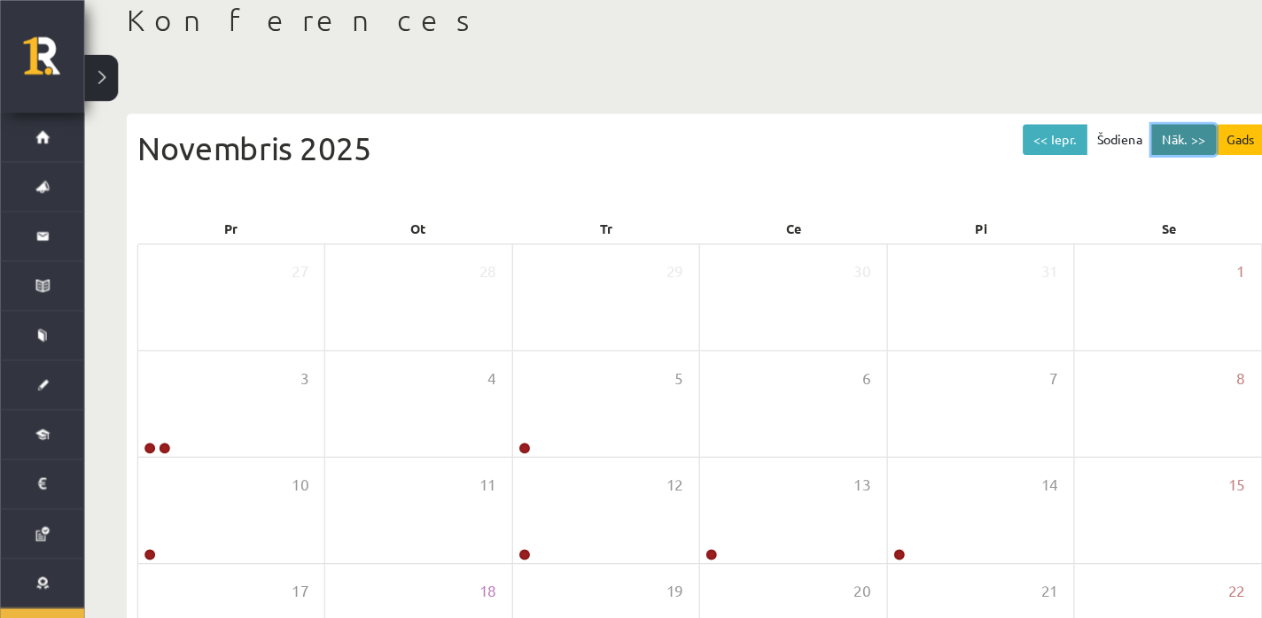
click at [983, 110] on button "Nāk. >>" at bounding box center [994, 118] width 54 height 26
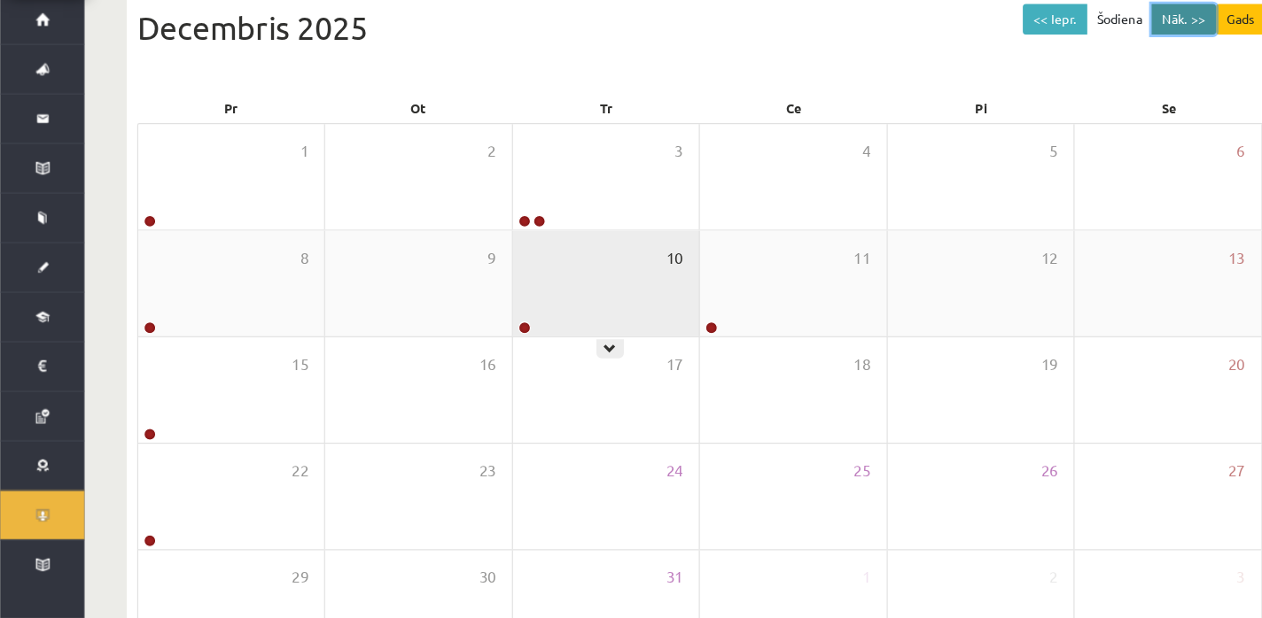
scroll to position [106, 0]
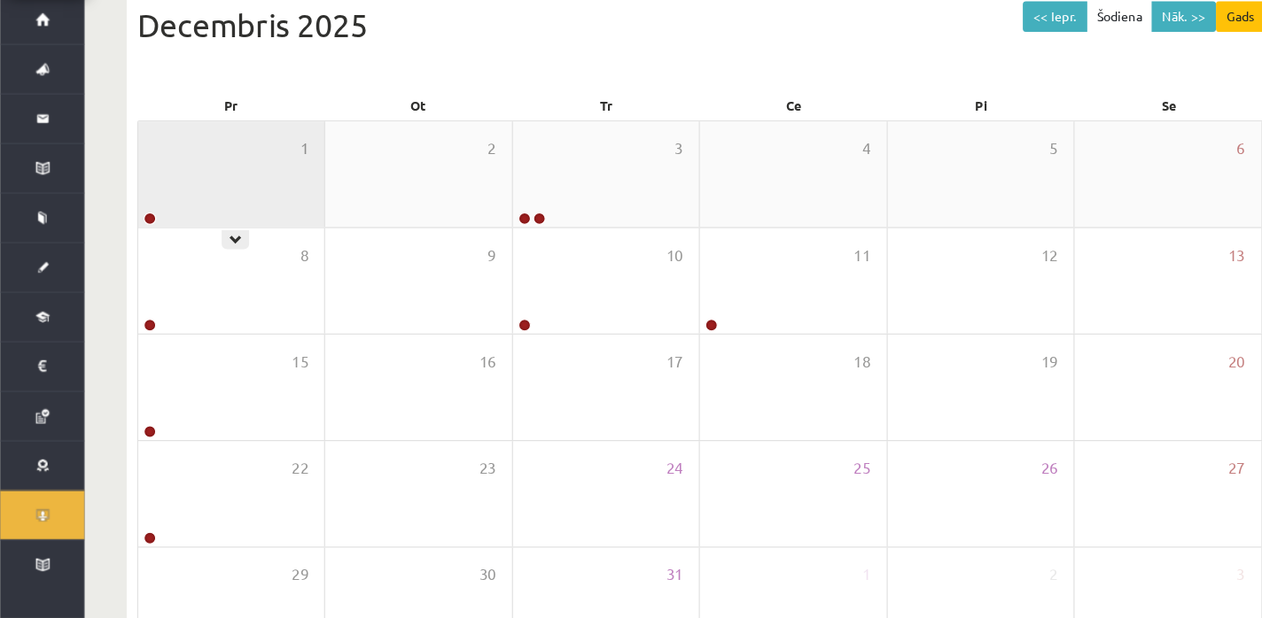
click at [164, 272] on div "1" at bounding box center [194, 245] width 156 height 89
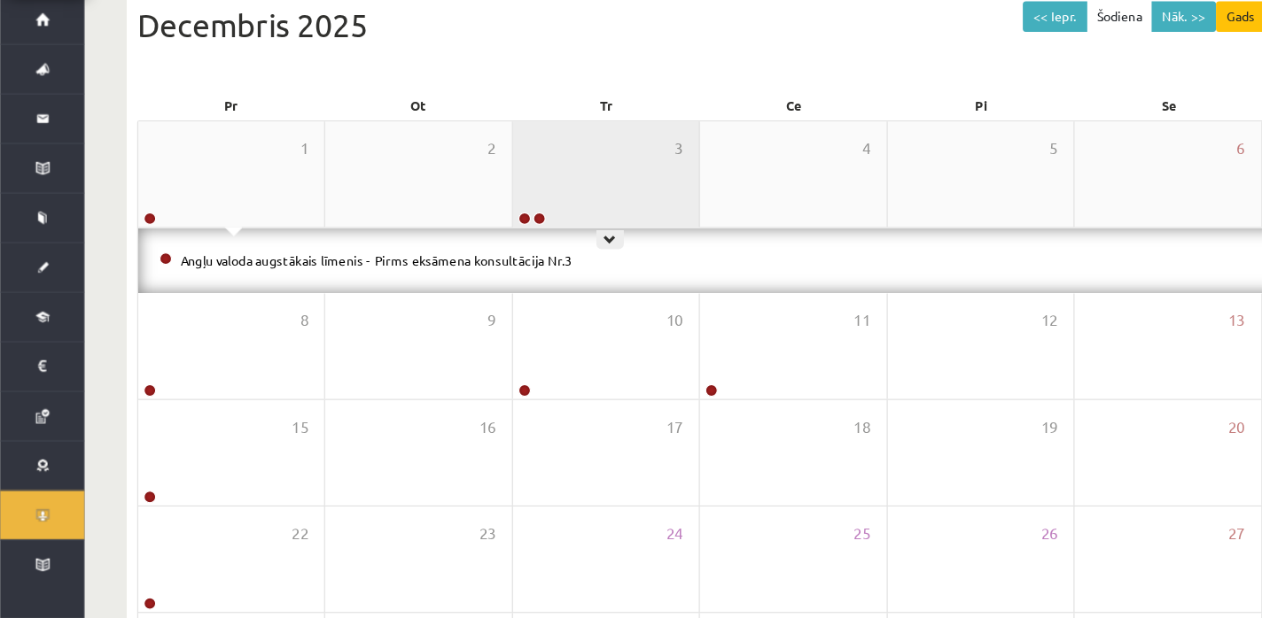
click at [462, 253] on div "3" at bounding box center [509, 245] width 156 height 89
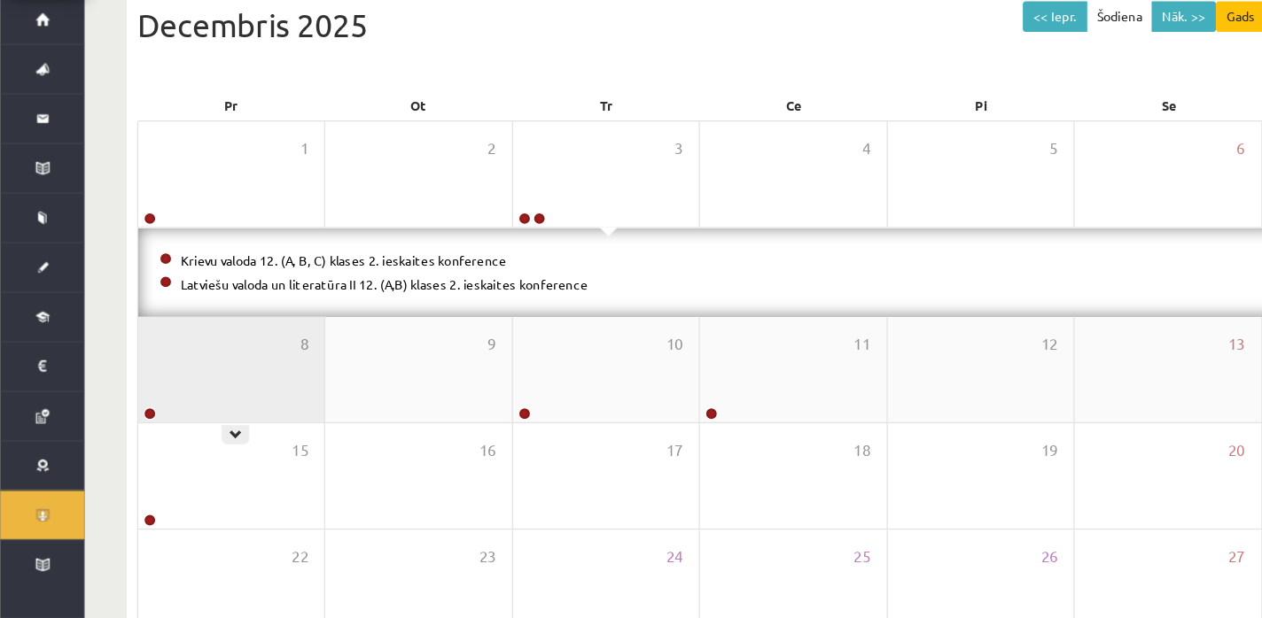
click at [183, 413] on div "8" at bounding box center [194, 409] width 156 height 89
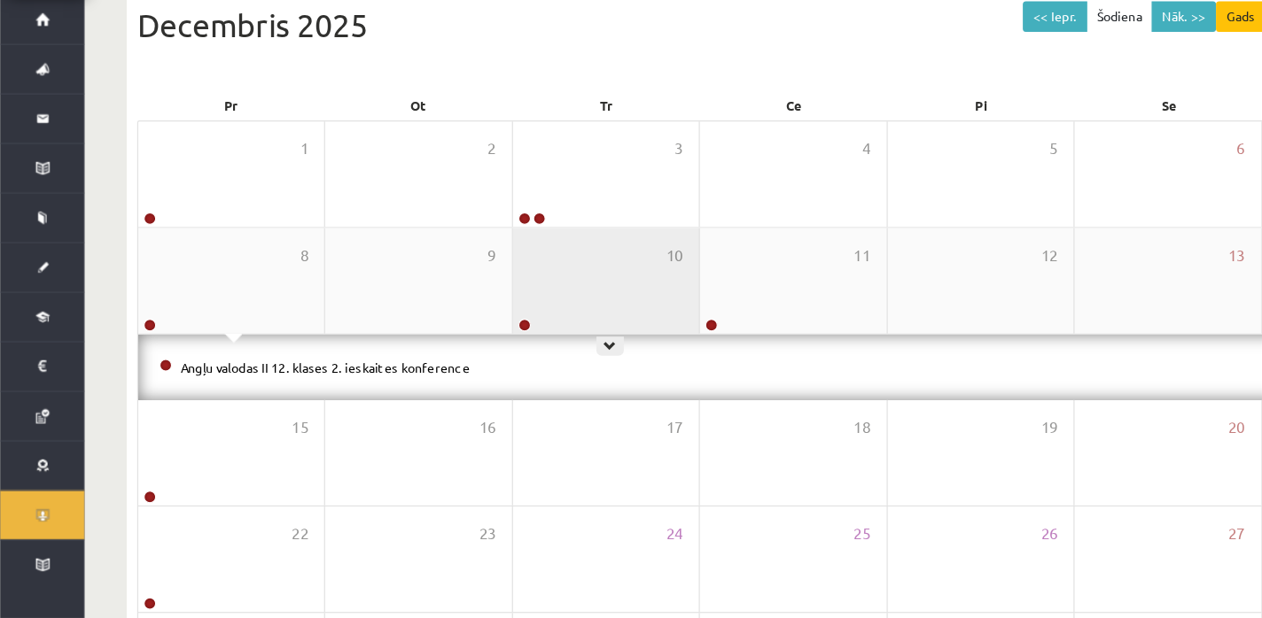
click at [508, 361] on div "10" at bounding box center [509, 335] width 156 height 89
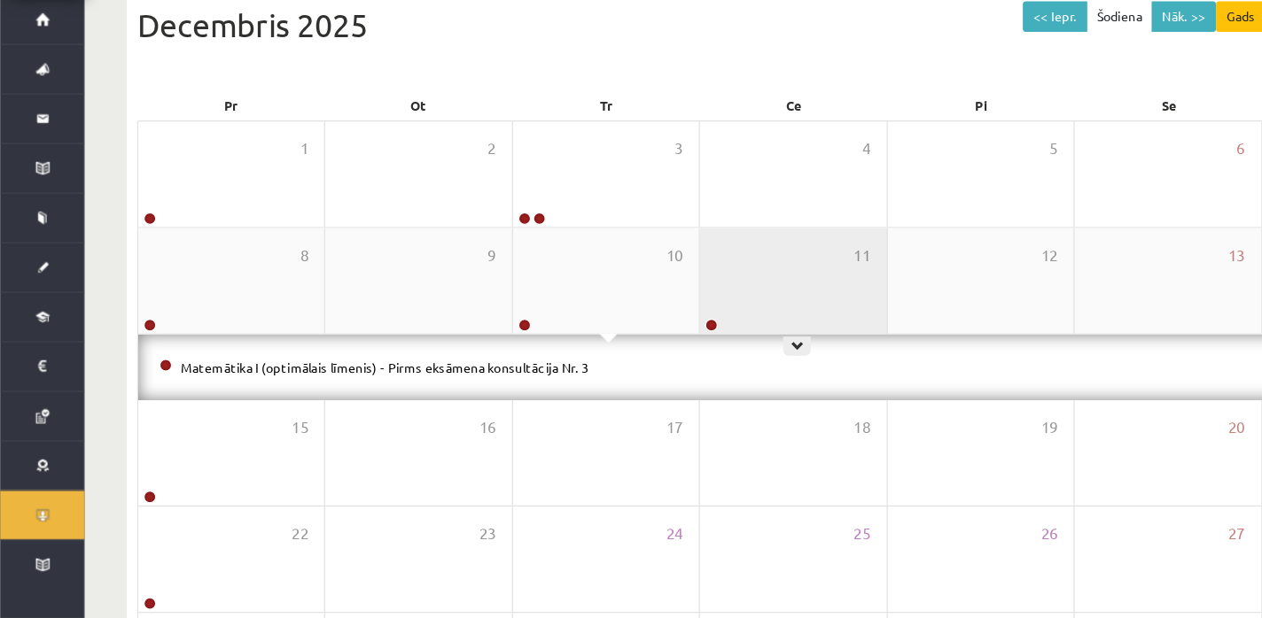
click at [616, 361] on div "11" at bounding box center [665, 335] width 156 height 89
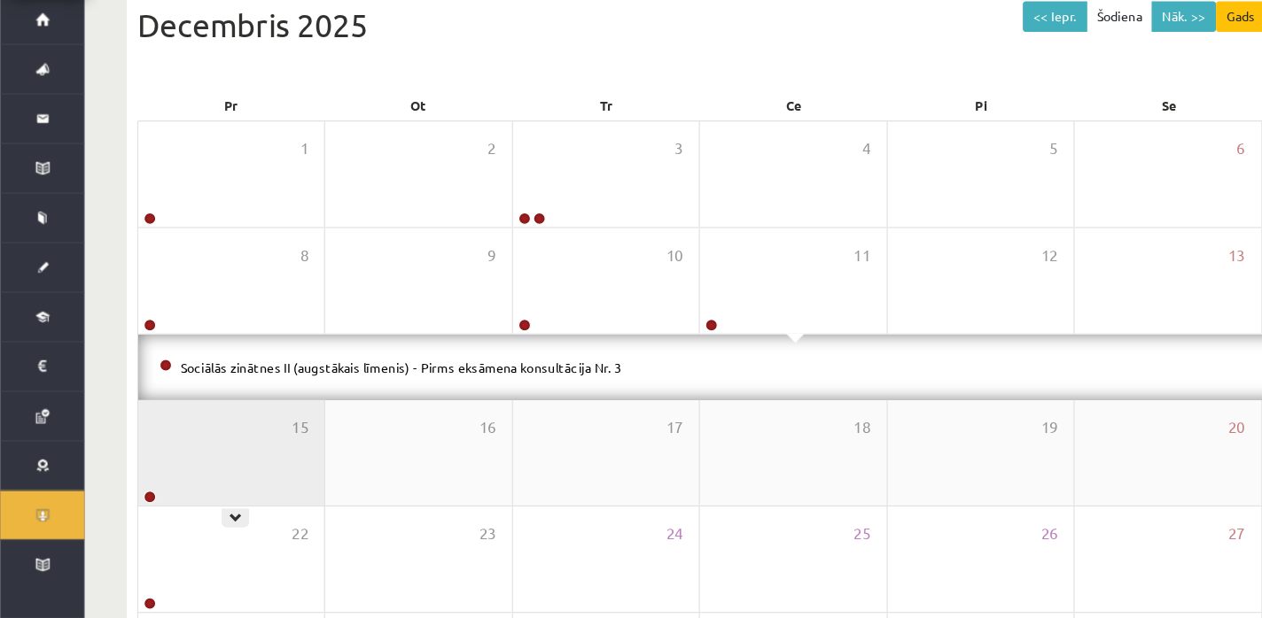
click at [235, 458] on div "15" at bounding box center [194, 479] width 156 height 89
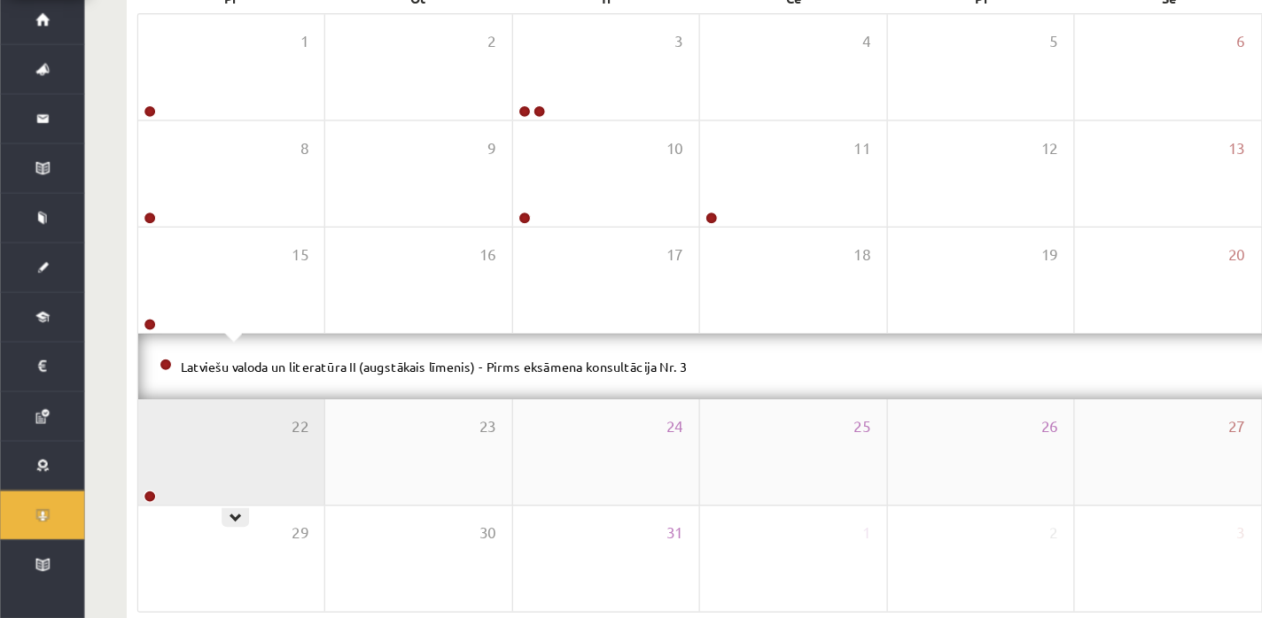
click at [232, 469] on div "22" at bounding box center [194, 478] width 156 height 89
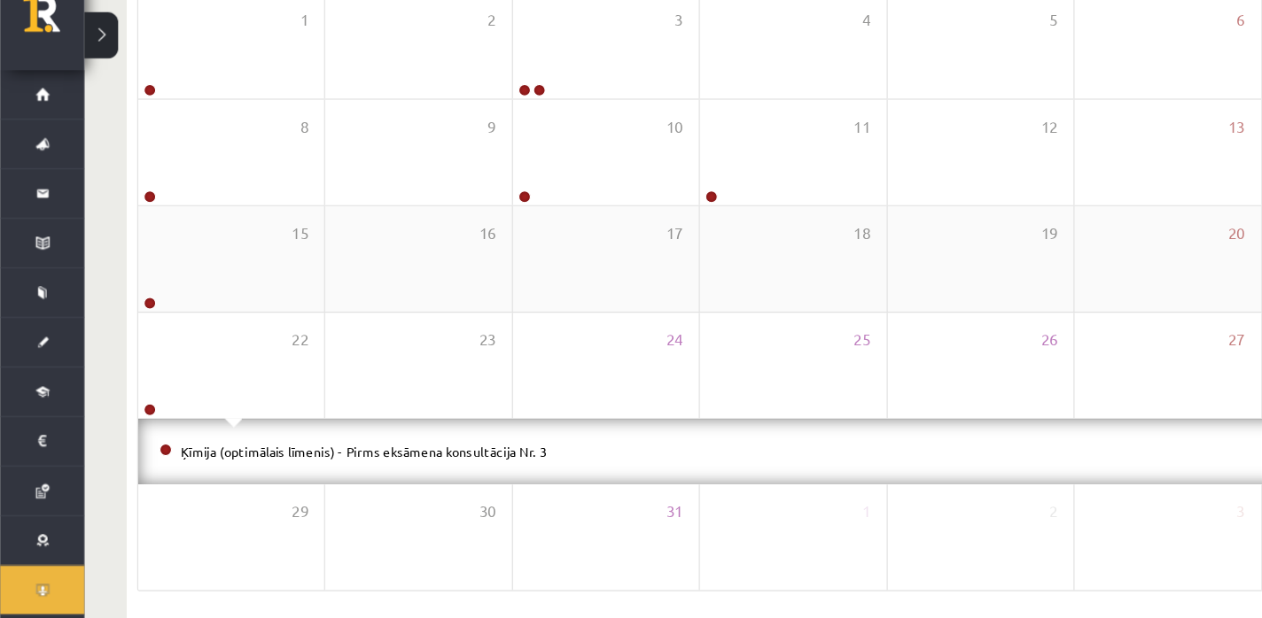
scroll to position [197, 0]
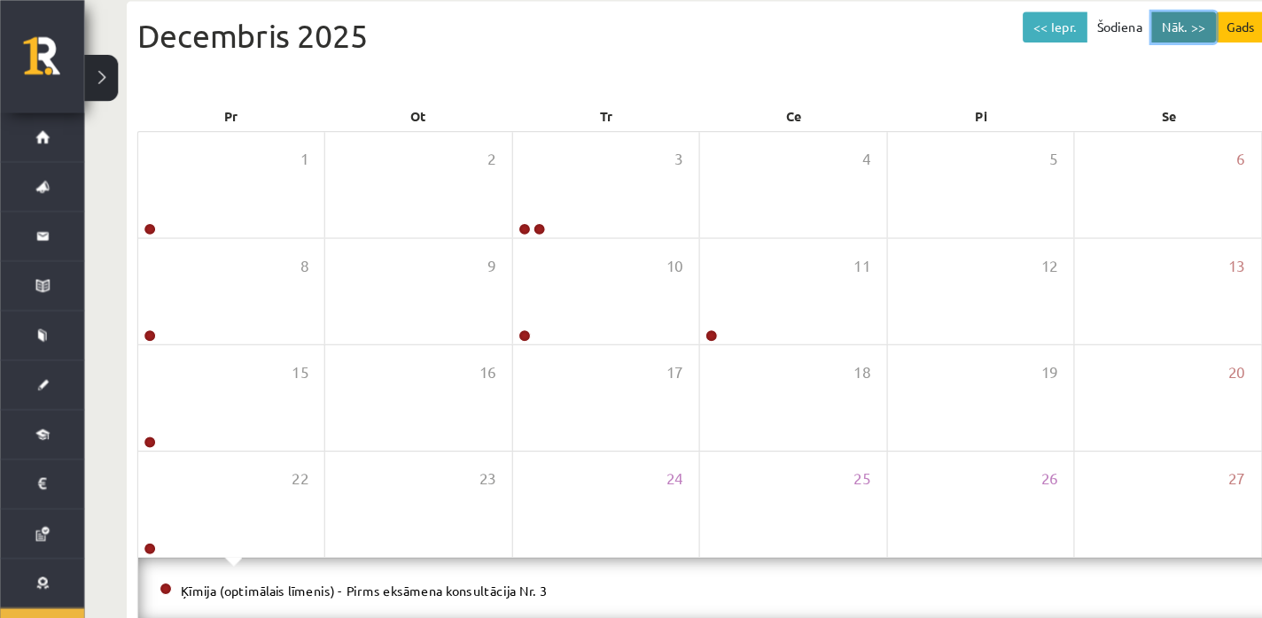
click at [993, 23] on button "Nāk. >>" at bounding box center [994, 23] width 54 height 26
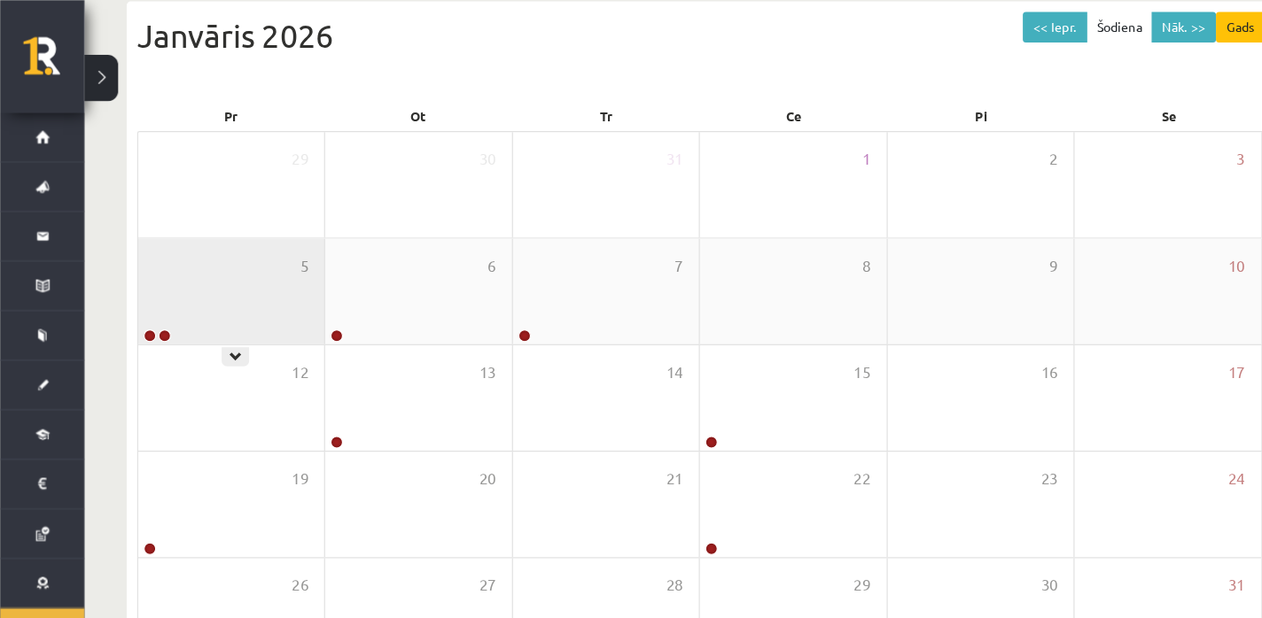
click at [210, 233] on div "5" at bounding box center [194, 244] width 156 height 89
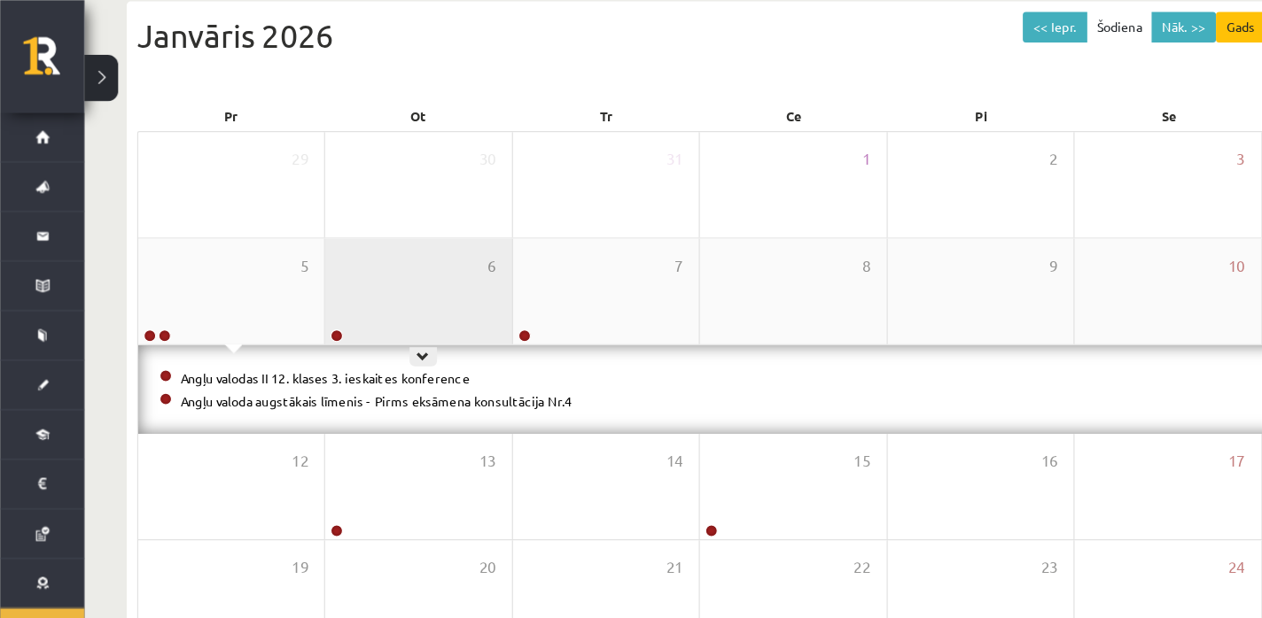
click at [354, 235] on div "6" at bounding box center [351, 244] width 156 height 89
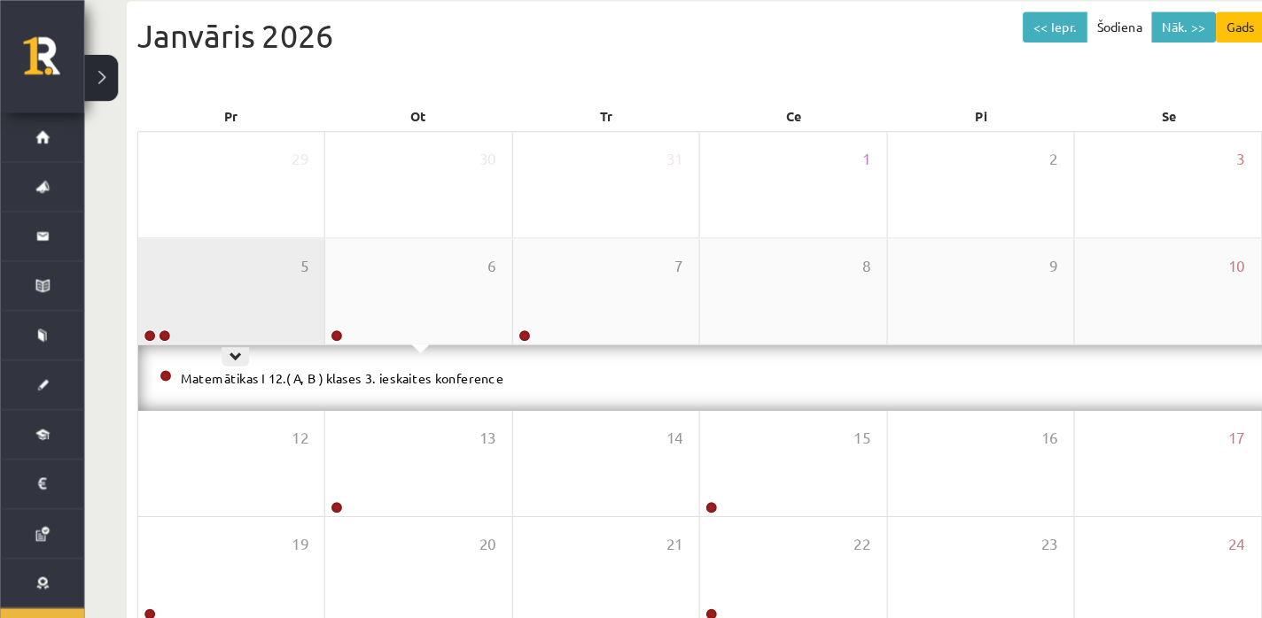
click at [159, 247] on div "5" at bounding box center [194, 244] width 156 height 89
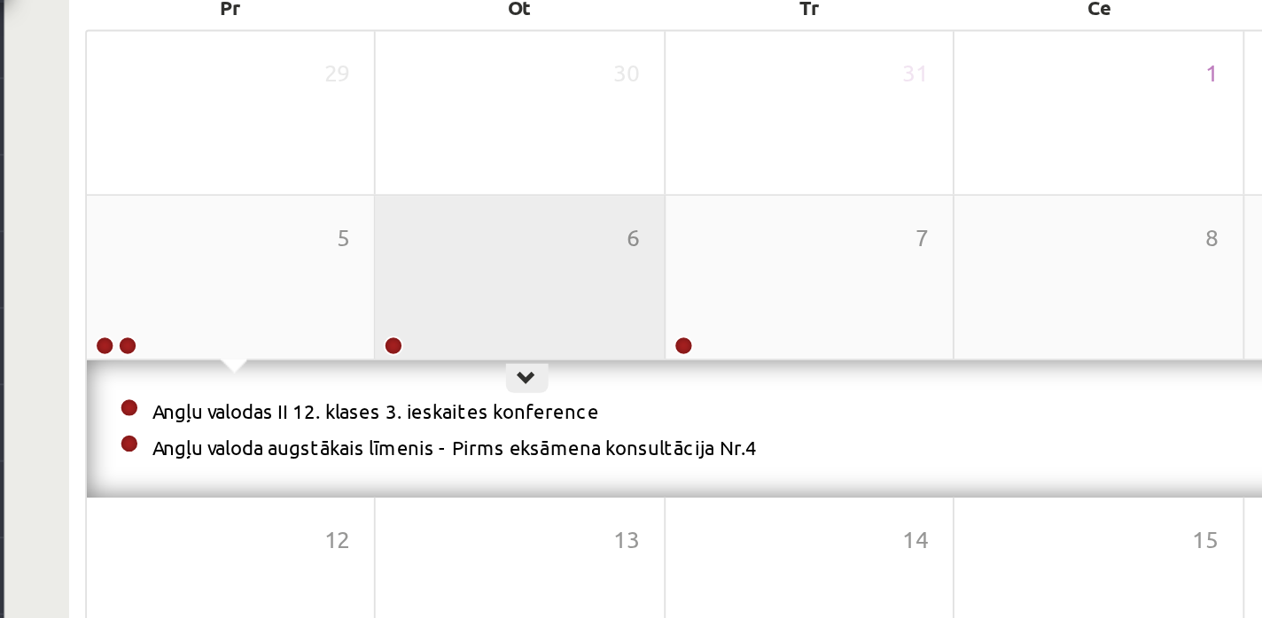
click at [323, 245] on div "6" at bounding box center [351, 244] width 156 height 89
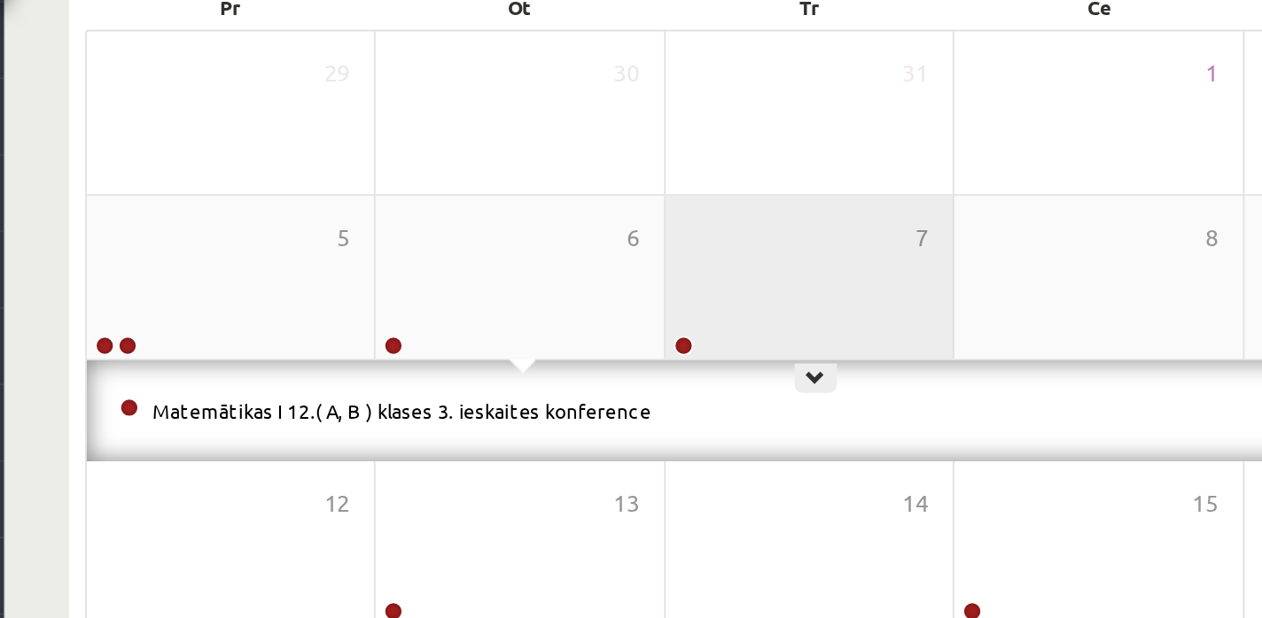
click at [496, 244] on div "7" at bounding box center [509, 244] width 156 height 89
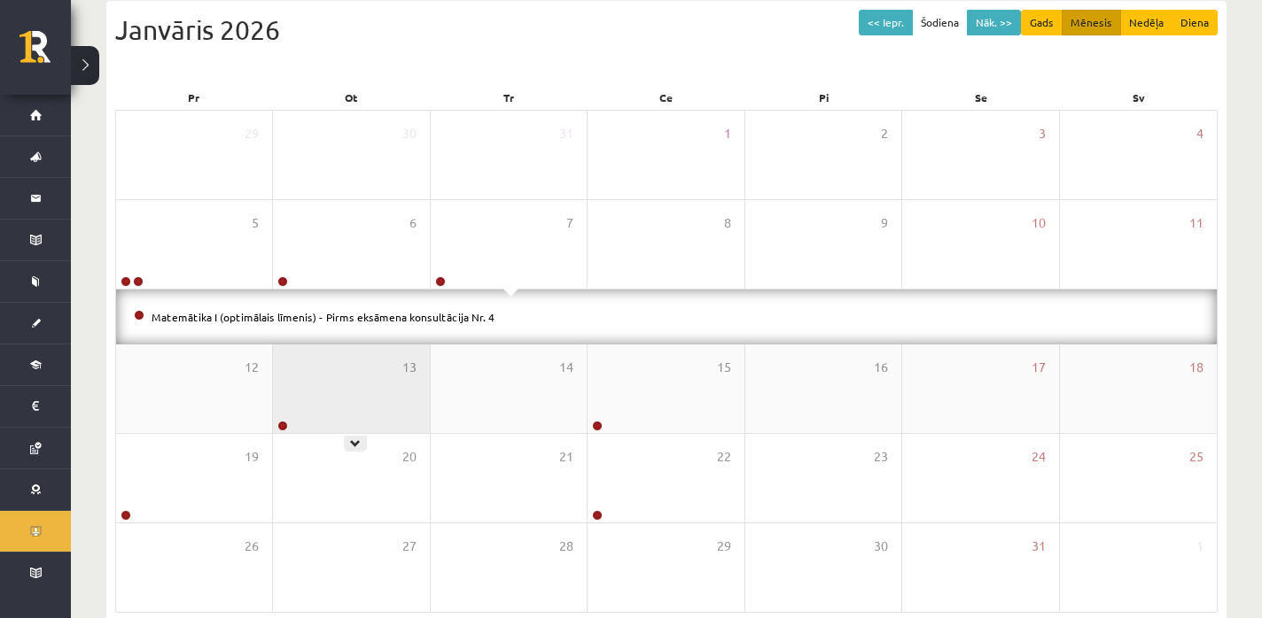
click at [338, 371] on div "13" at bounding box center [351, 389] width 156 height 89
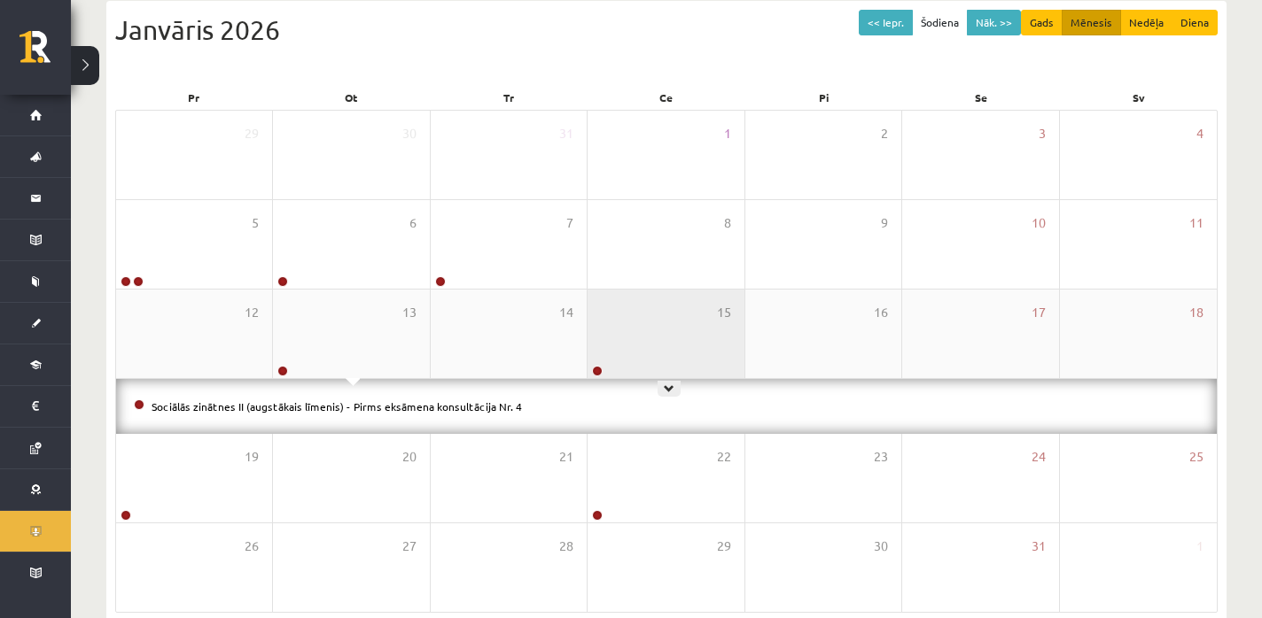
click at [649, 353] on div "15" at bounding box center [665, 334] width 156 height 89
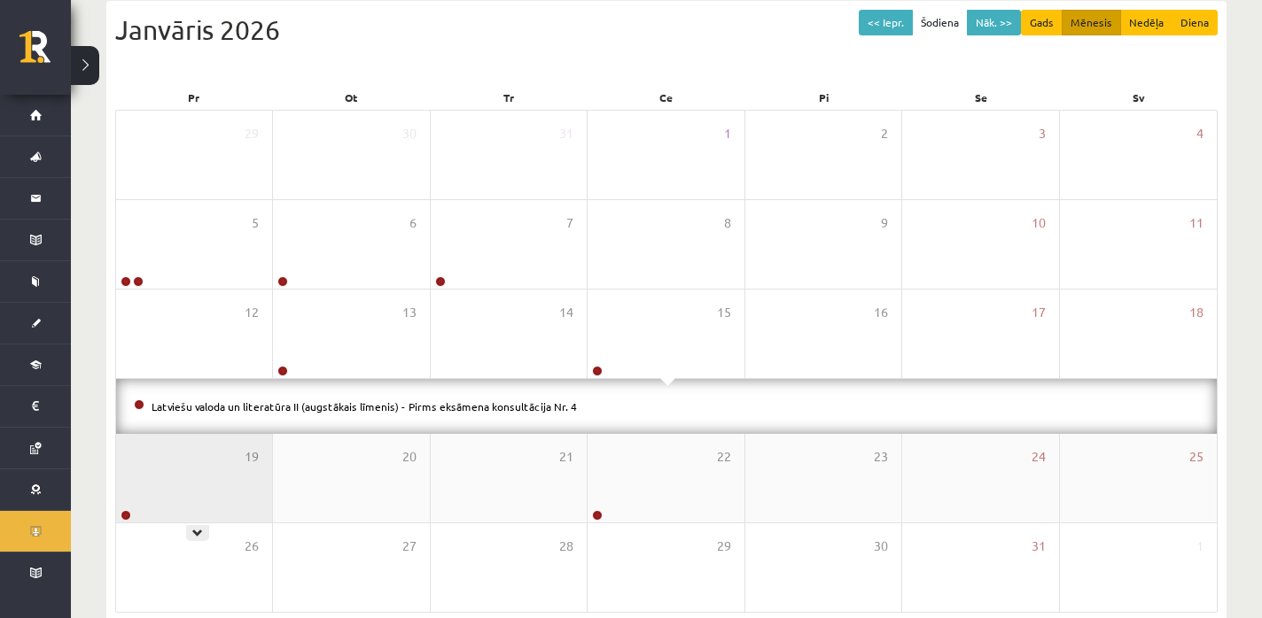
click at [225, 481] on div "19" at bounding box center [194, 478] width 156 height 89
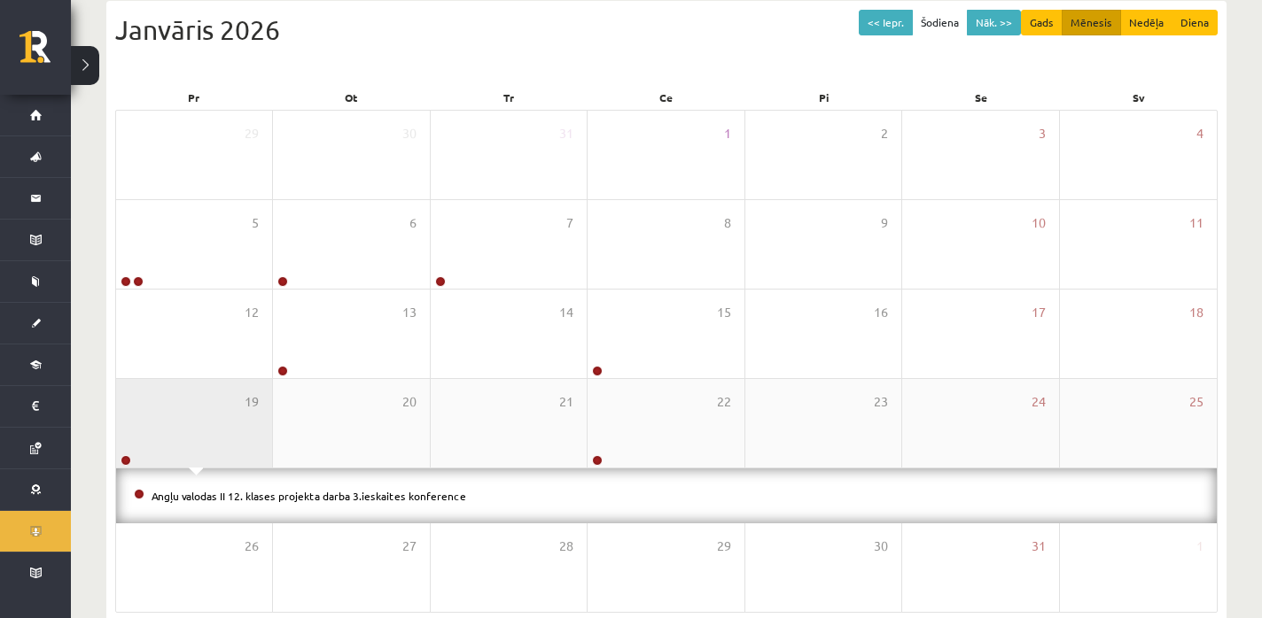
scroll to position [214, 0]
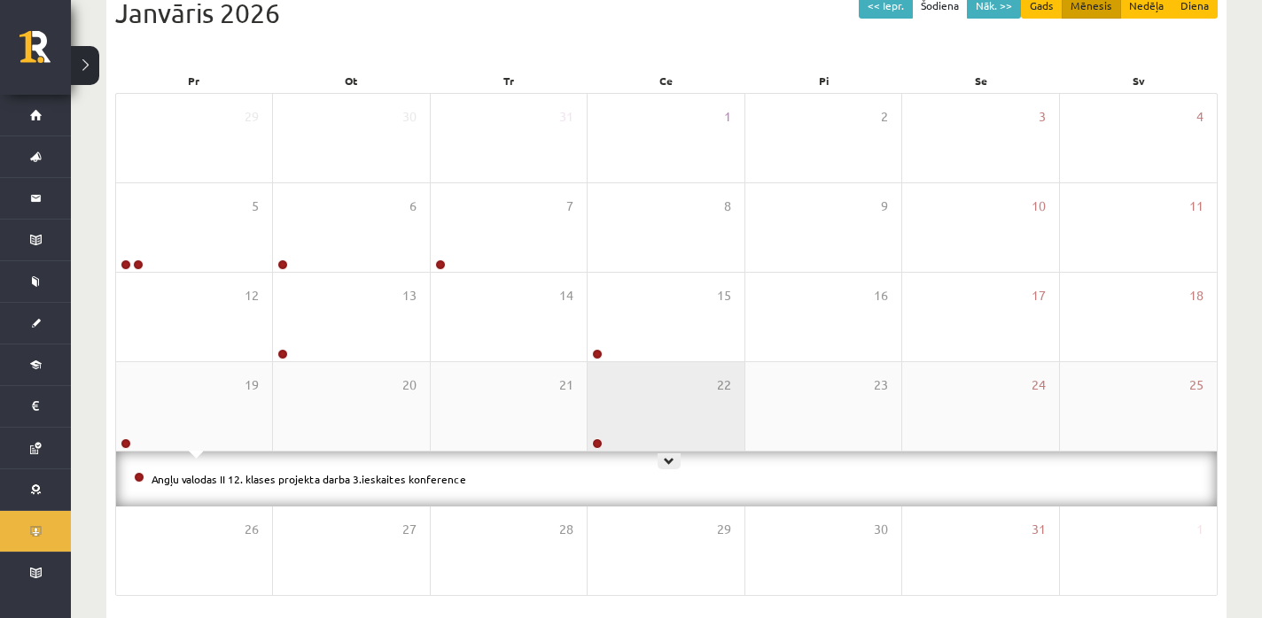
click at [672, 440] on div "22" at bounding box center [665, 406] width 156 height 89
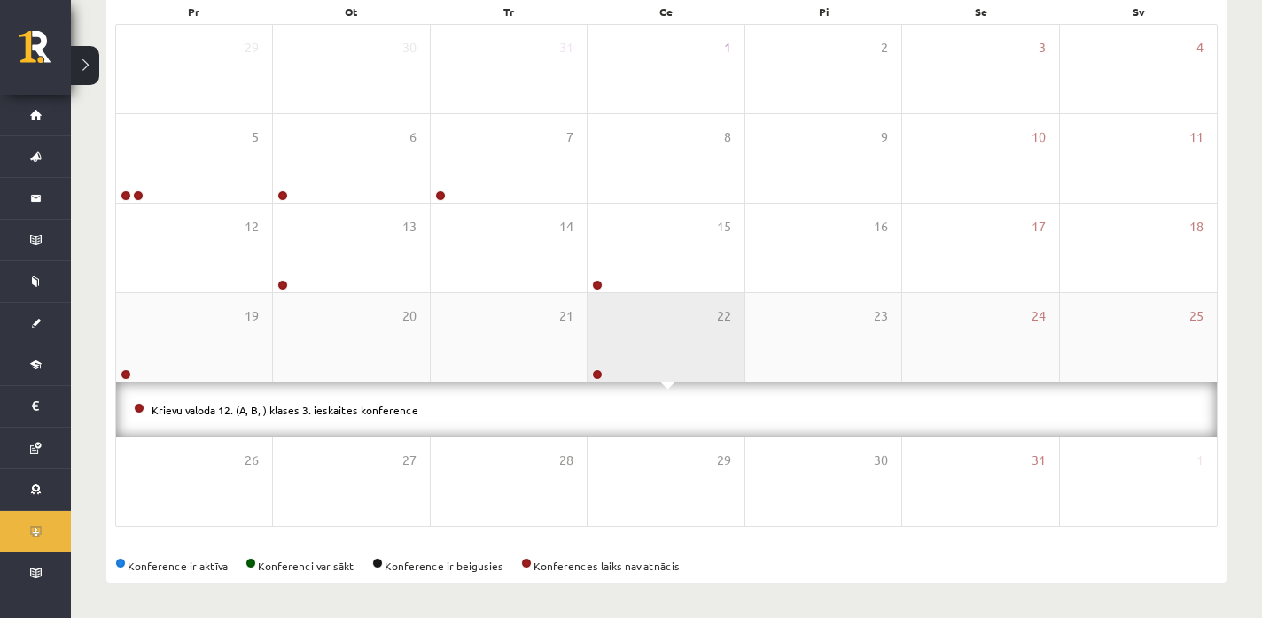
scroll to position [0, 0]
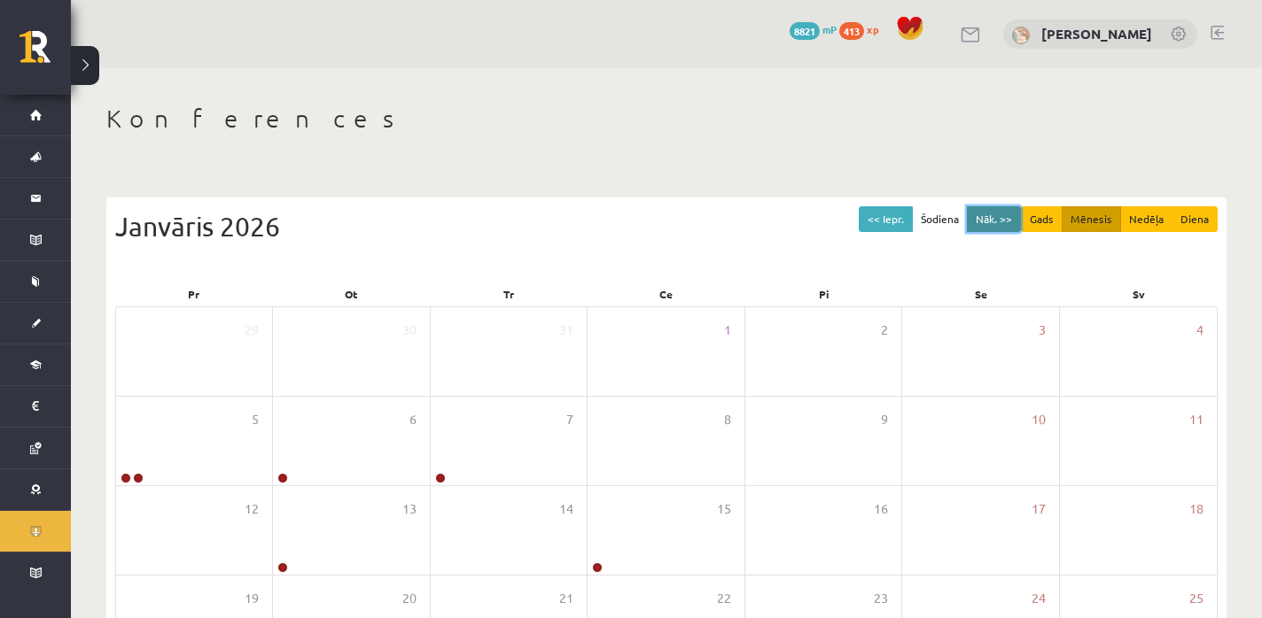
click at [991, 224] on button "Nāk. >>" at bounding box center [994, 219] width 54 height 26
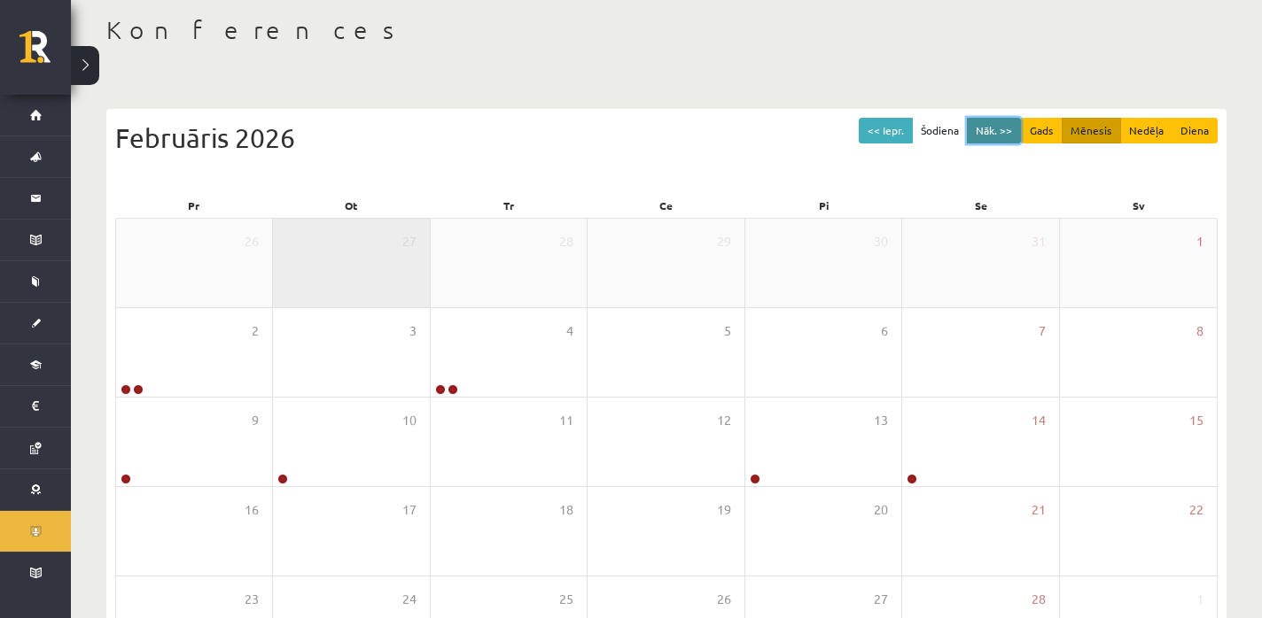
scroll to position [93, 0]
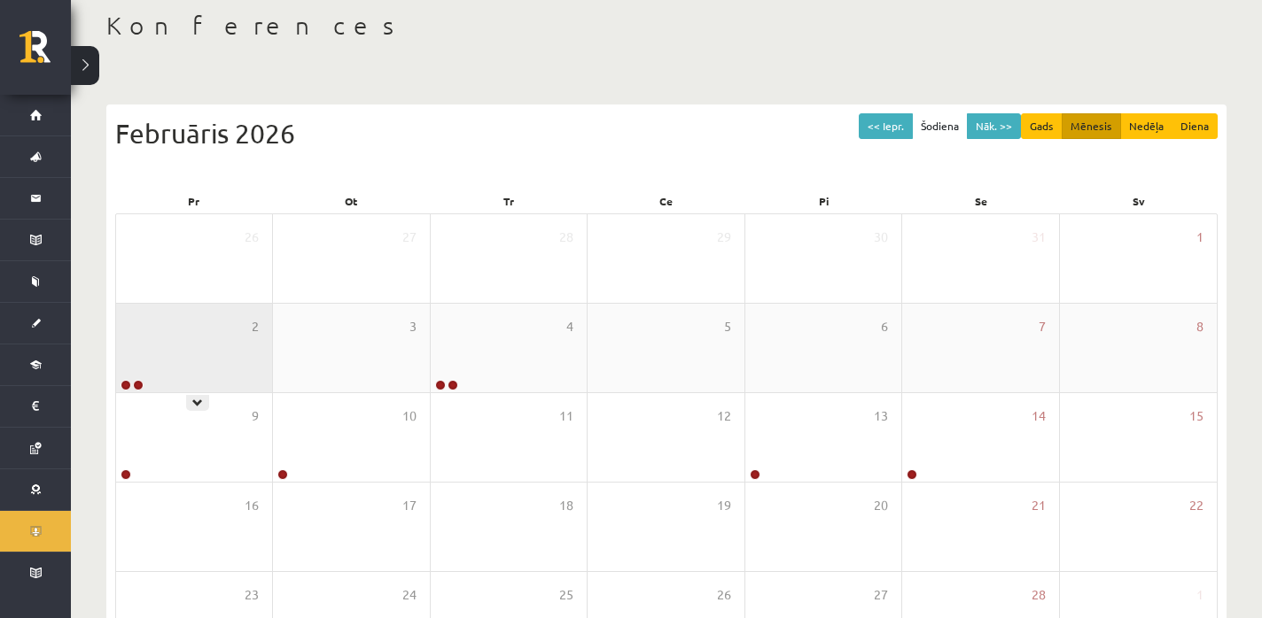
click at [175, 340] on div "2" at bounding box center [194, 348] width 156 height 89
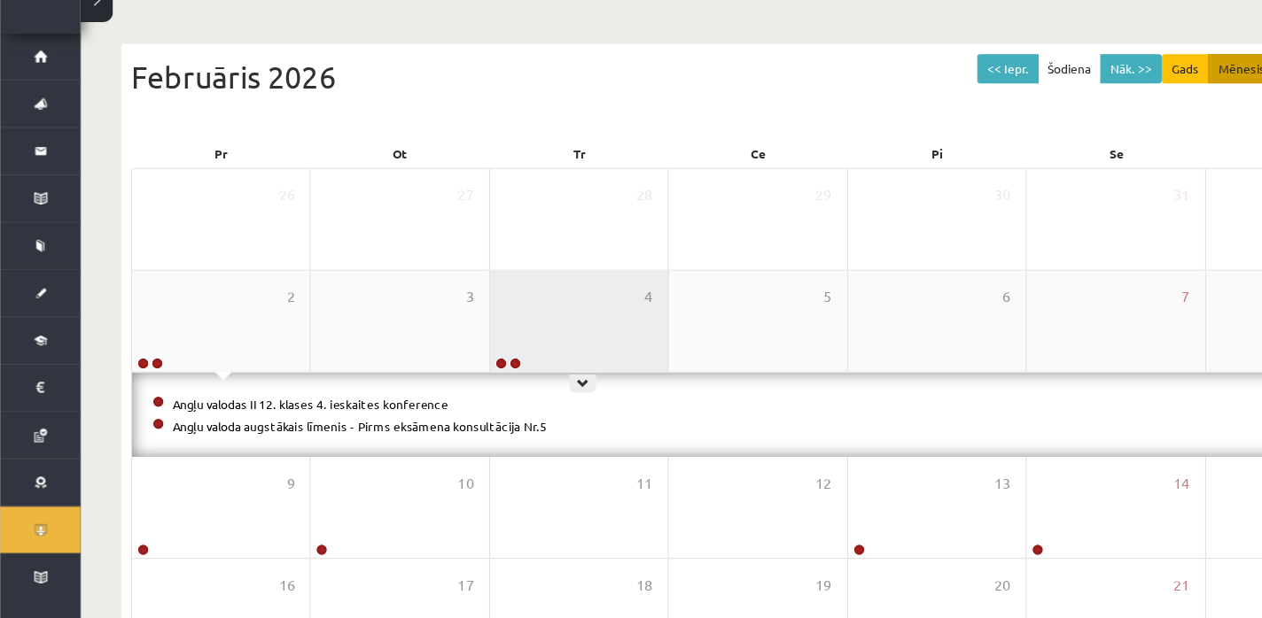
click at [501, 362] on div "4" at bounding box center [509, 348] width 156 height 89
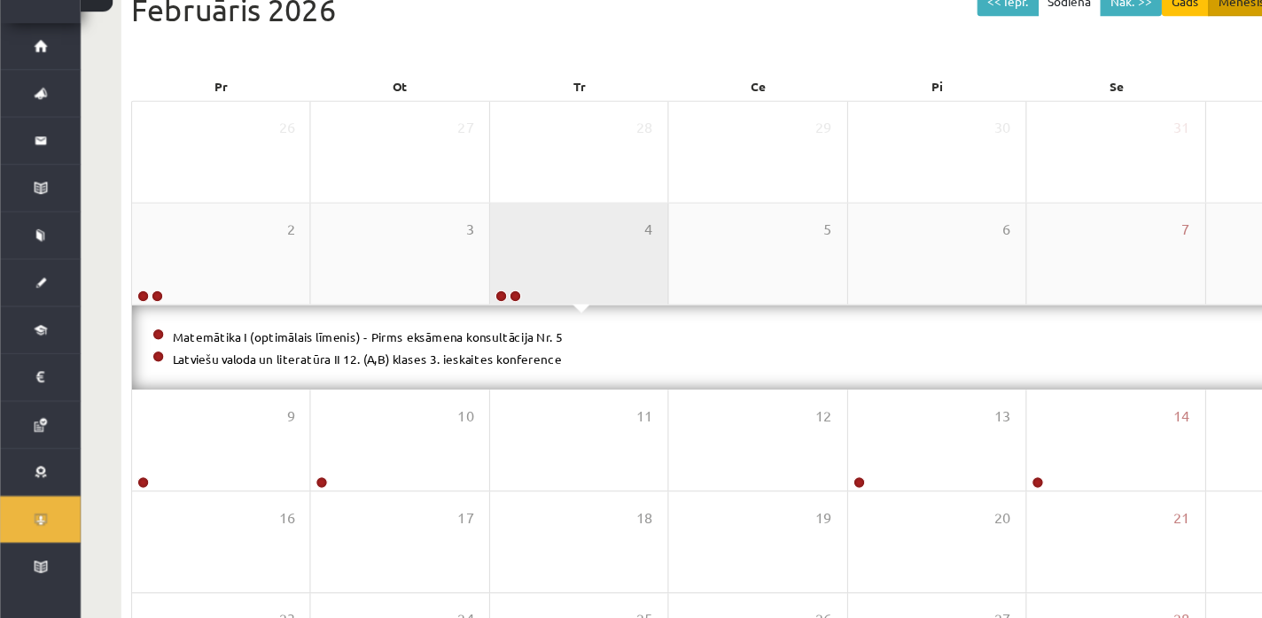
scroll to position [146, 0]
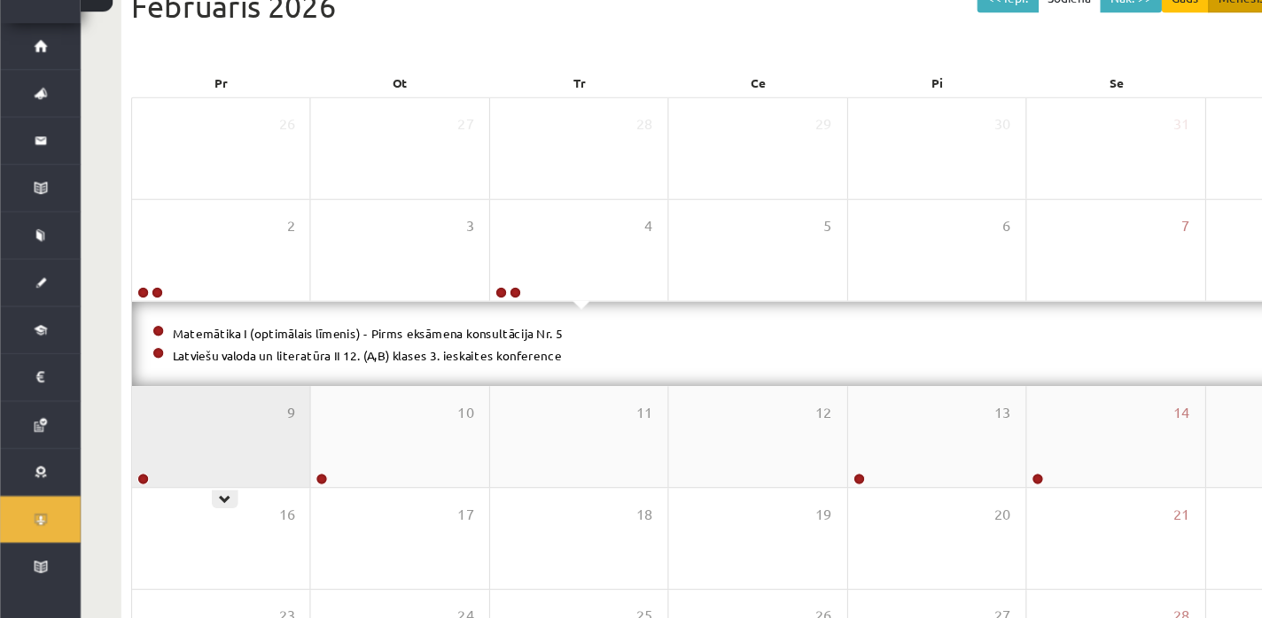
click at [201, 434] on div "9" at bounding box center [194, 459] width 156 height 89
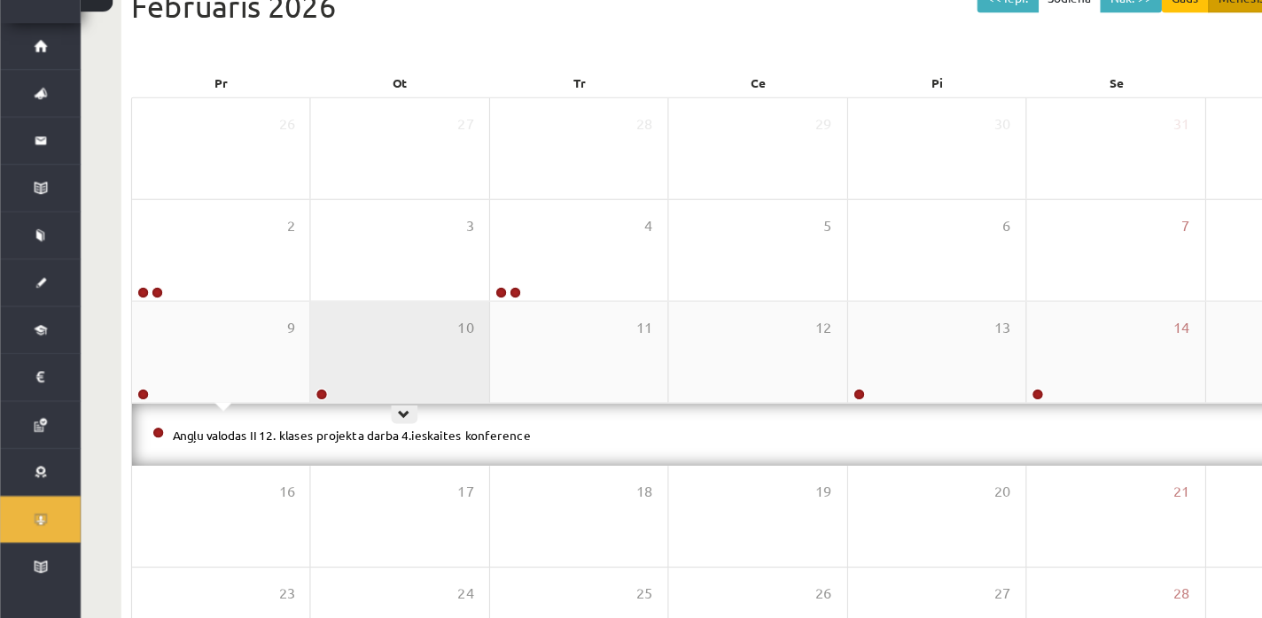
click at [369, 411] on div "10" at bounding box center [351, 384] width 156 height 89
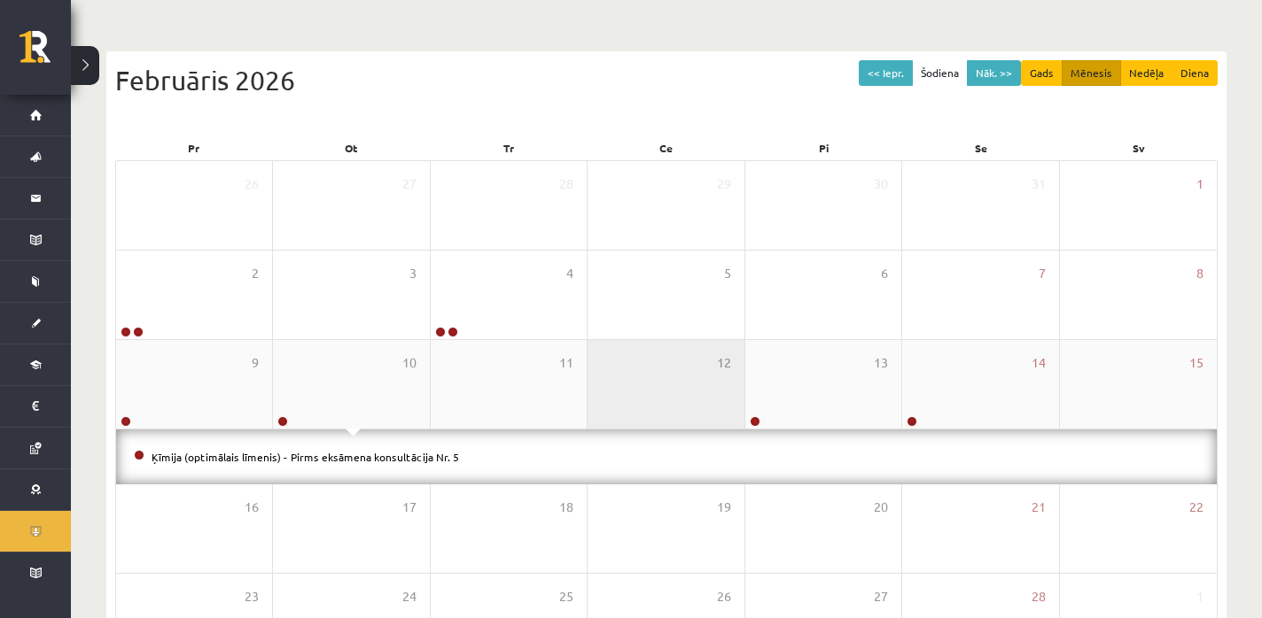
scroll to position [179, 0]
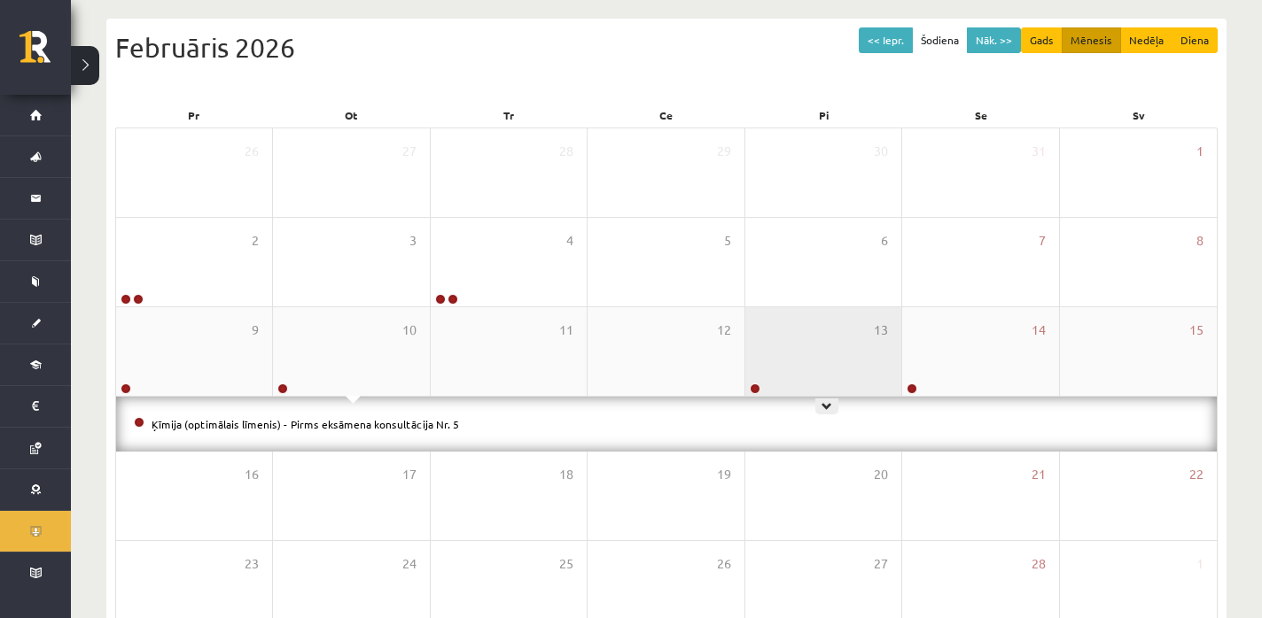
click at [794, 350] on div "13" at bounding box center [823, 351] width 156 height 89
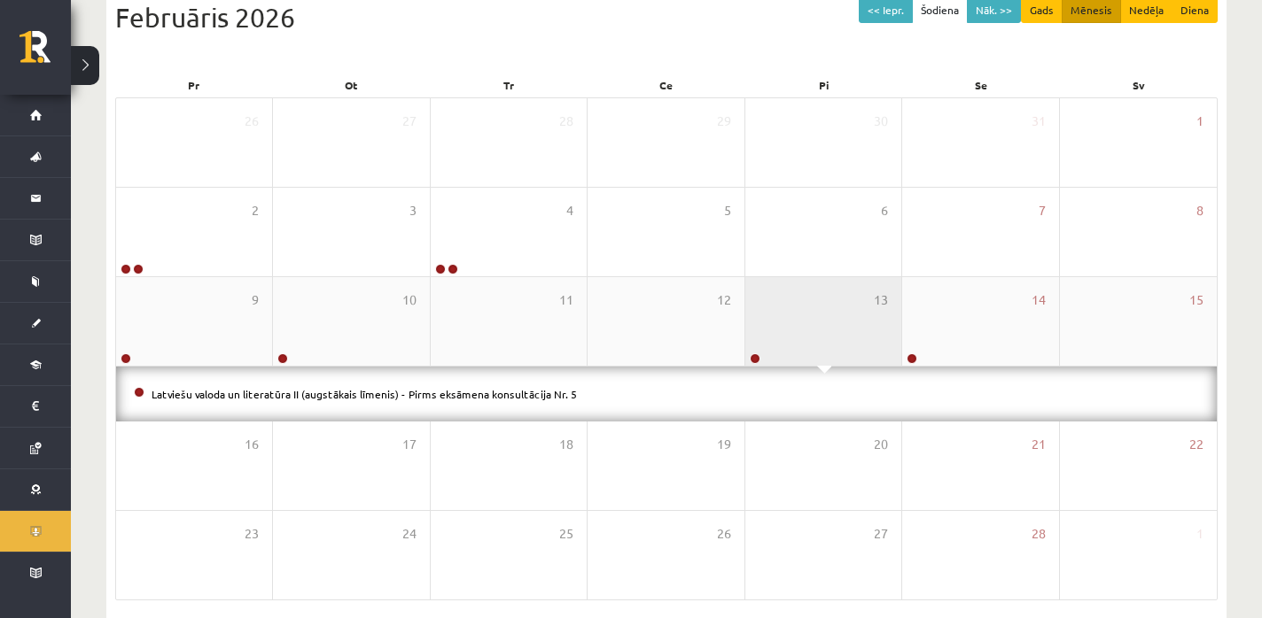
scroll to position [214, 0]
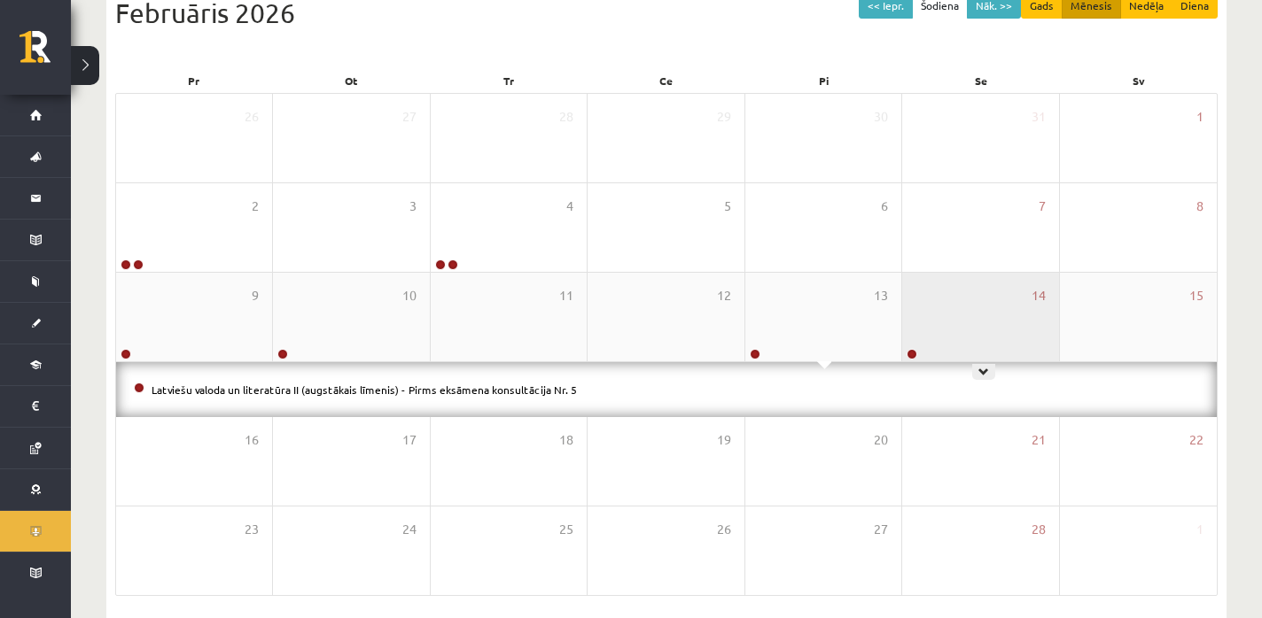
click at [930, 316] on div "14" at bounding box center [980, 317] width 156 height 89
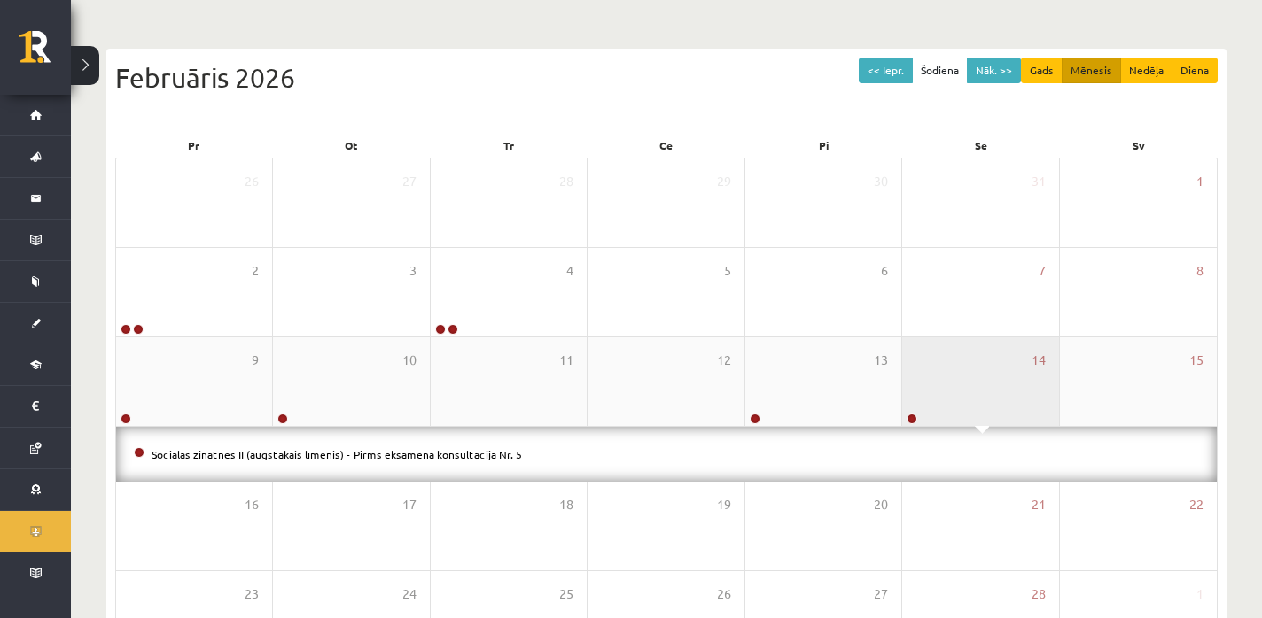
scroll to position [97, 0]
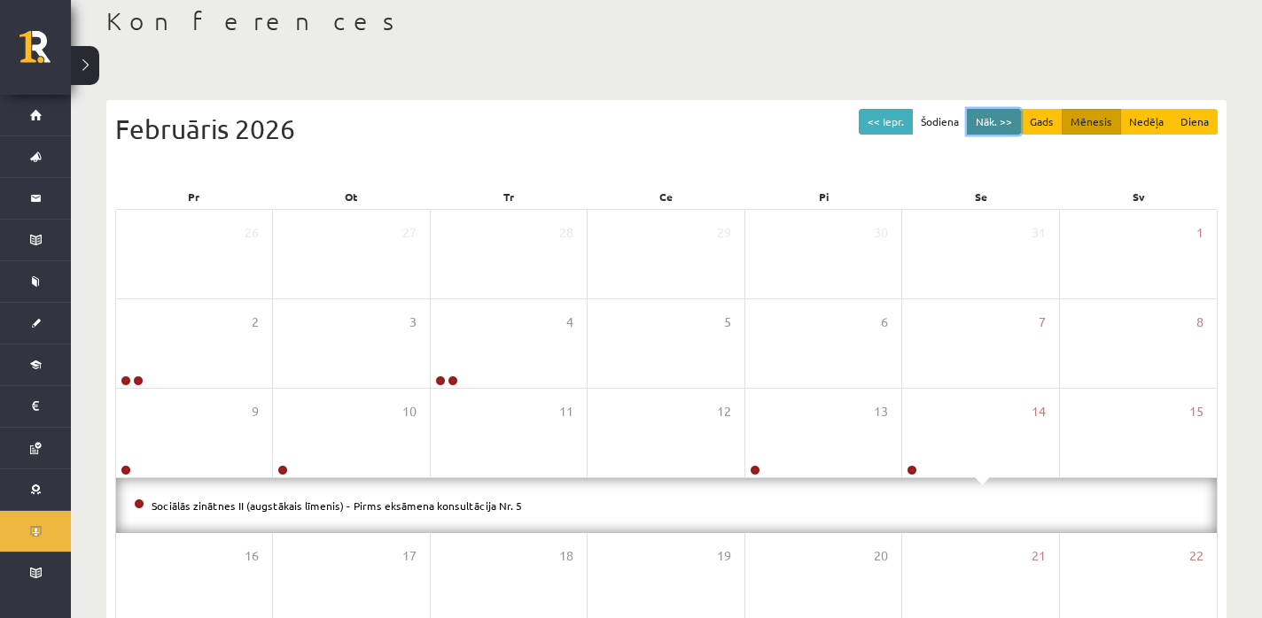
click at [991, 115] on button "Nāk. >>" at bounding box center [994, 122] width 54 height 26
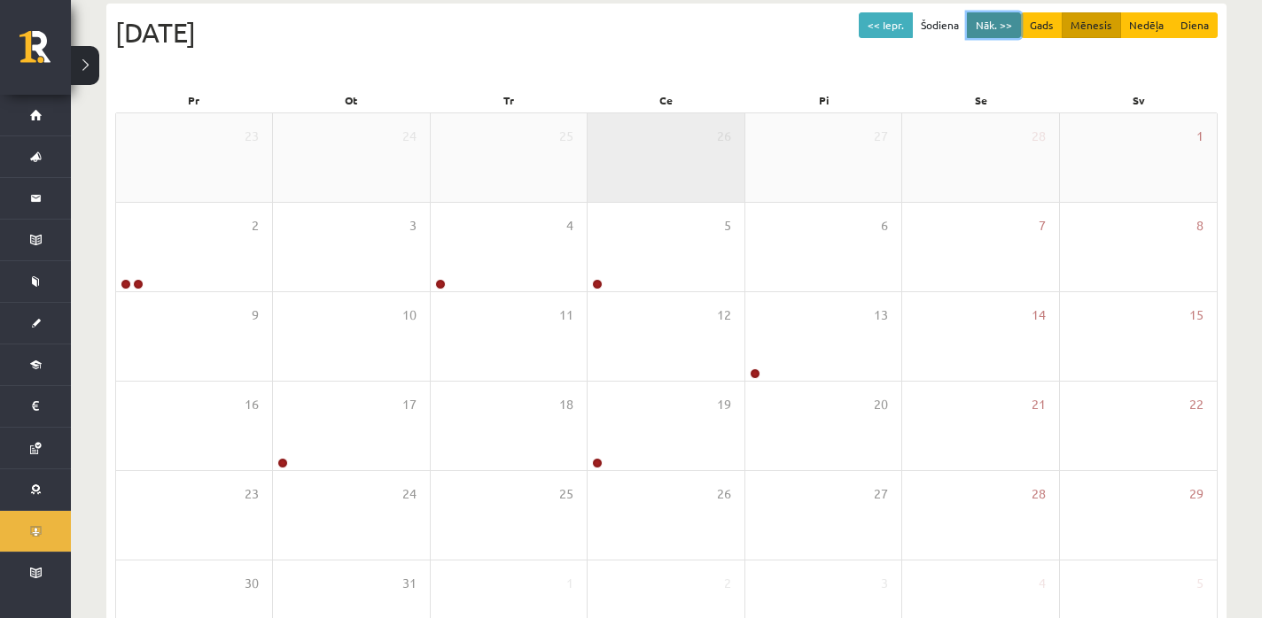
scroll to position [243, 0]
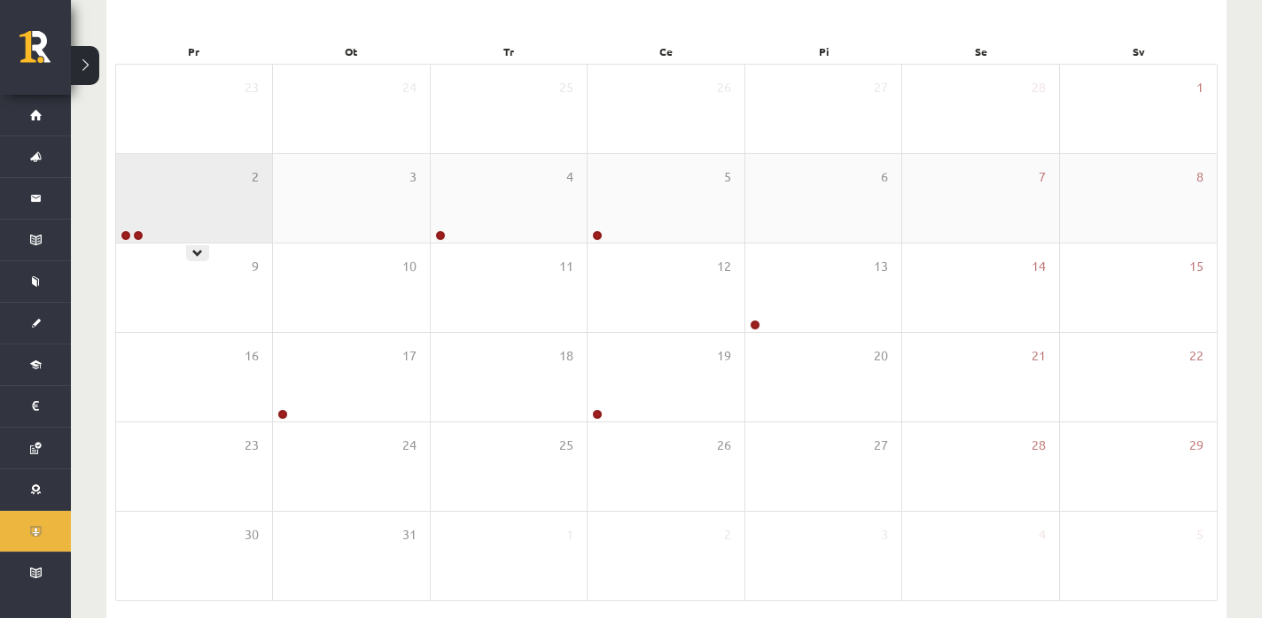
click at [163, 220] on div "2" at bounding box center [194, 198] width 156 height 89
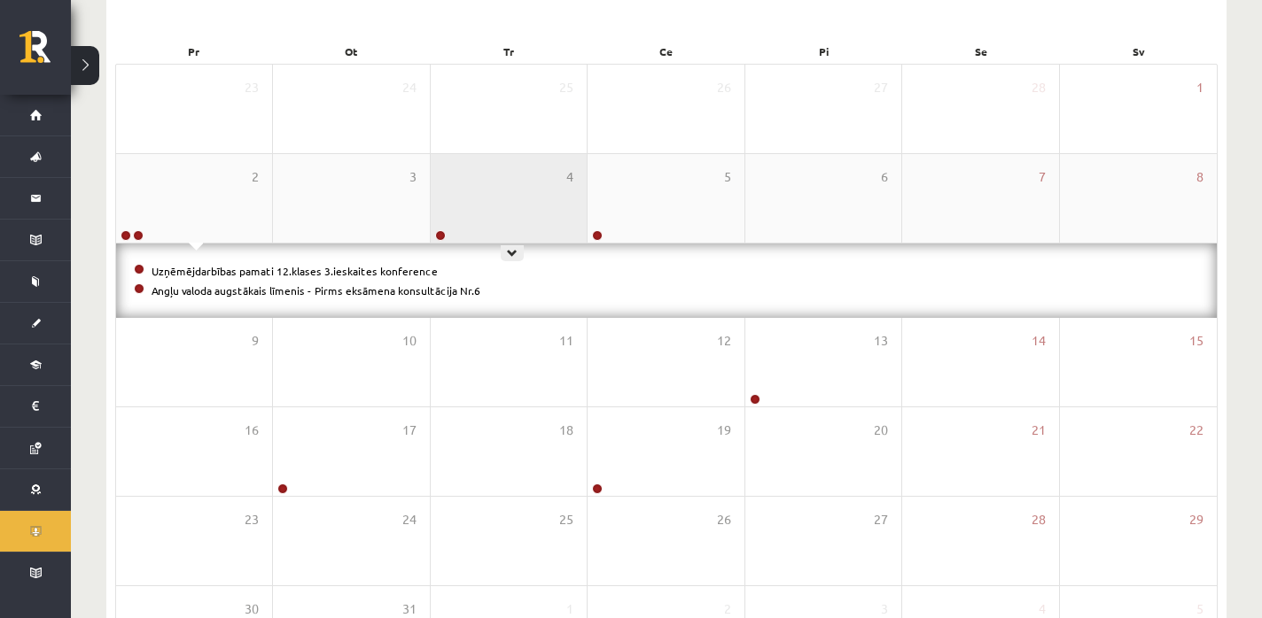
click at [464, 203] on div "4" at bounding box center [509, 198] width 156 height 89
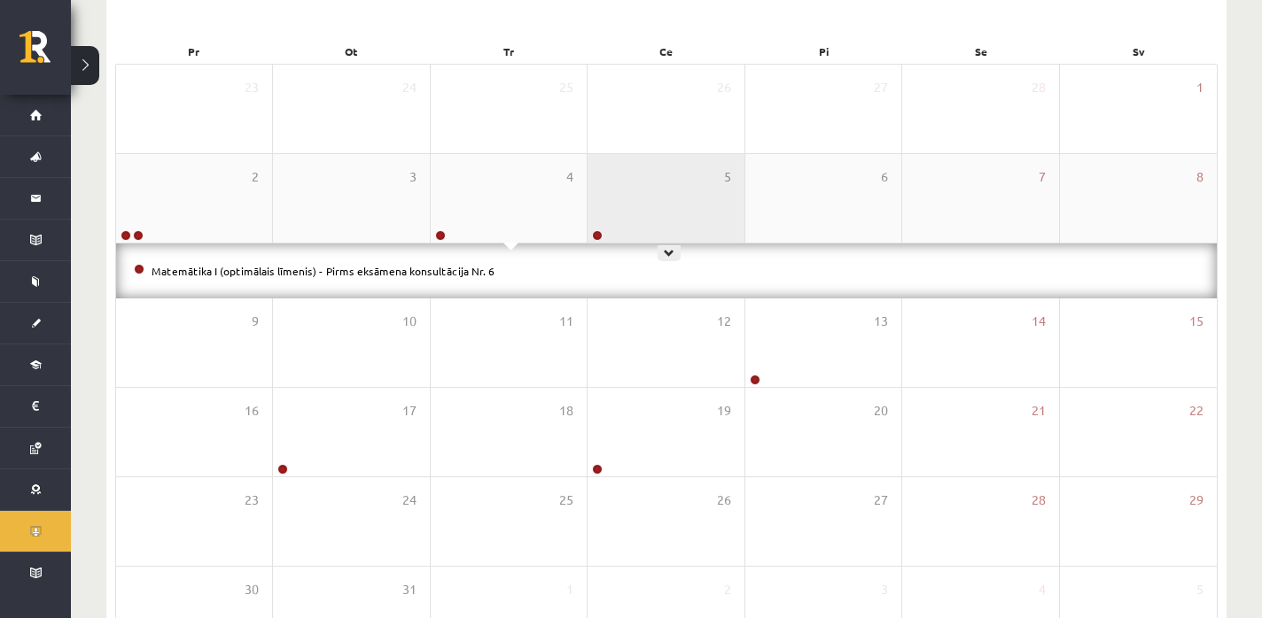
click at [650, 192] on div "5" at bounding box center [665, 198] width 156 height 89
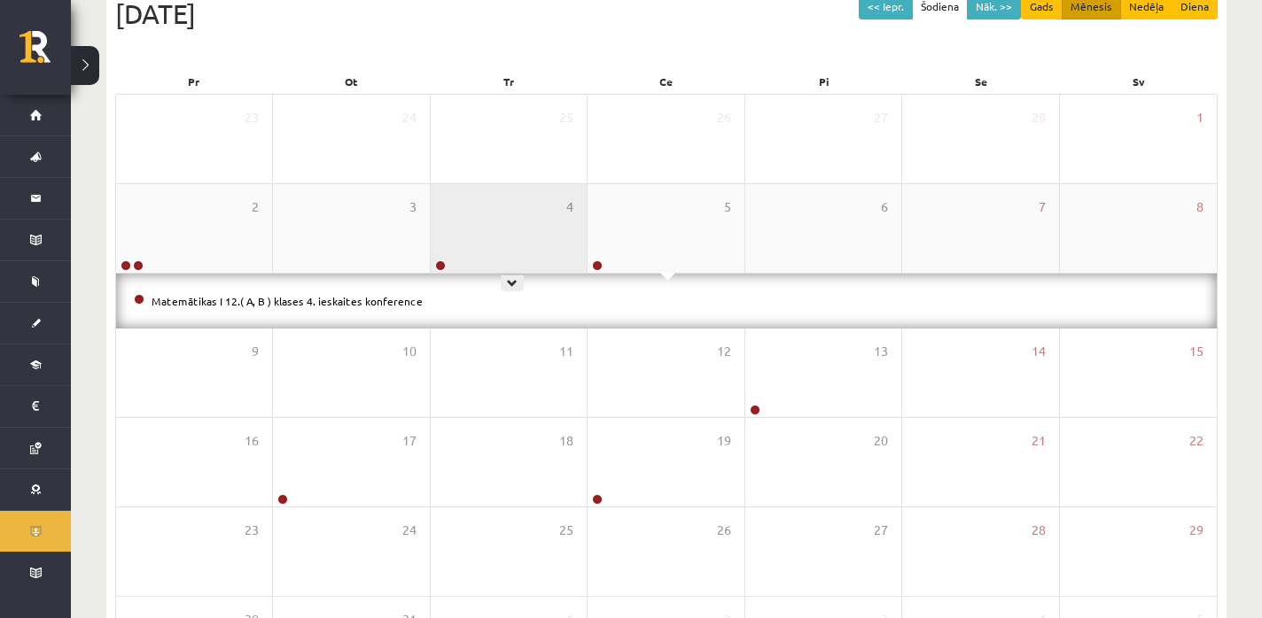
scroll to position [209, 0]
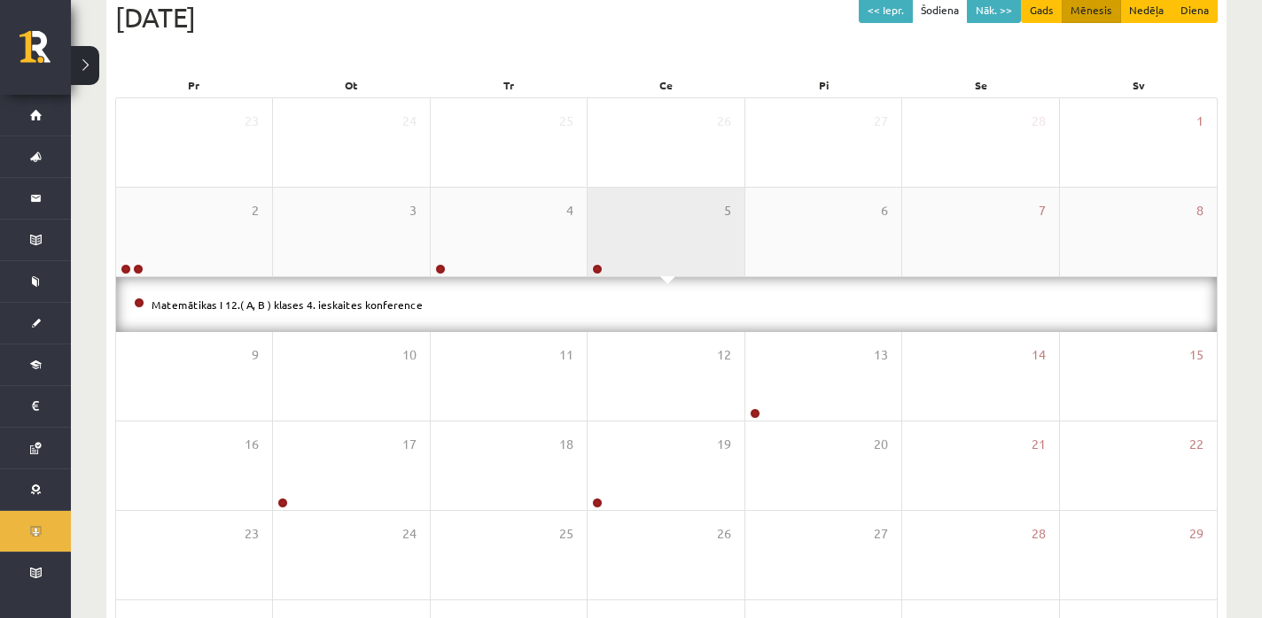
click at [666, 244] on div "5" at bounding box center [665, 232] width 156 height 89
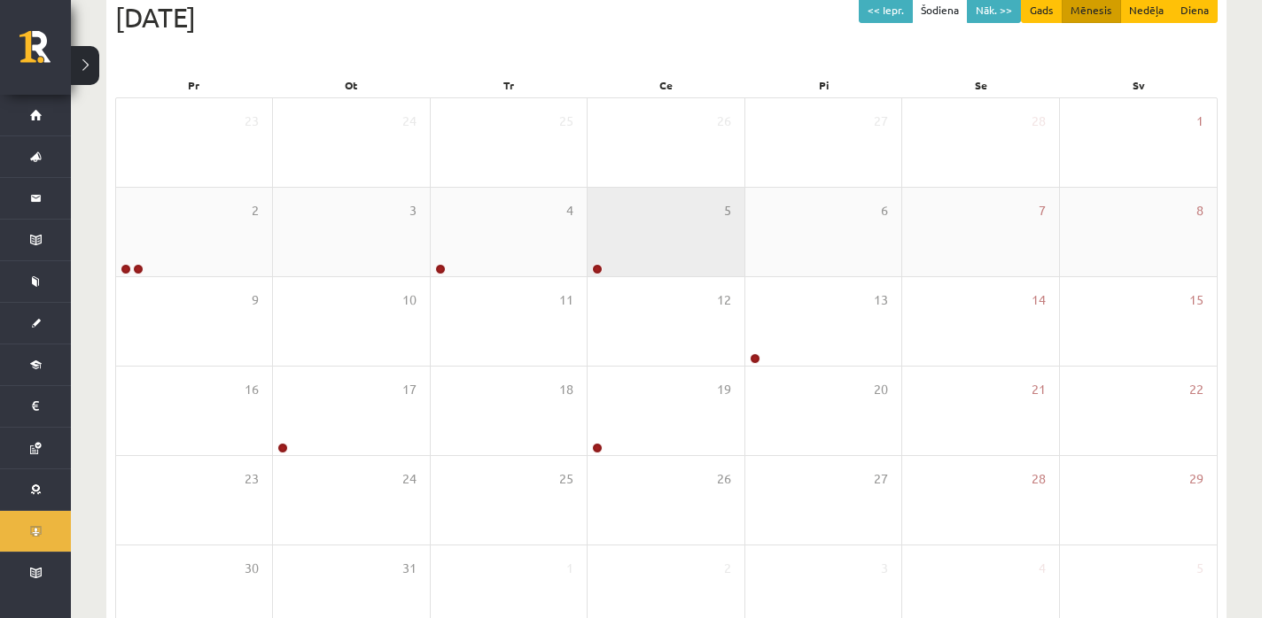
click at [666, 244] on div "5" at bounding box center [665, 232] width 156 height 89
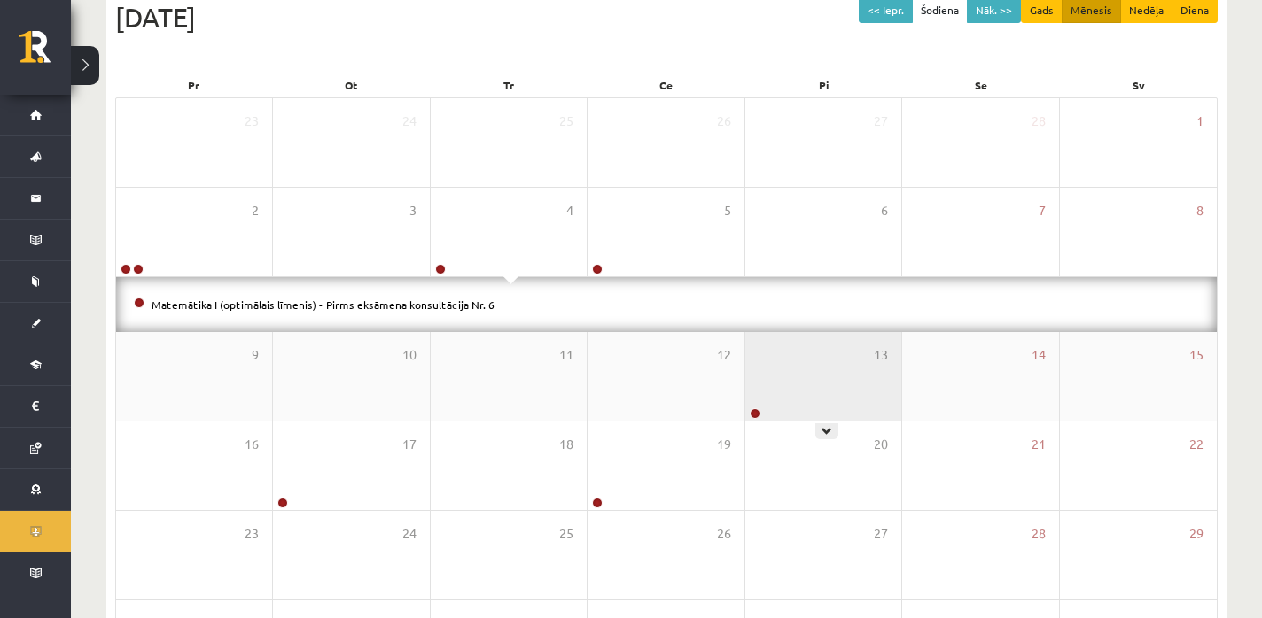
click at [783, 377] on div "13" at bounding box center [823, 376] width 156 height 89
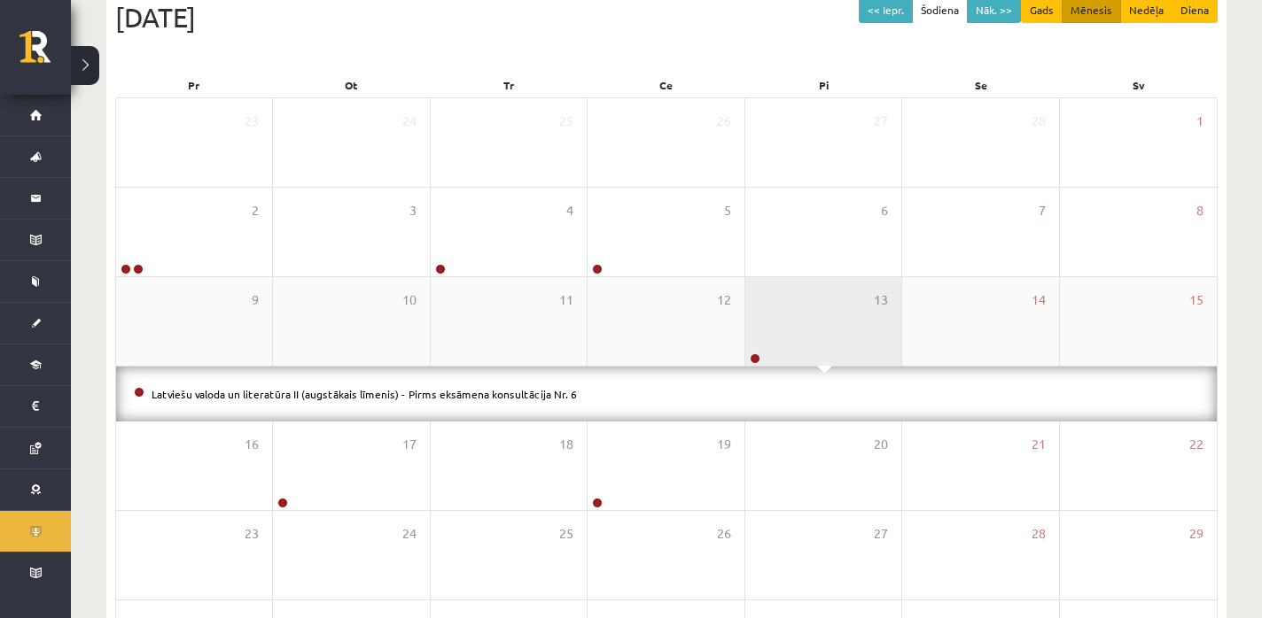
scroll to position [261, 0]
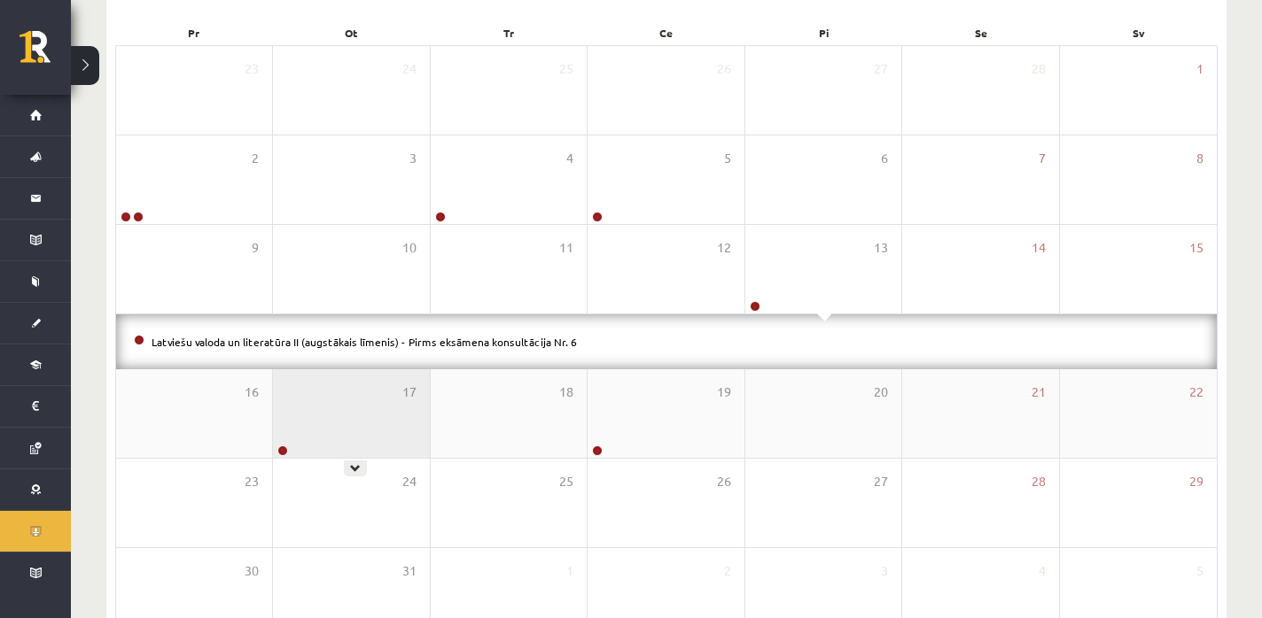
click at [322, 435] on div "17" at bounding box center [351, 413] width 156 height 89
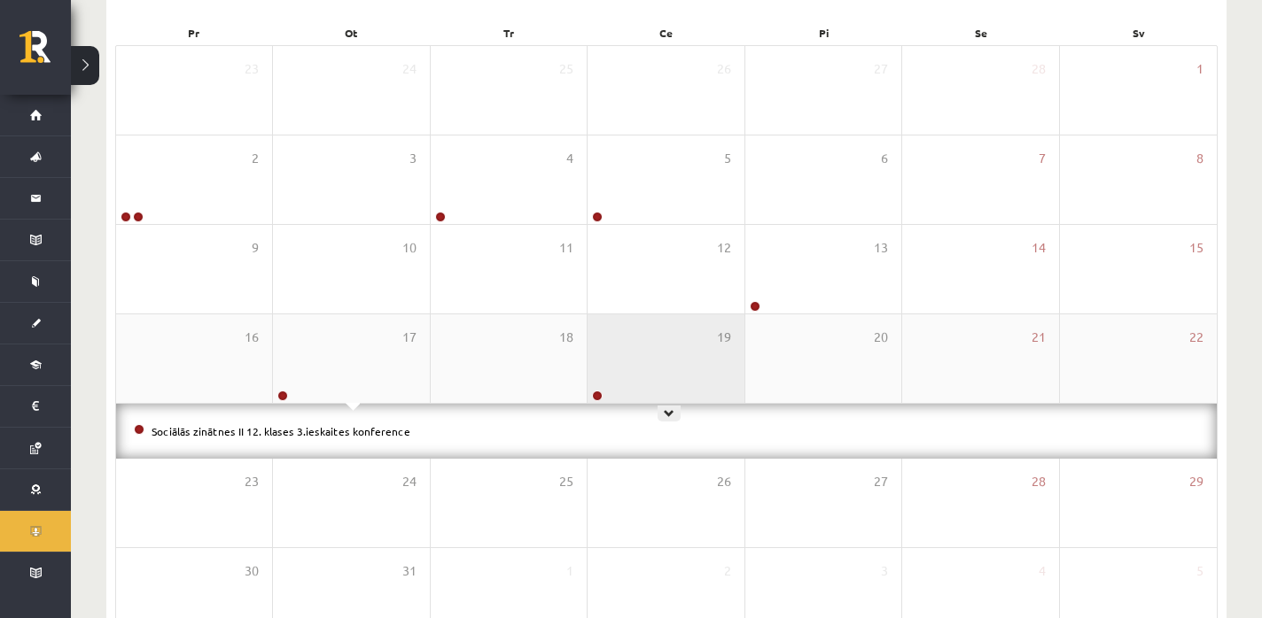
click at [685, 369] on div "19" at bounding box center [665, 359] width 156 height 89
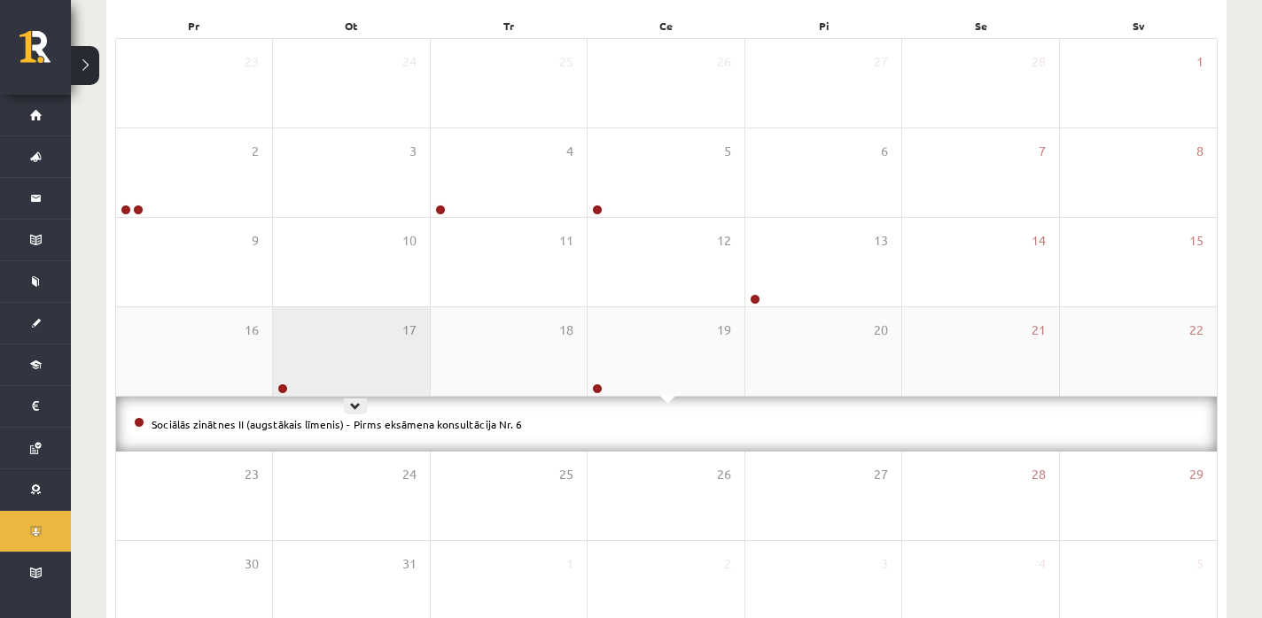
click at [363, 330] on div "17" at bounding box center [351, 351] width 156 height 89
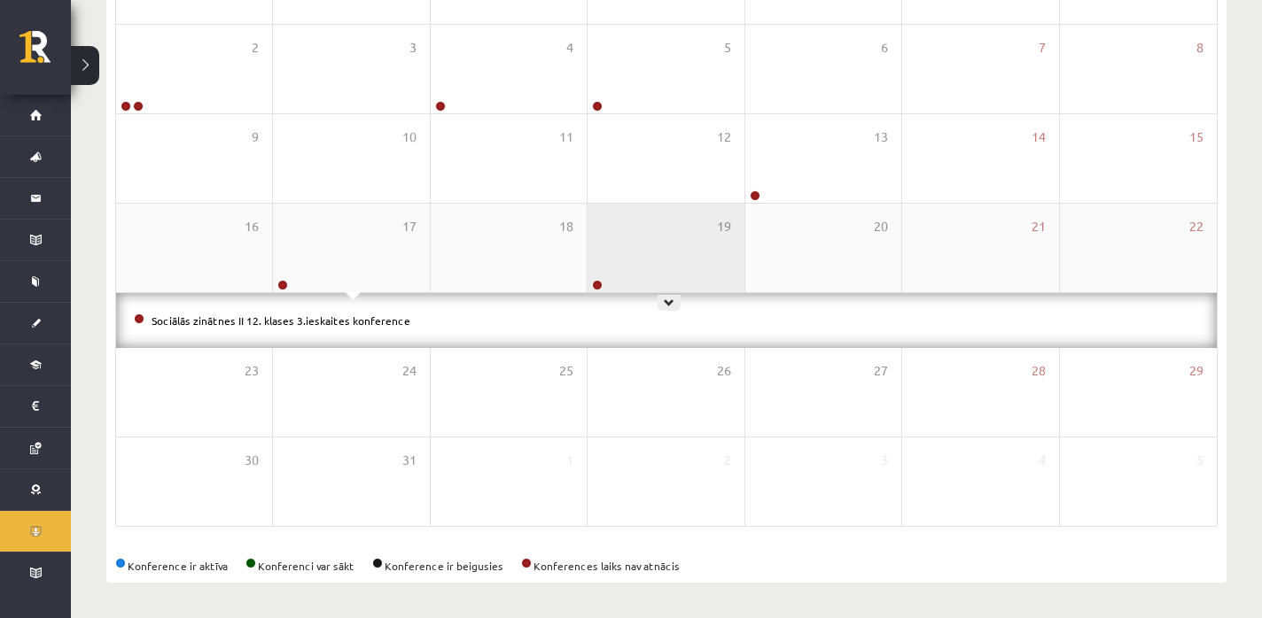
scroll to position [0, 0]
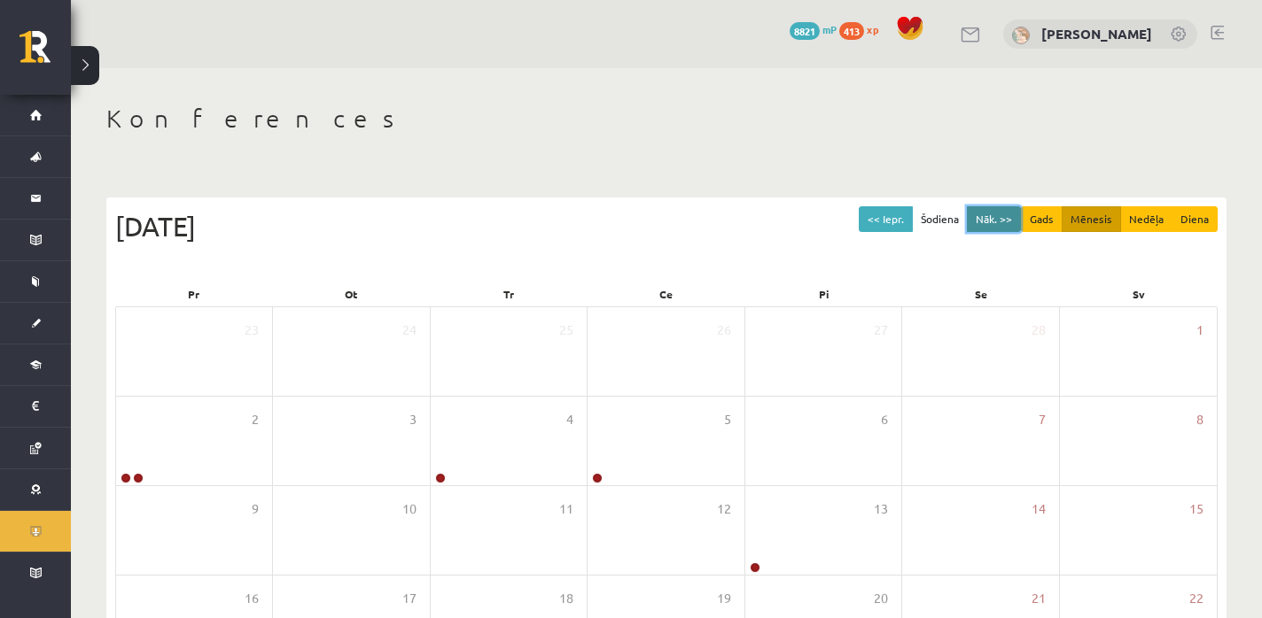
click at [993, 216] on button "Nāk. >>" at bounding box center [994, 219] width 54 height 26
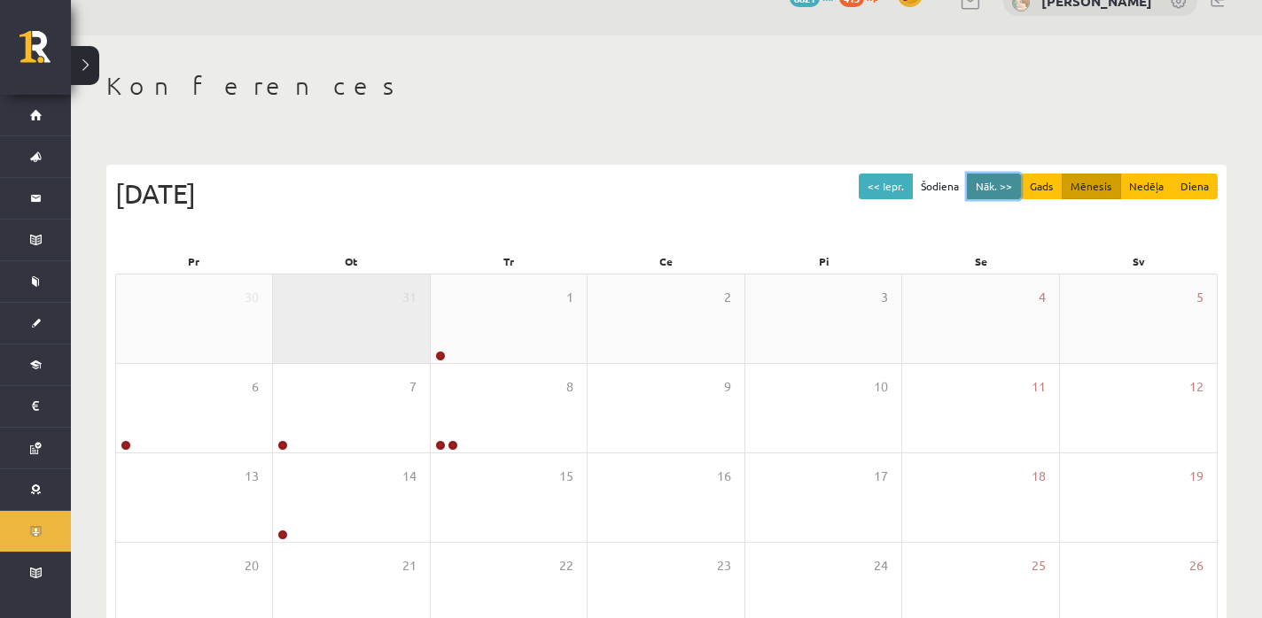
scroll to position [35, 0]
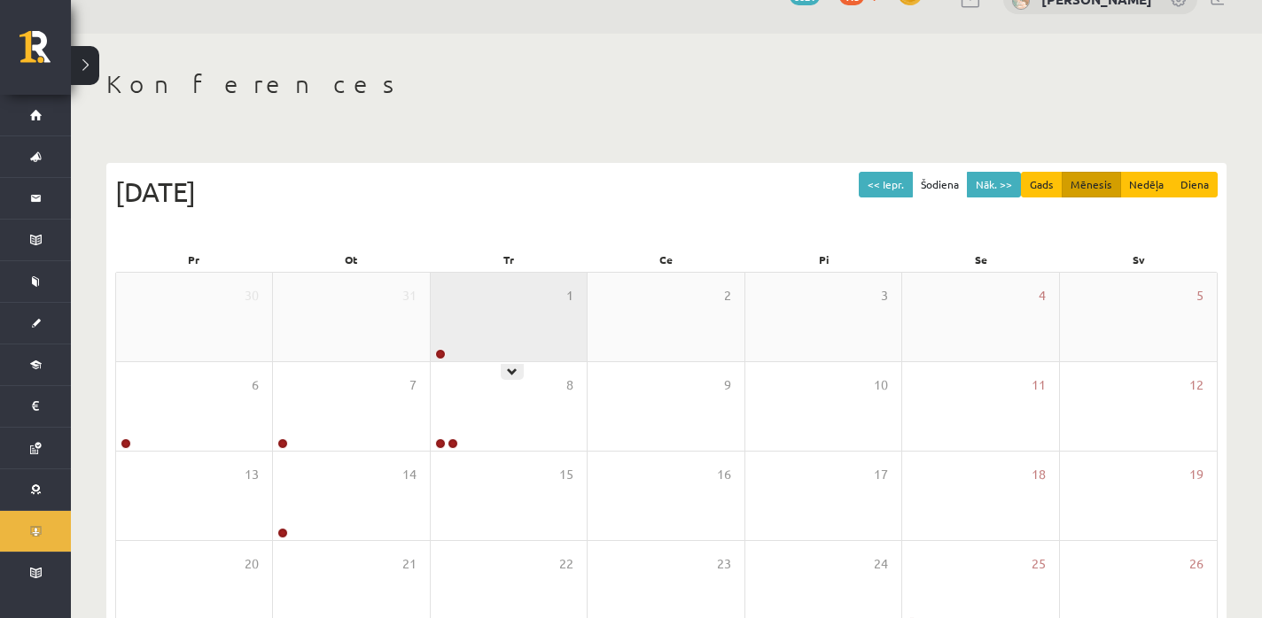
click at [486, 333] on div "1" at bounding box center [509, 317] width 156 height 89
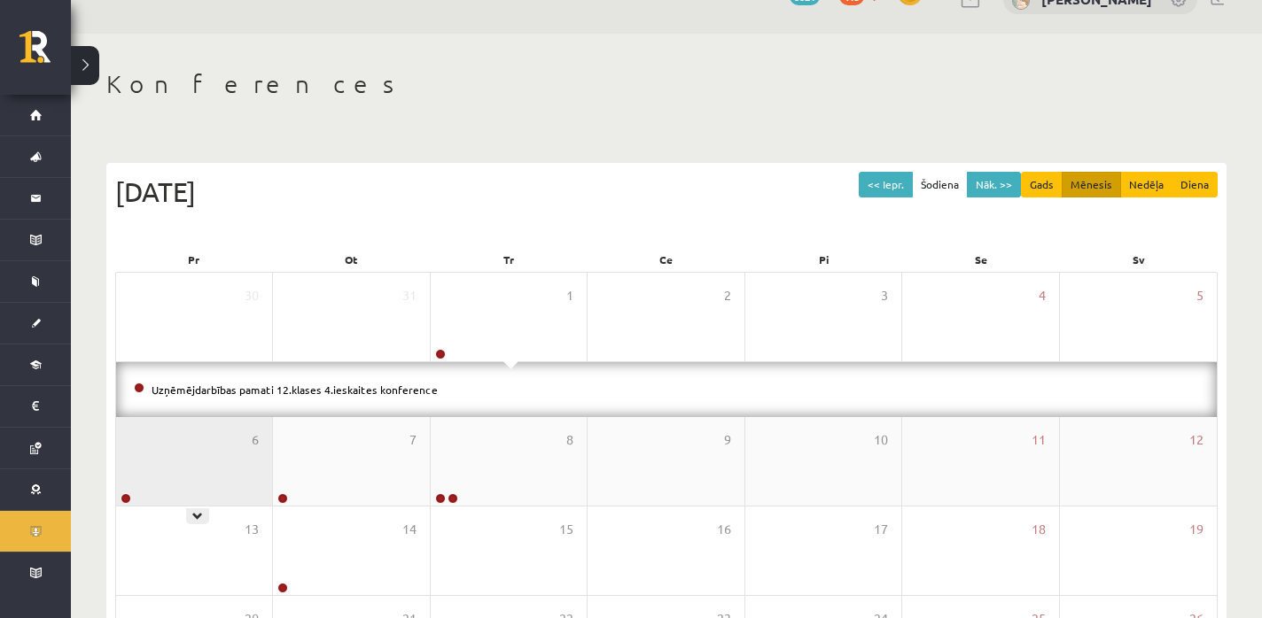
click at [229, 470] on div "6" at bounding box center [194, 461] width 156 height 89
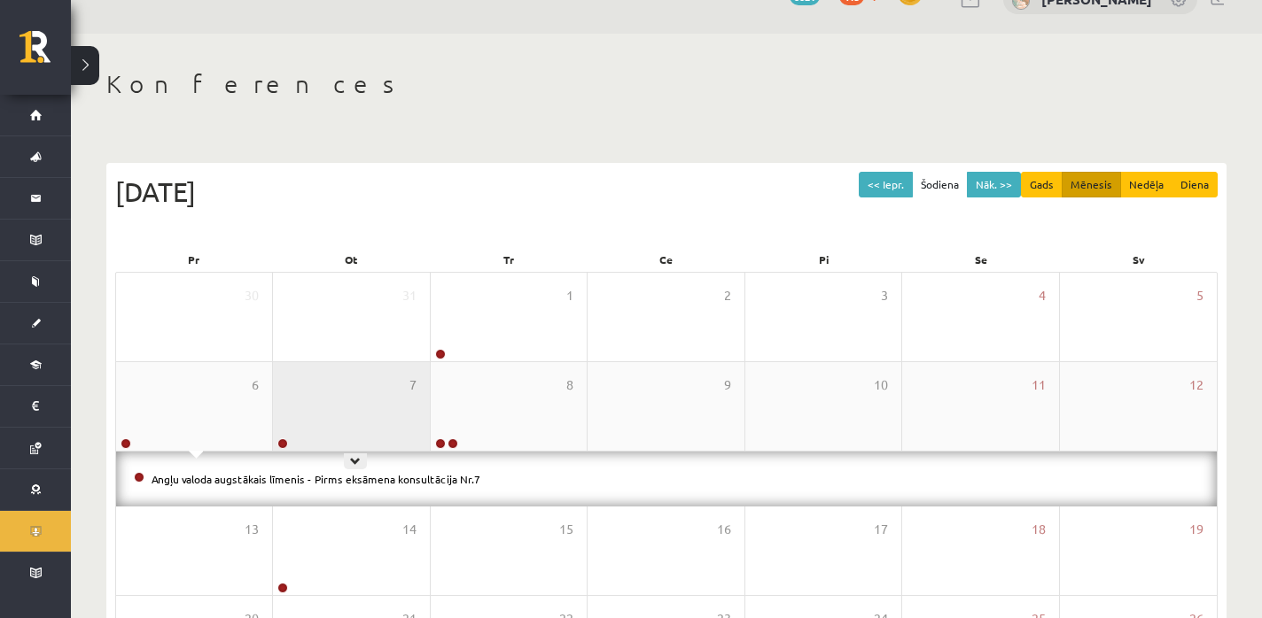
click at [338, 419] on div "7" at bounding box center [351, 406] width 156 height 89
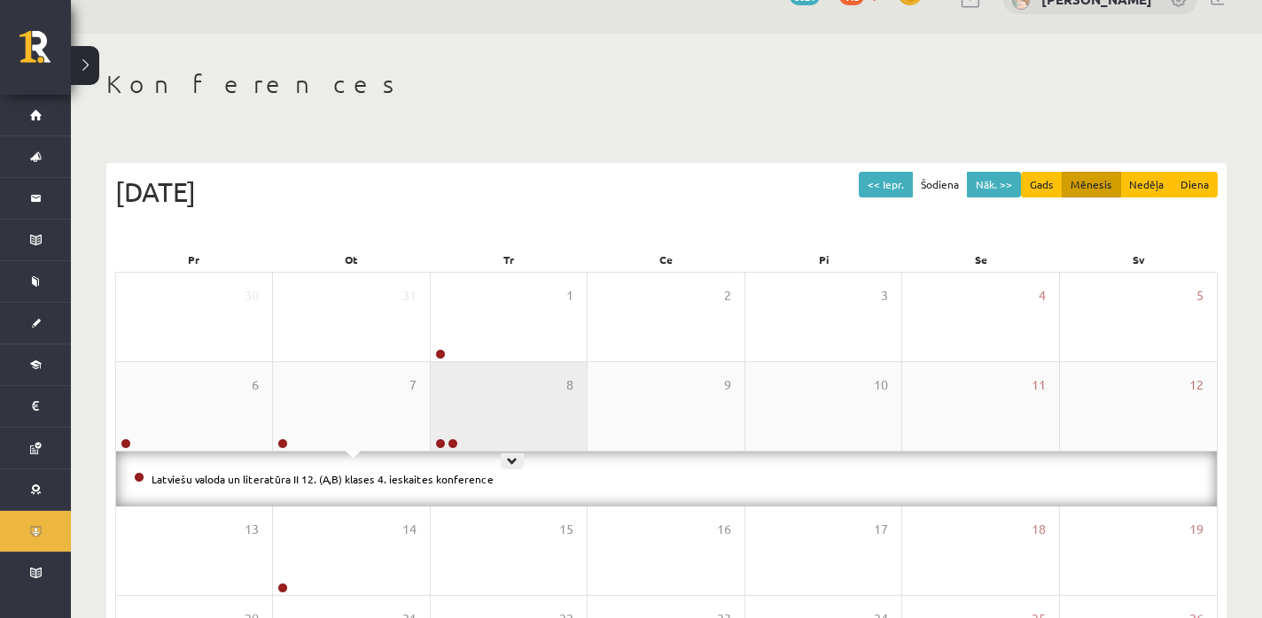
click at [509, 416] on div "8" at bounding box center [509, 406] width 156 height 89
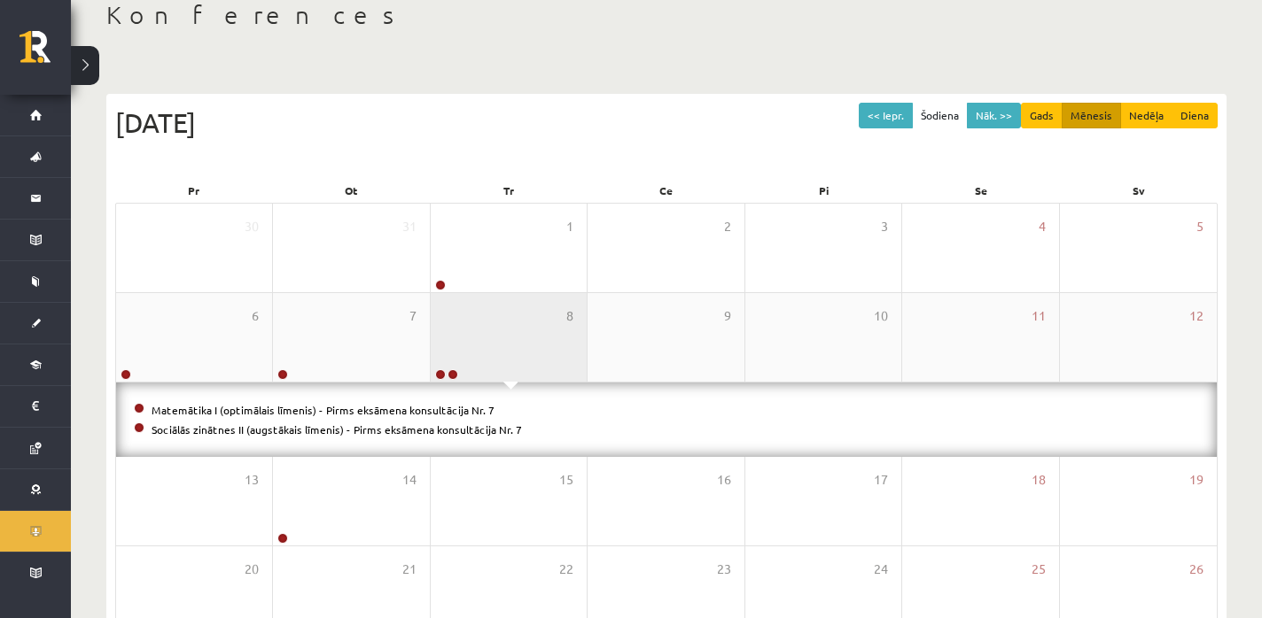
scroll to position [105, 0]
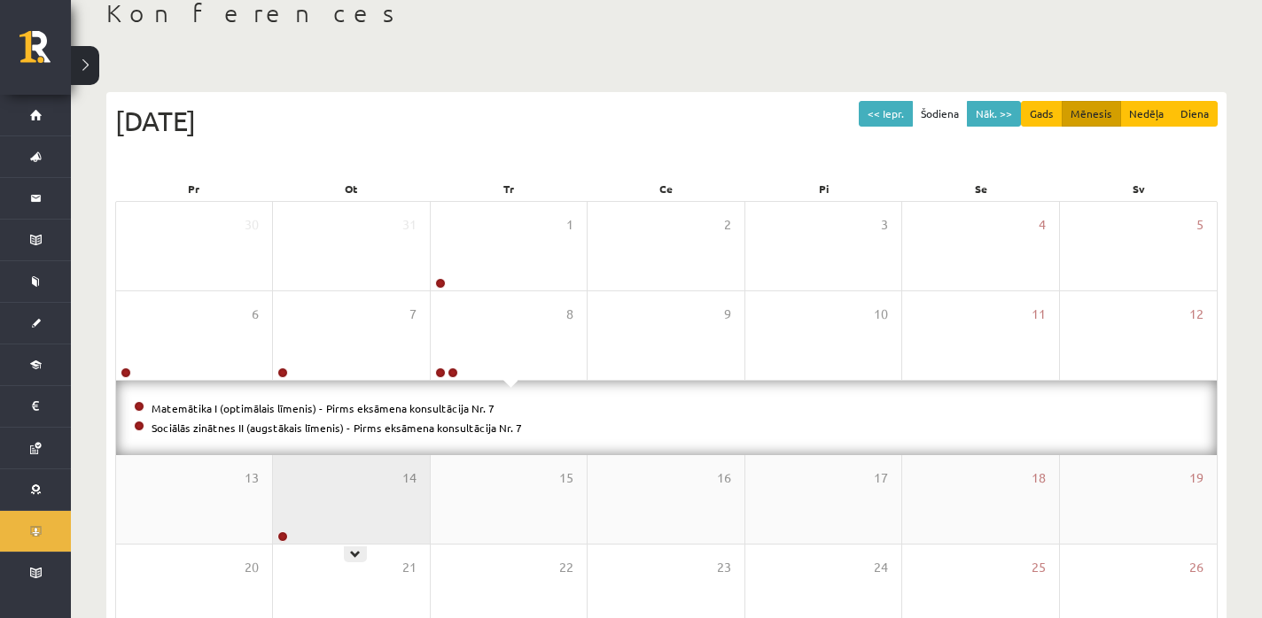
click at [336, 489] on div "14" at bounding box center [351, 499] width 156 height 89
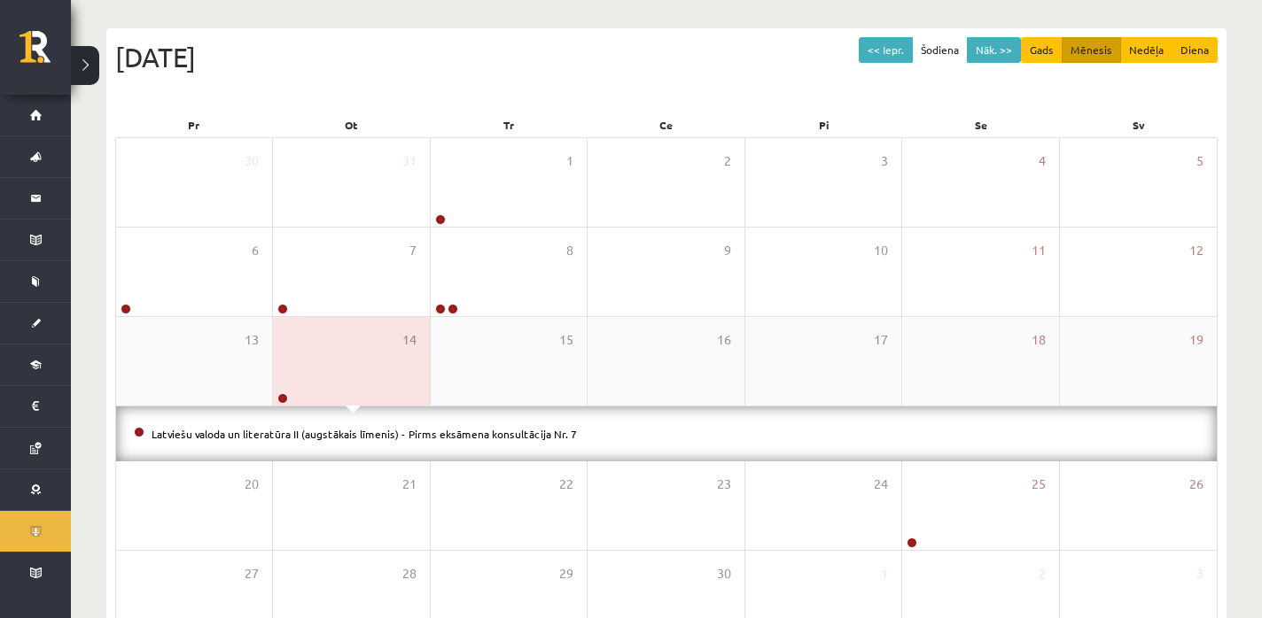
scroll to position [175, 0]
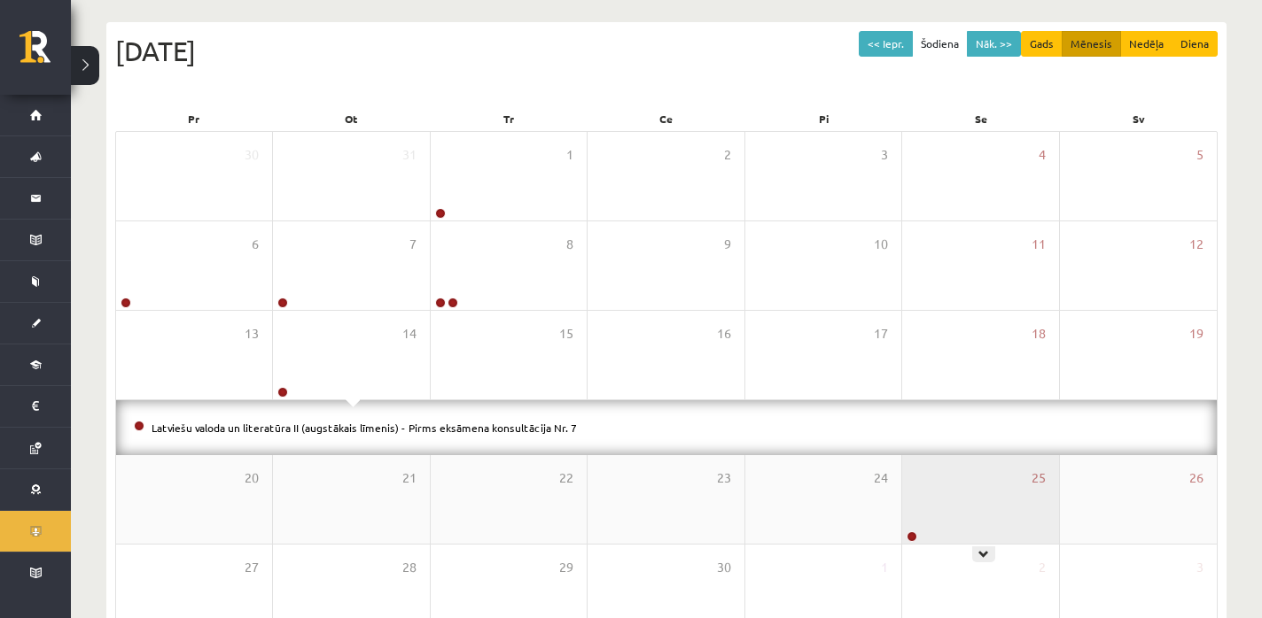
click at [956, 492] on div "25" at bounding box center [980, 499] width 156 height 89
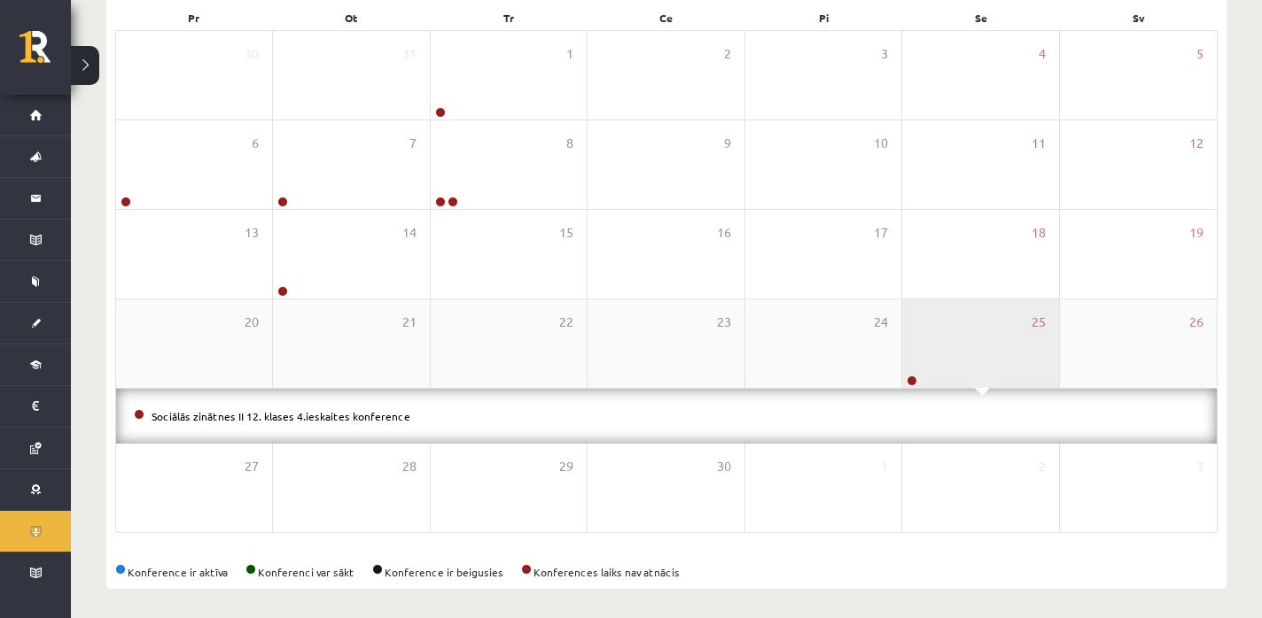
scroll to position [277, 0]
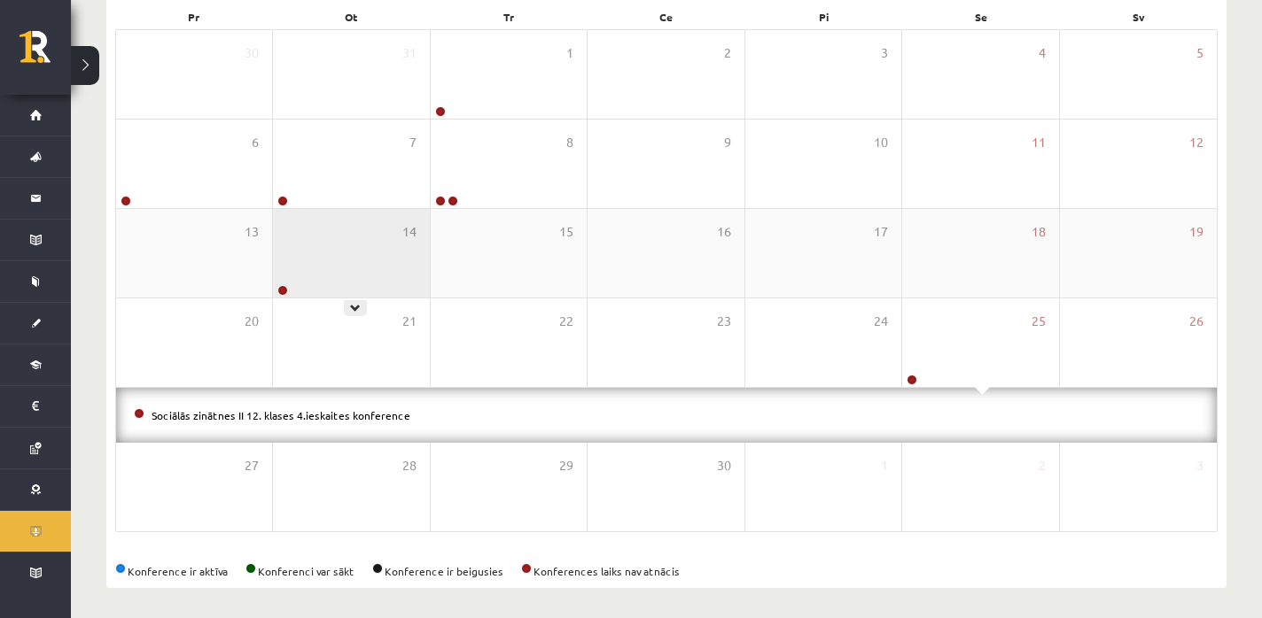
click at [351, 258] on div "14" at bounding box center [351, 253] width 156 height 89
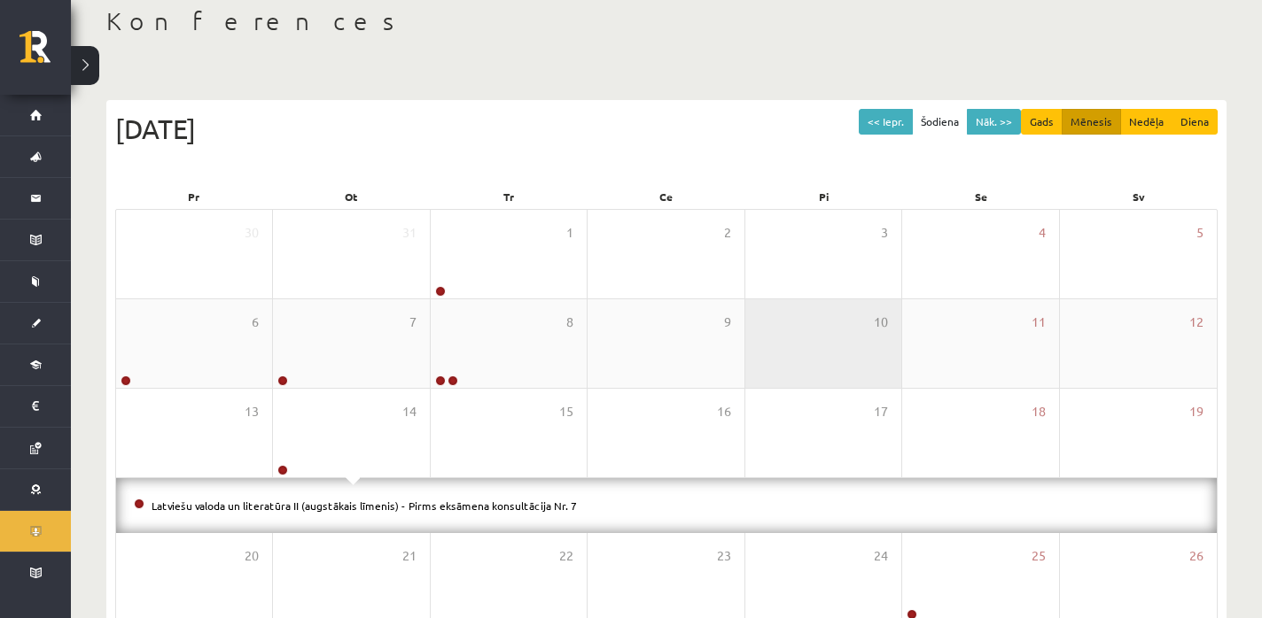
scroll to position [92, 0]
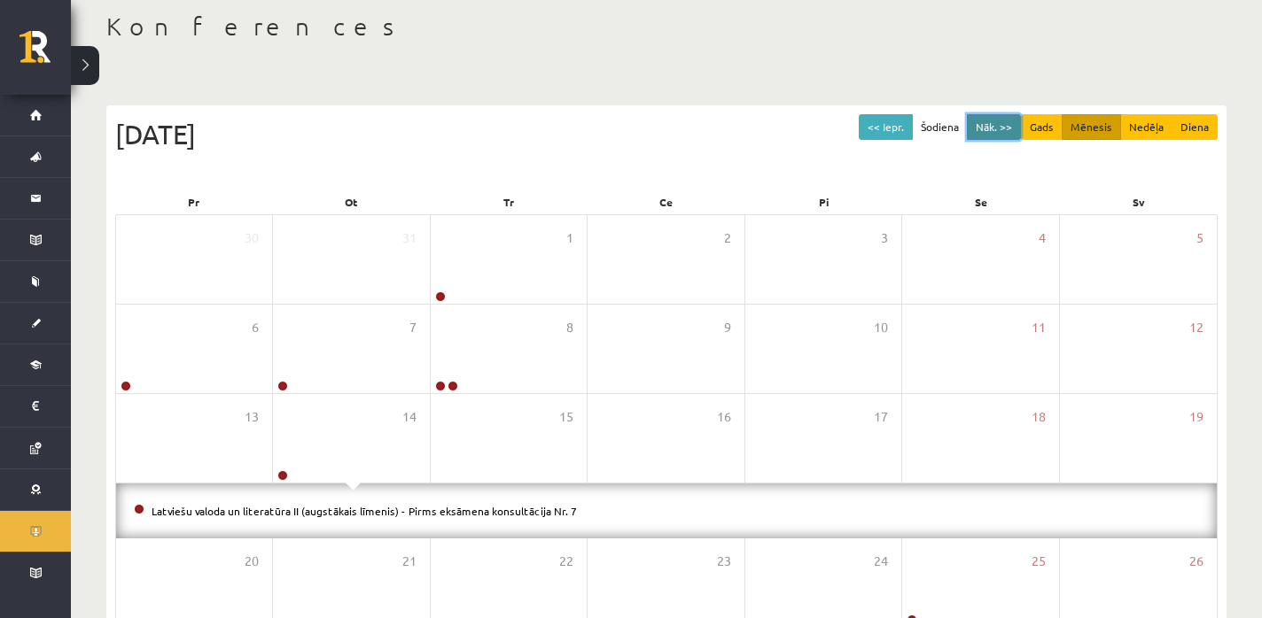
click at [1001, 119] on button "Nāk. >>" at bounding box center [994, 127] width 54 height 26
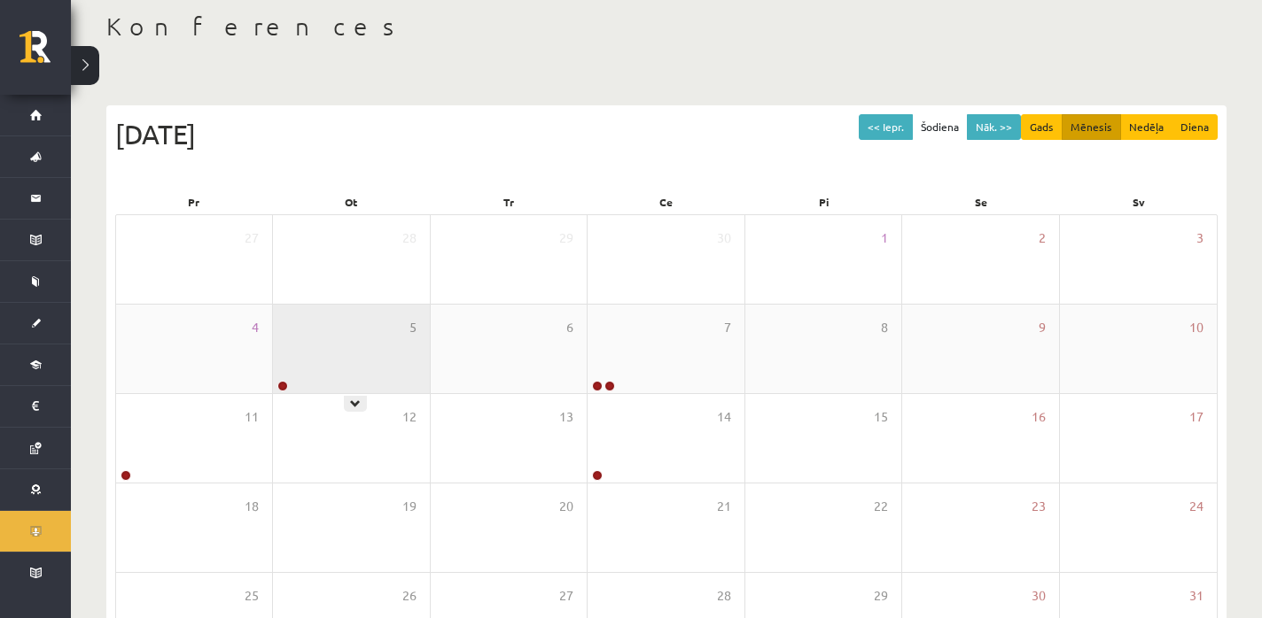
click at [386, 305] on div "5" at bounding box center [351, 349] width 156 height 89
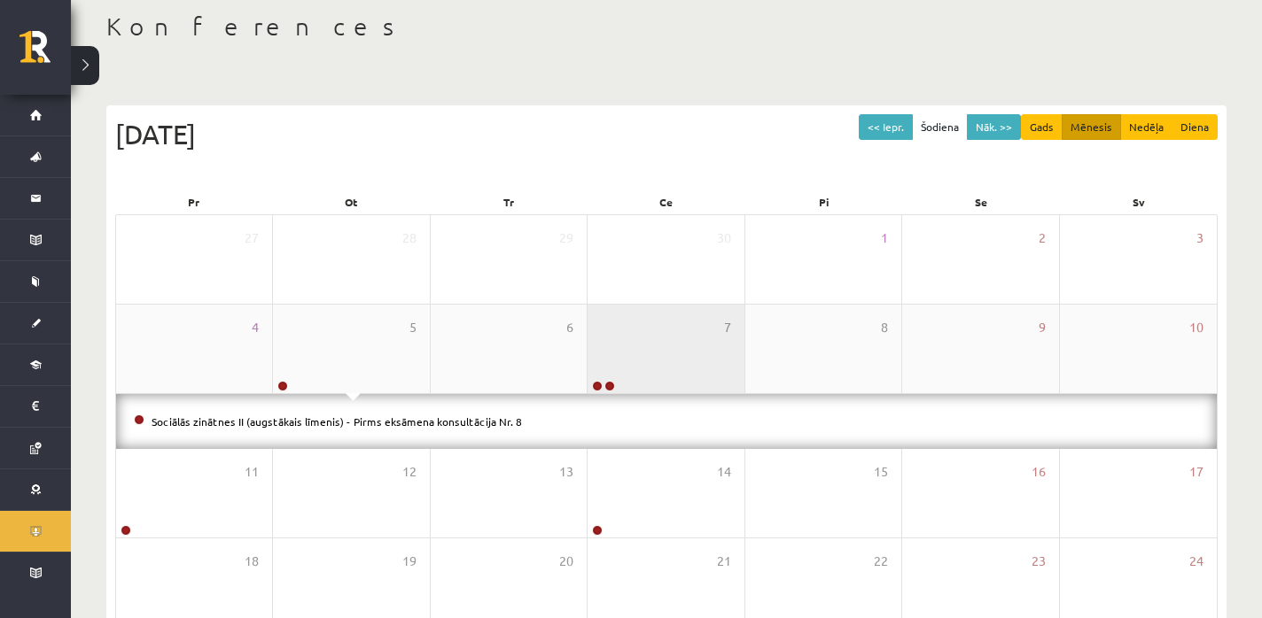
click at [609, 356] on div "7" at bounding box center [665, 349] width 156 height 89
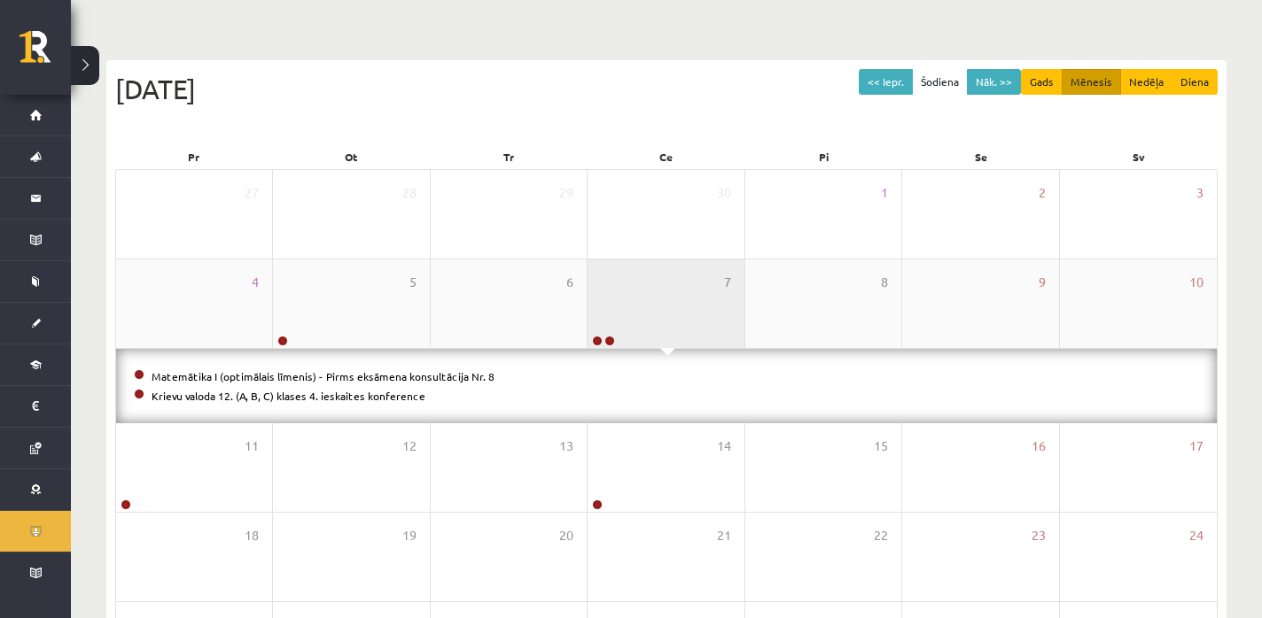
scroll to position [155, 0]
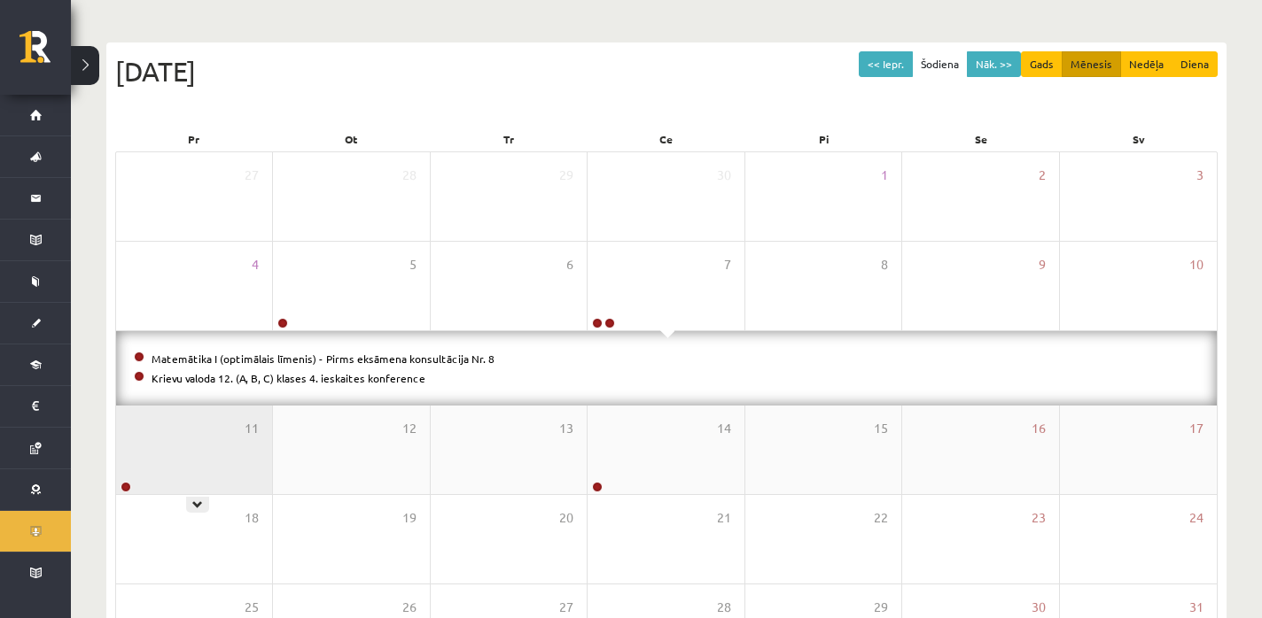
click at [207, 439] on div "11" at bounding box center [194, 450] width 156 height 89
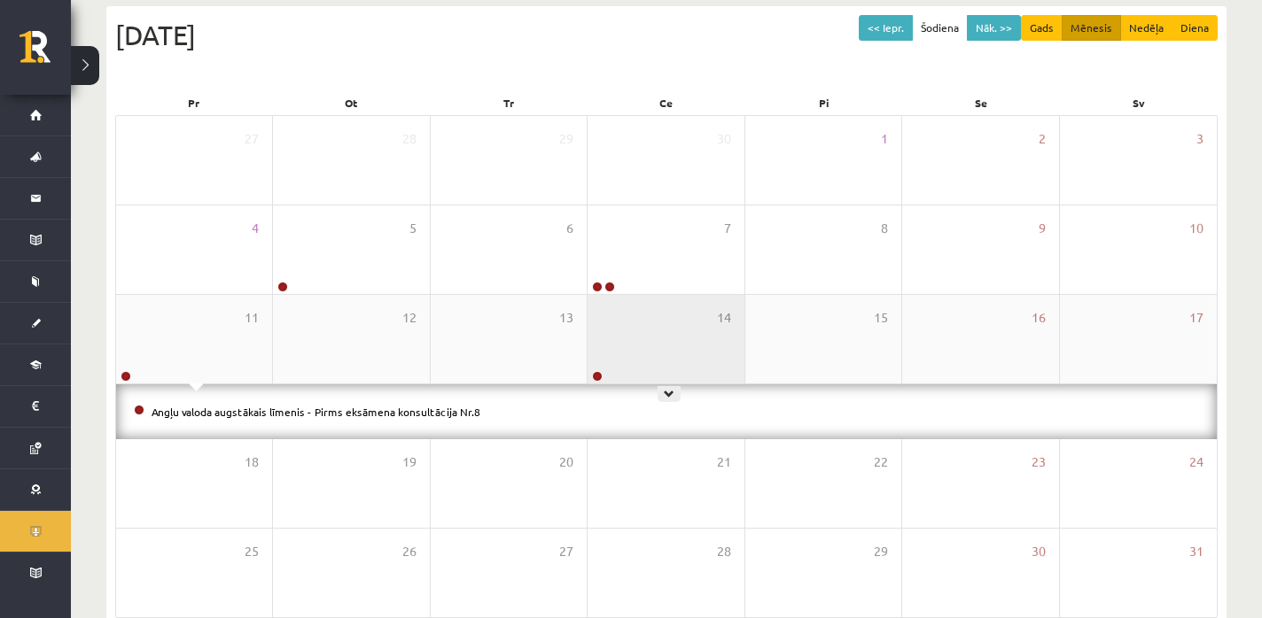
click at [645, 357] on div "14" at bounding box center [665, 339] width 156 height 89
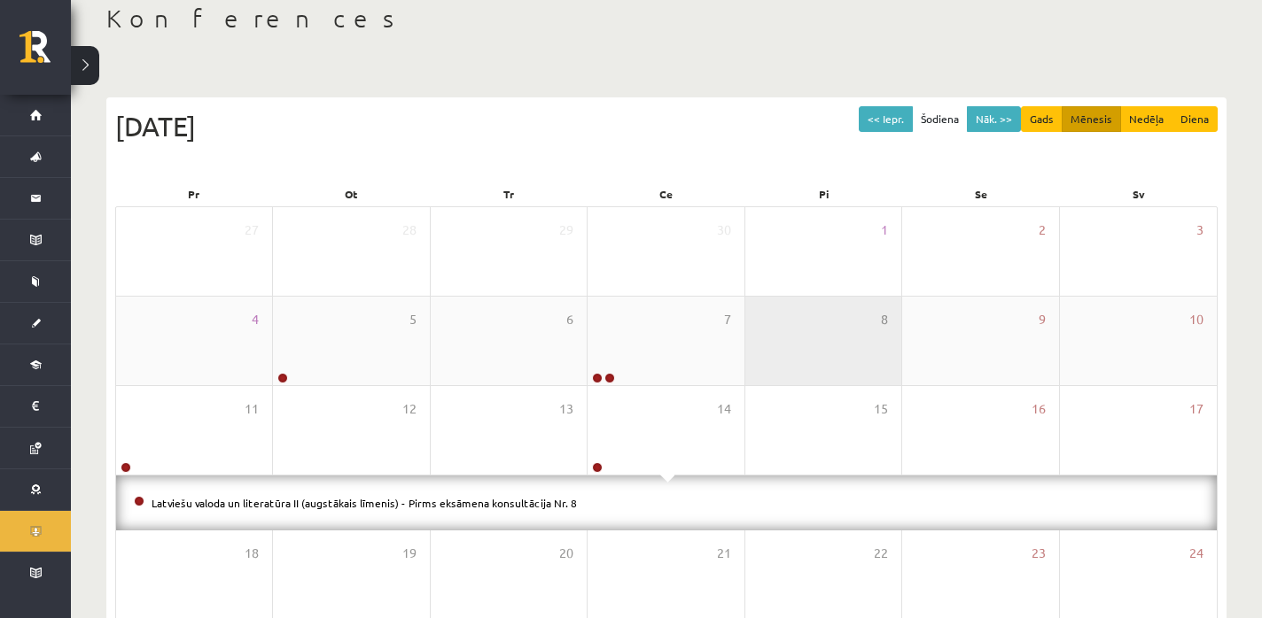
scroll to position [0, 0]
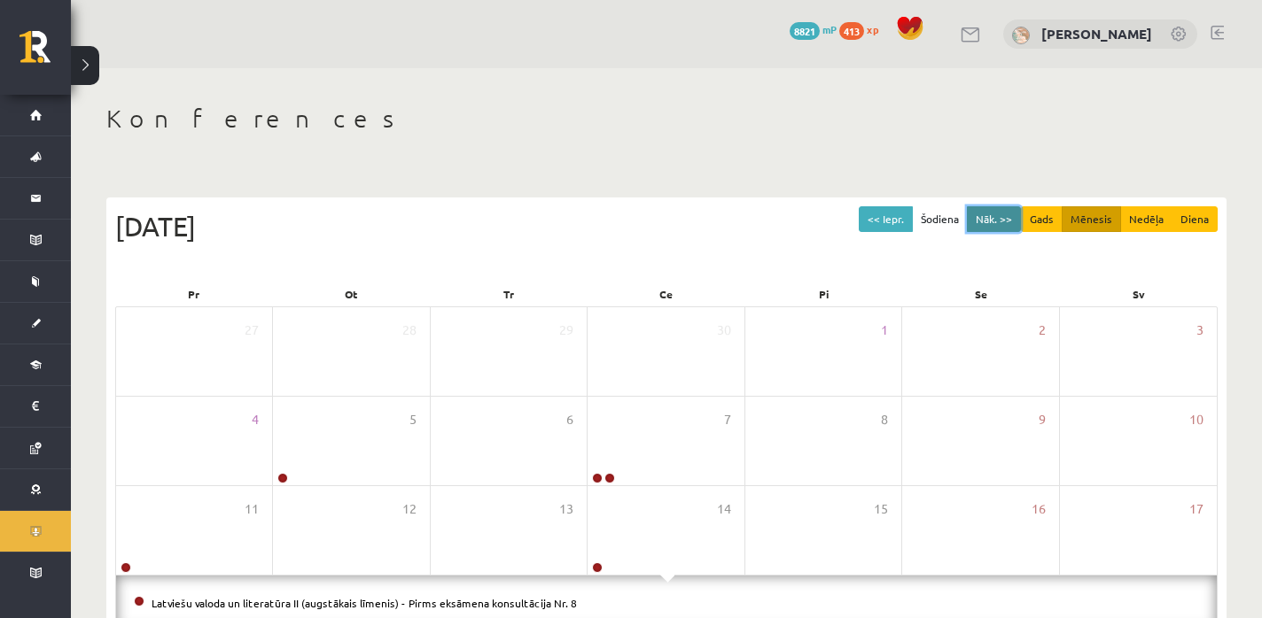
click at [999, 216] on button "Nāk. >>" at bounding box center [994, 219] width 54 height 26
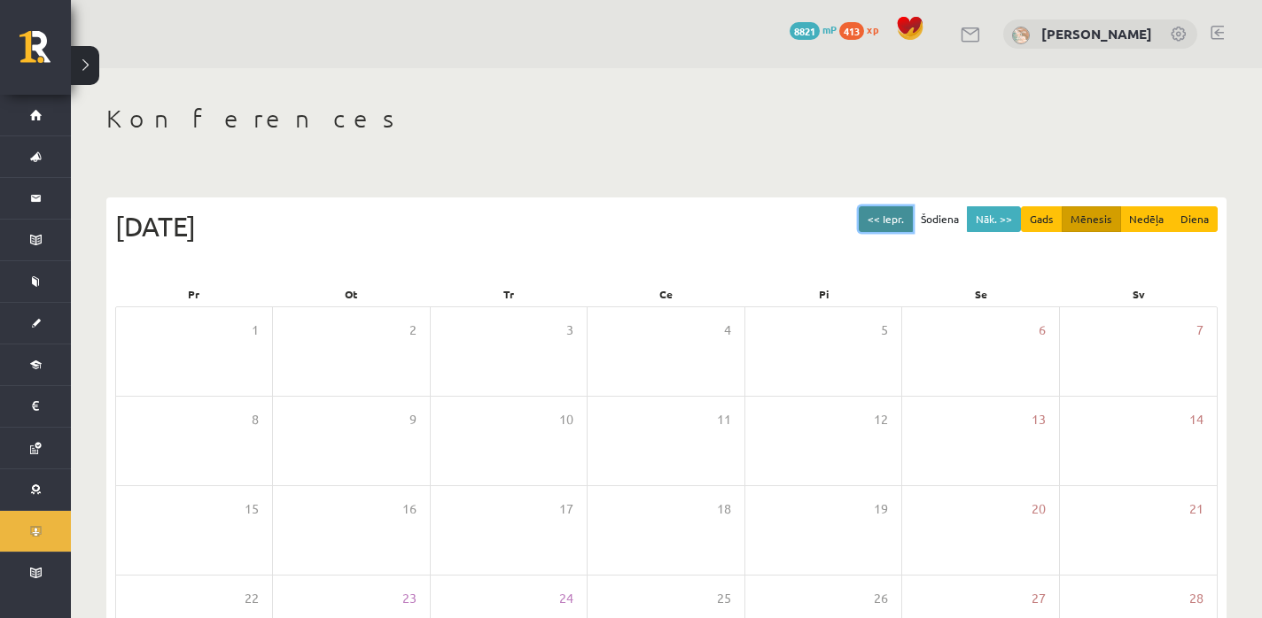
click at [886, 221] on button "<< Iepr." at bounding box center [886, 219] width 54 height 26
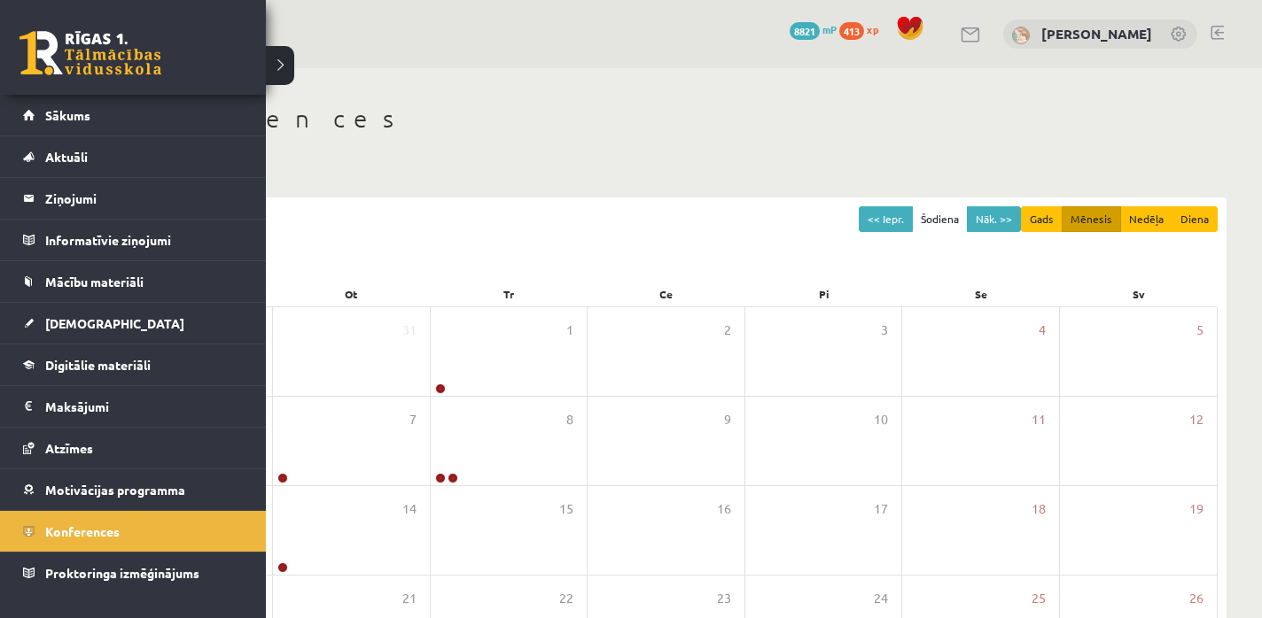
click at [19, 67] on div "22 Dāvanas 8821 mP 413 xp" at bounding box center [133, 47] width 266 height 95
click at [32, 66] on link at bounding box center [90, 53] width 142 height 44
